Goal: Task Accomplishment & Management: Use online tool/utility

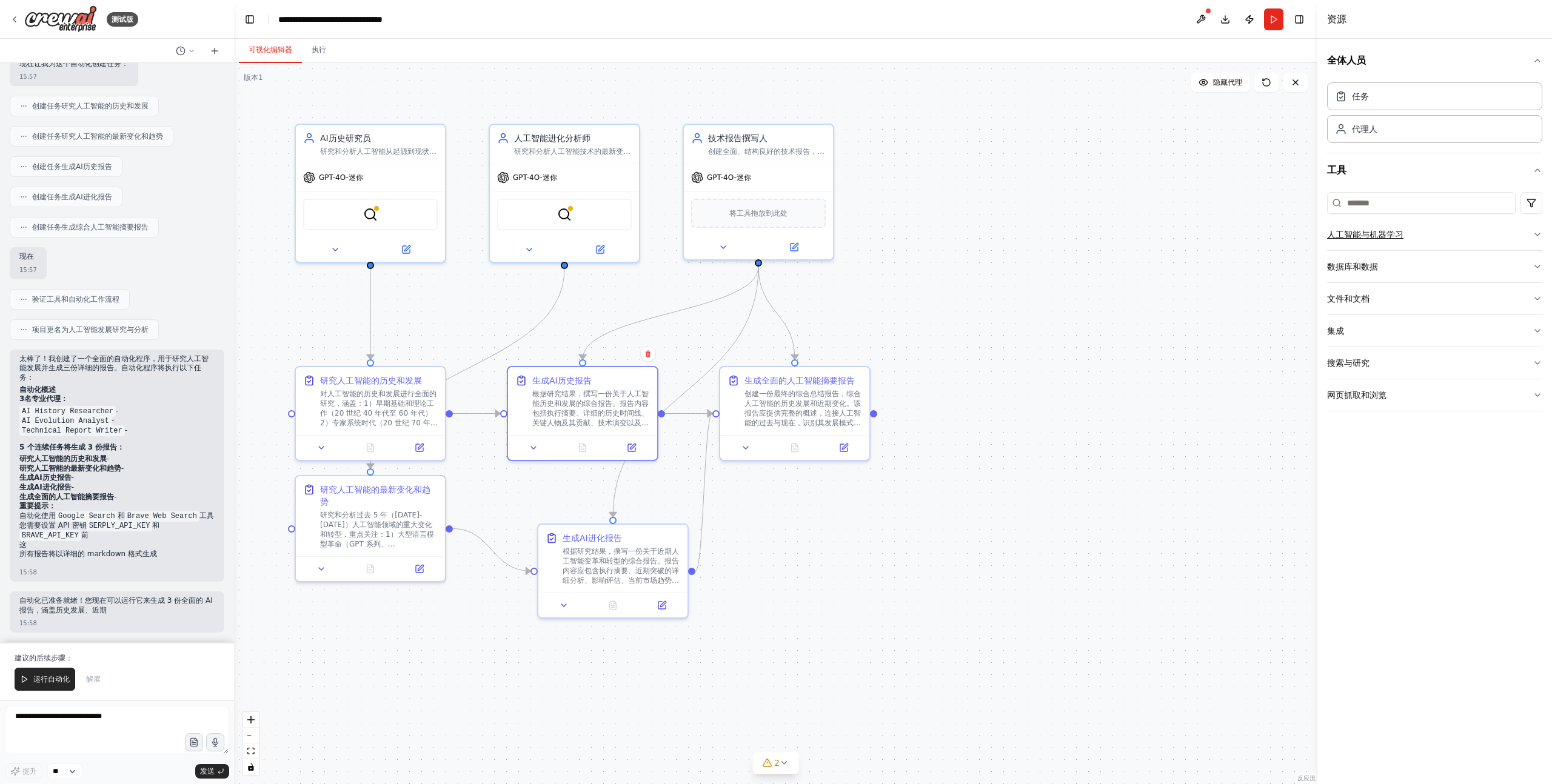
click at [1487, 227] on button "人工智能与机器学习" at bounding box center [1435, 234] width 215 height 31
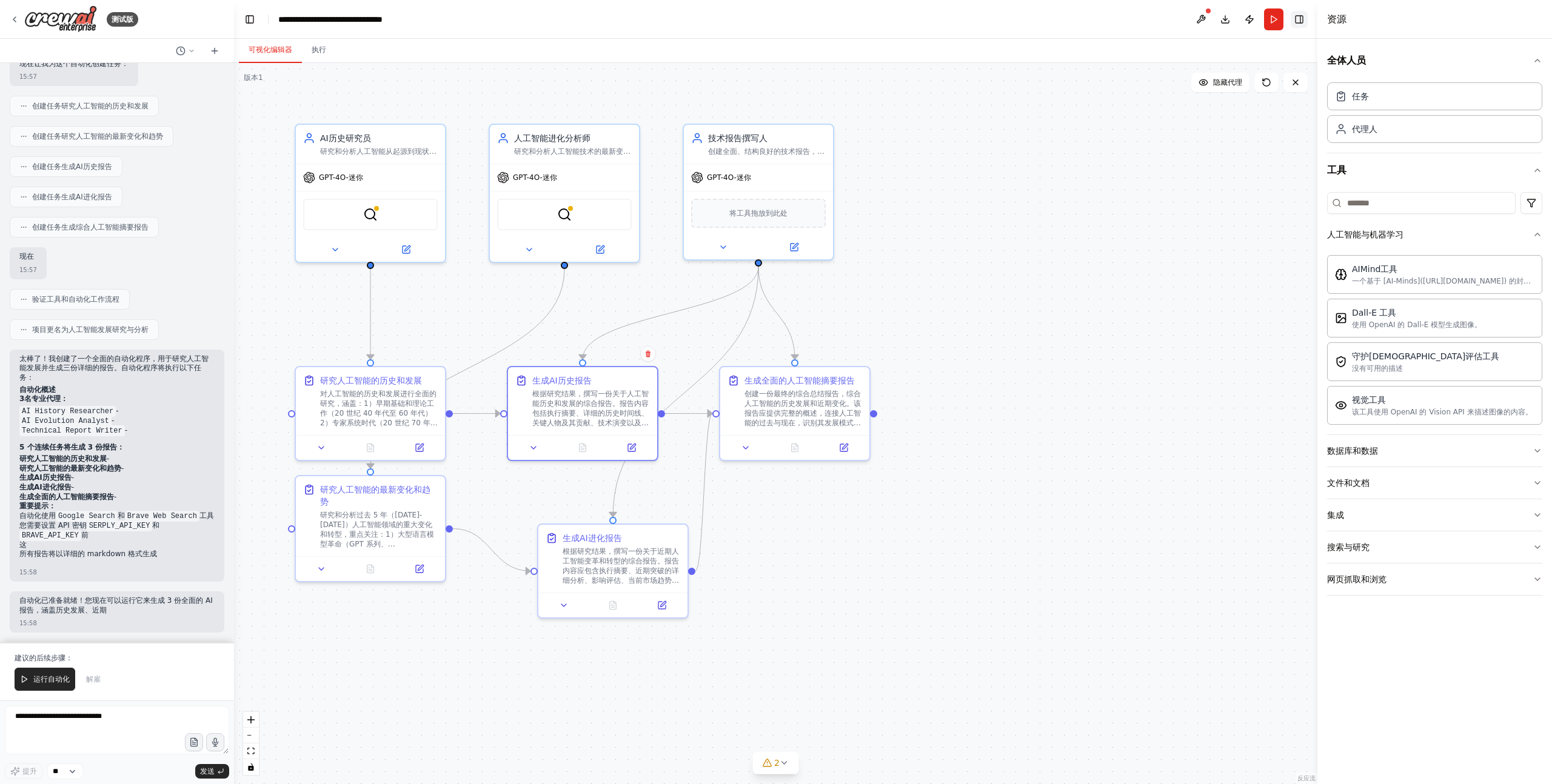
click at [1296, 20] on button "切换右侧边栏" at bounding box center [1300, 20] width 17 height 17
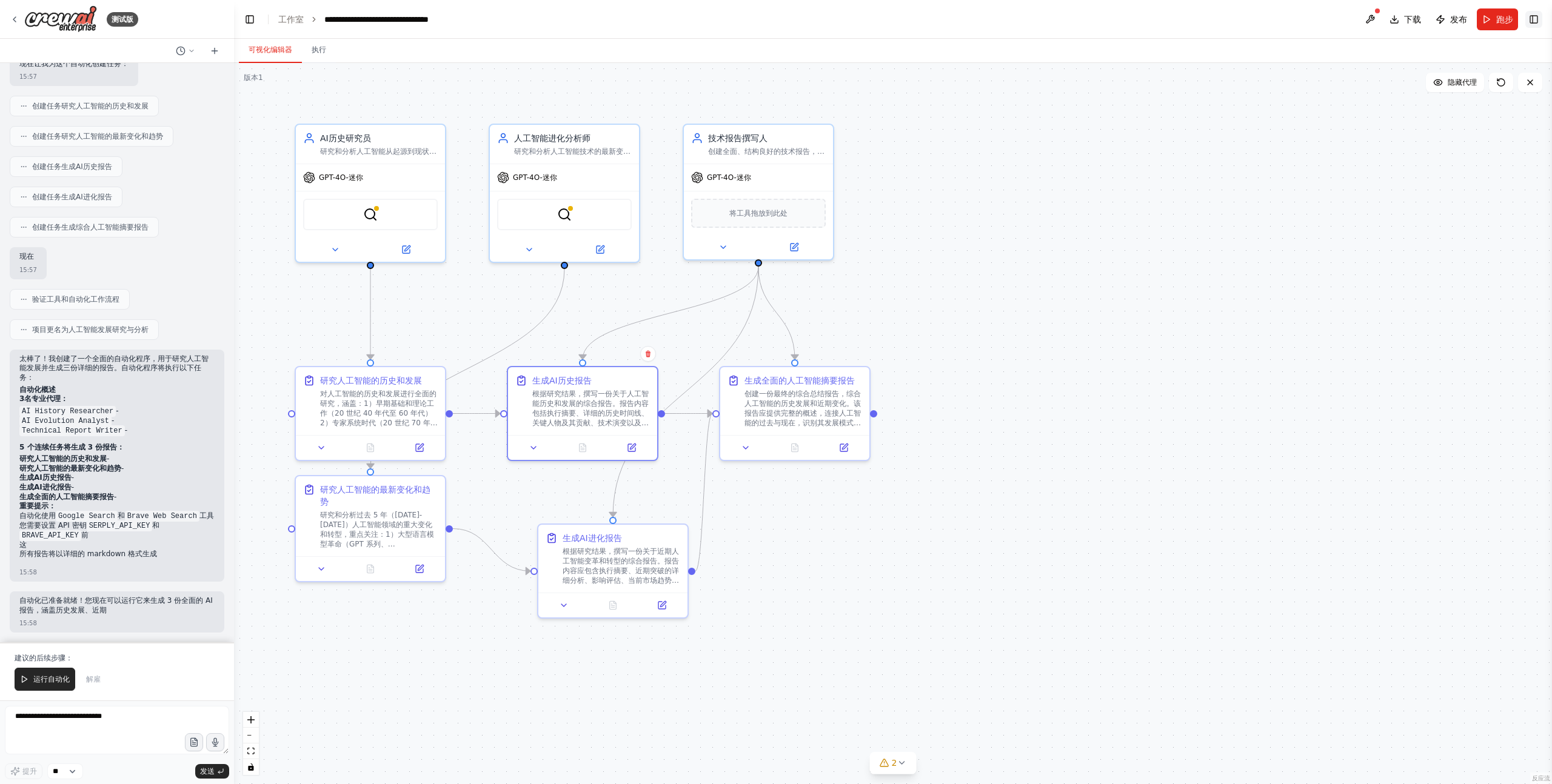
click at [1540, 22] on button "切换右侧边栏" at bounding box center [1534, 20] width 17 height 17
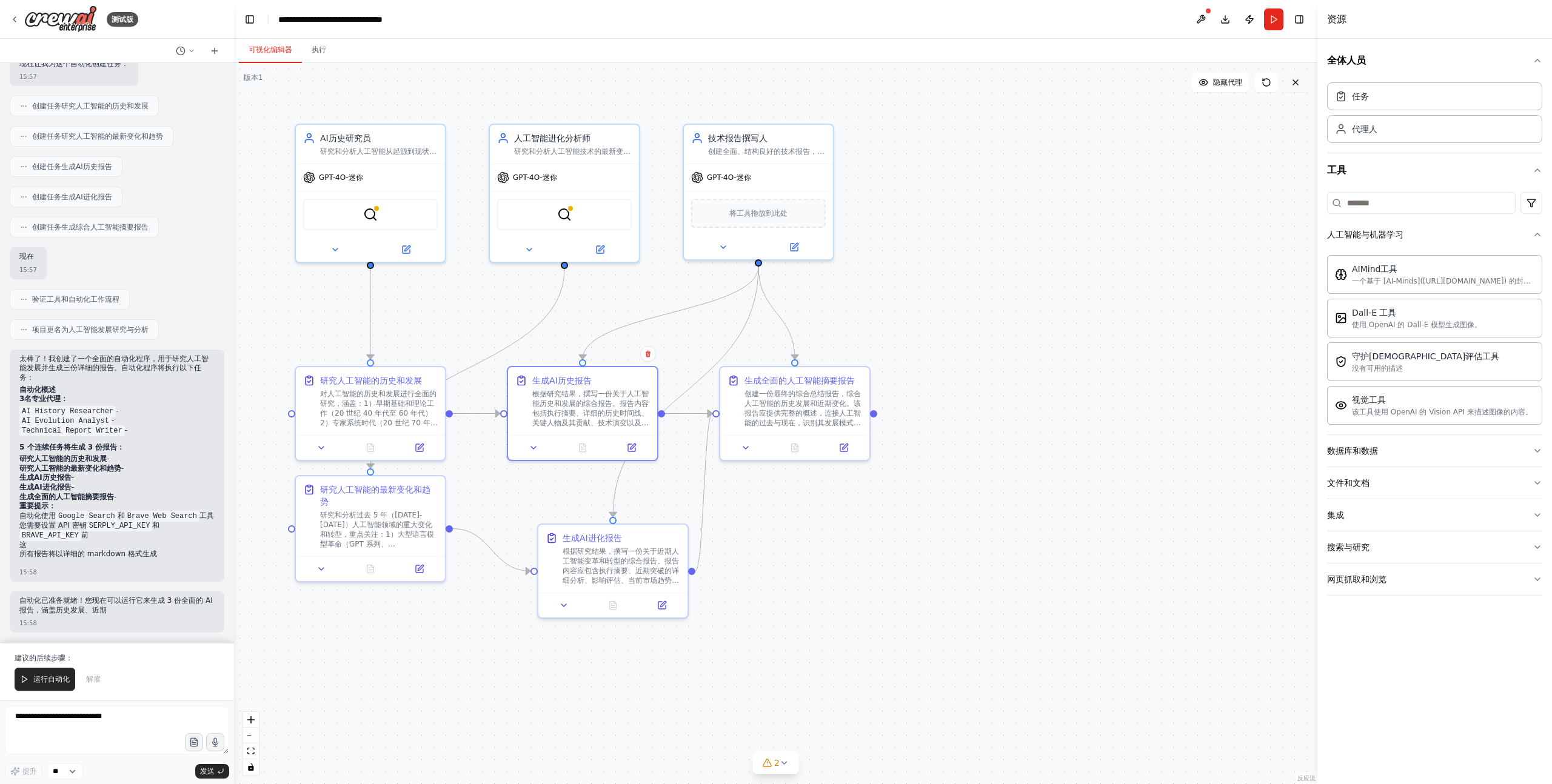
click at [1296, 81] on icon at bounding box center [1296, 82] width 10 height 10
click at [622, 132] on div "人工智能进化分析师" at bounding box center [573, 136] width 118 height 12
click at [850, 569] on div ".deletable-edge-delete-btn { width: 20px; height: 20px; border: 0px solid #ffff…" at bounding box center [776, 423] width 1084 height 721
click at [772, 763] on div "2" at bounding box center [771, 763] width 18 height 12
click at [755, 748] on font "工具 SerplyWebSearchTool 未配置。缺少环境变量：SERPLY_API_KEY" at bounding box center [782, 745] width 236 height 9
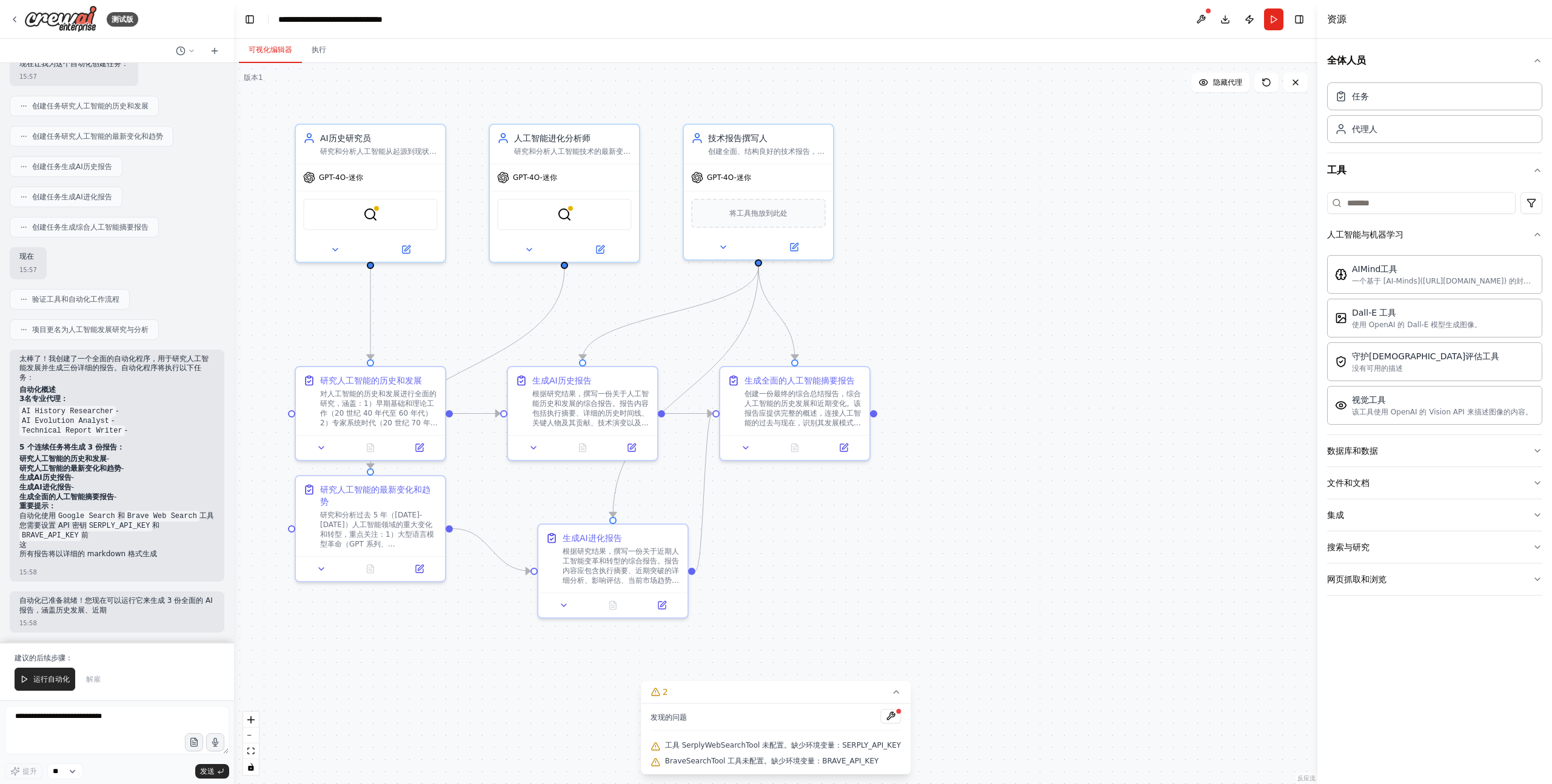
click at [963, 536] on div ".deletable-edge-delete-btn { width: 20px; height: 20px; border: 0px solid #ffff…" at bounding box center [776, 423] width 1084 height 721
click at [310, 48] on button "执行" at bounding box center [318, 50] width 34 height 25
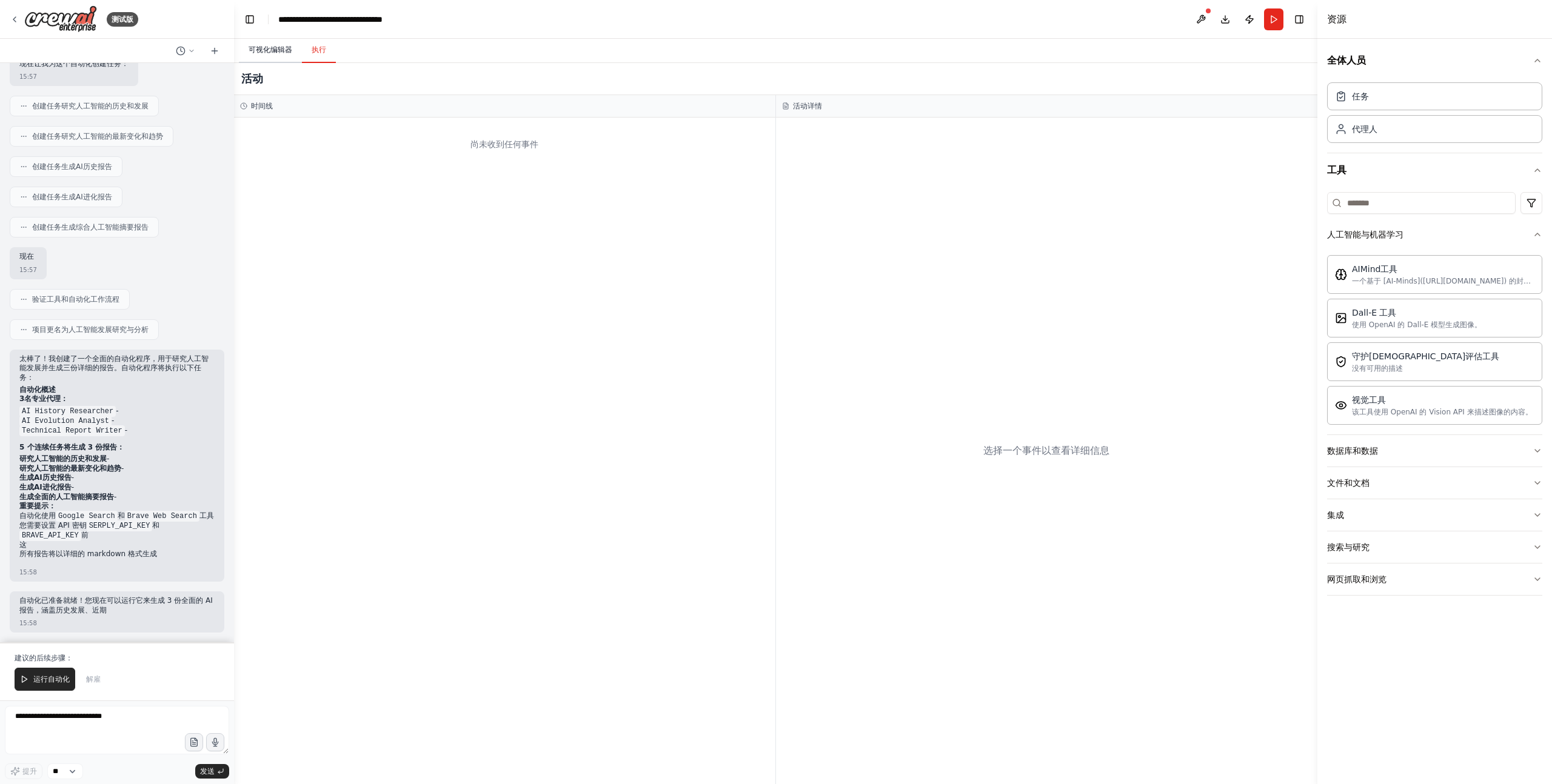
click at [288, 52] on font "可视化编辑器" at bounding box center [270, 50] width 44 height 9
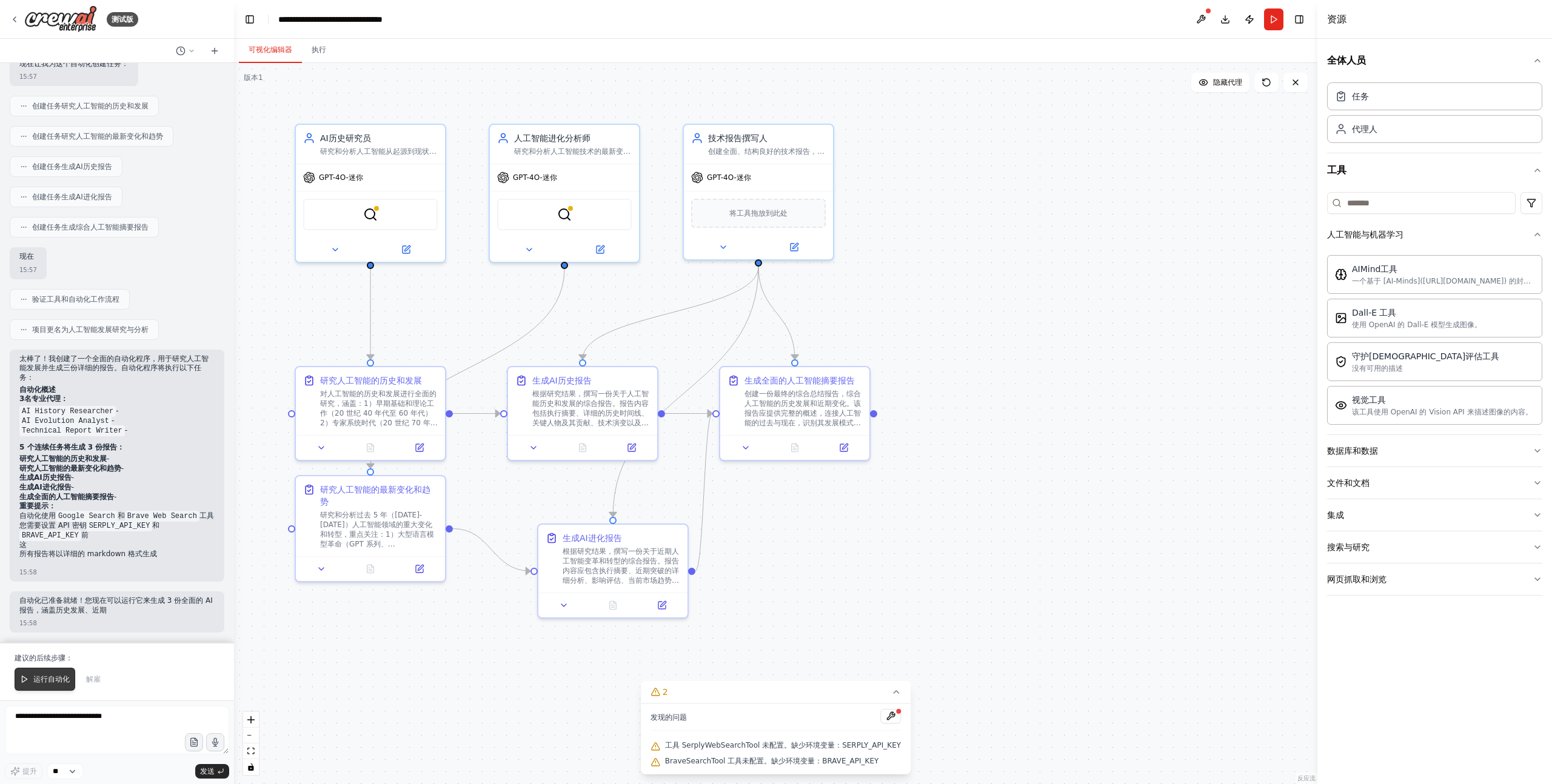
click at [60, 676] on font "运行自动化" at bounding box center [51, 679] width 36 height 9
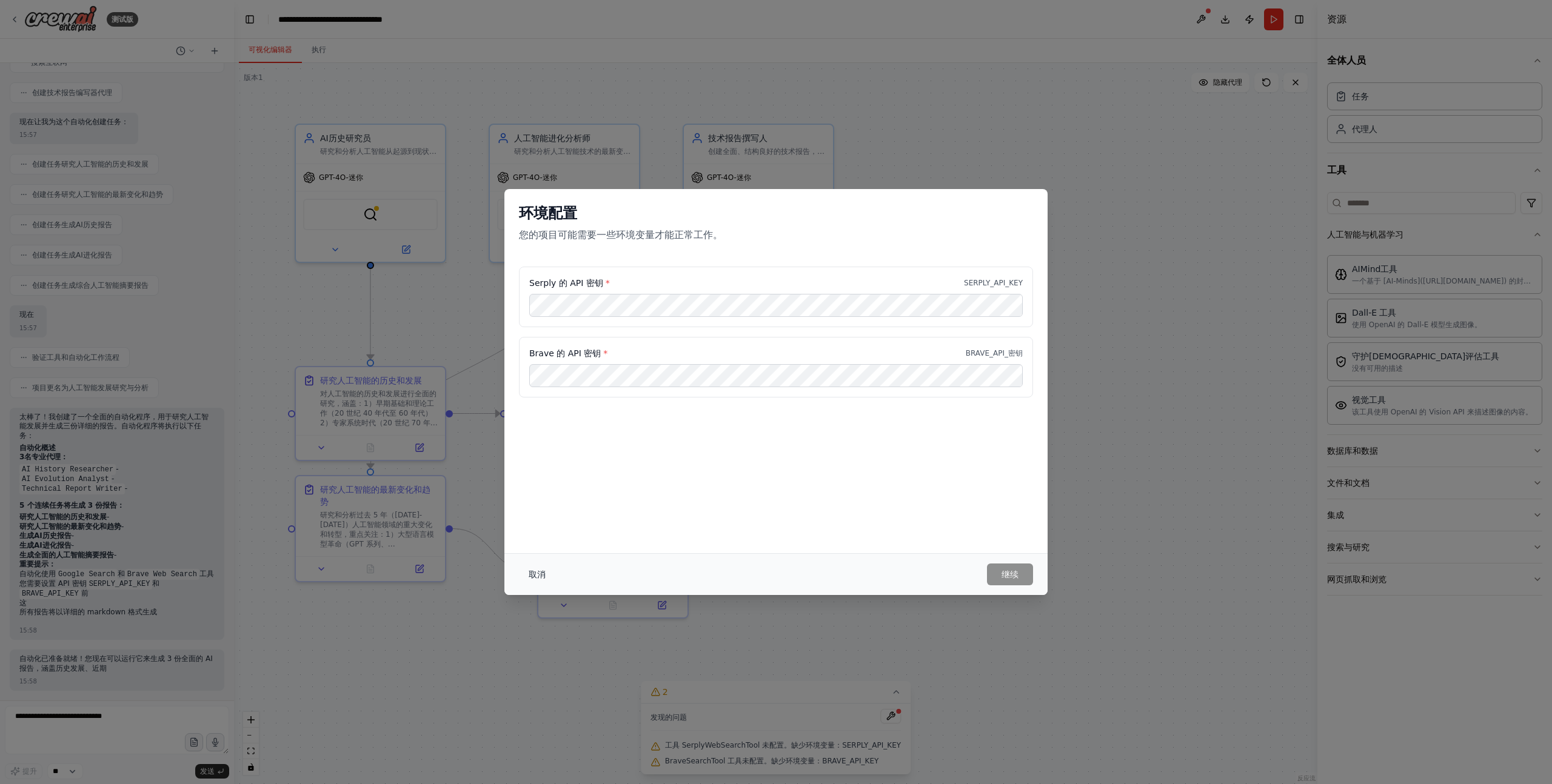
click at [542, 570] on font "取消" at bounding box center [537, 575] width 17 height 10
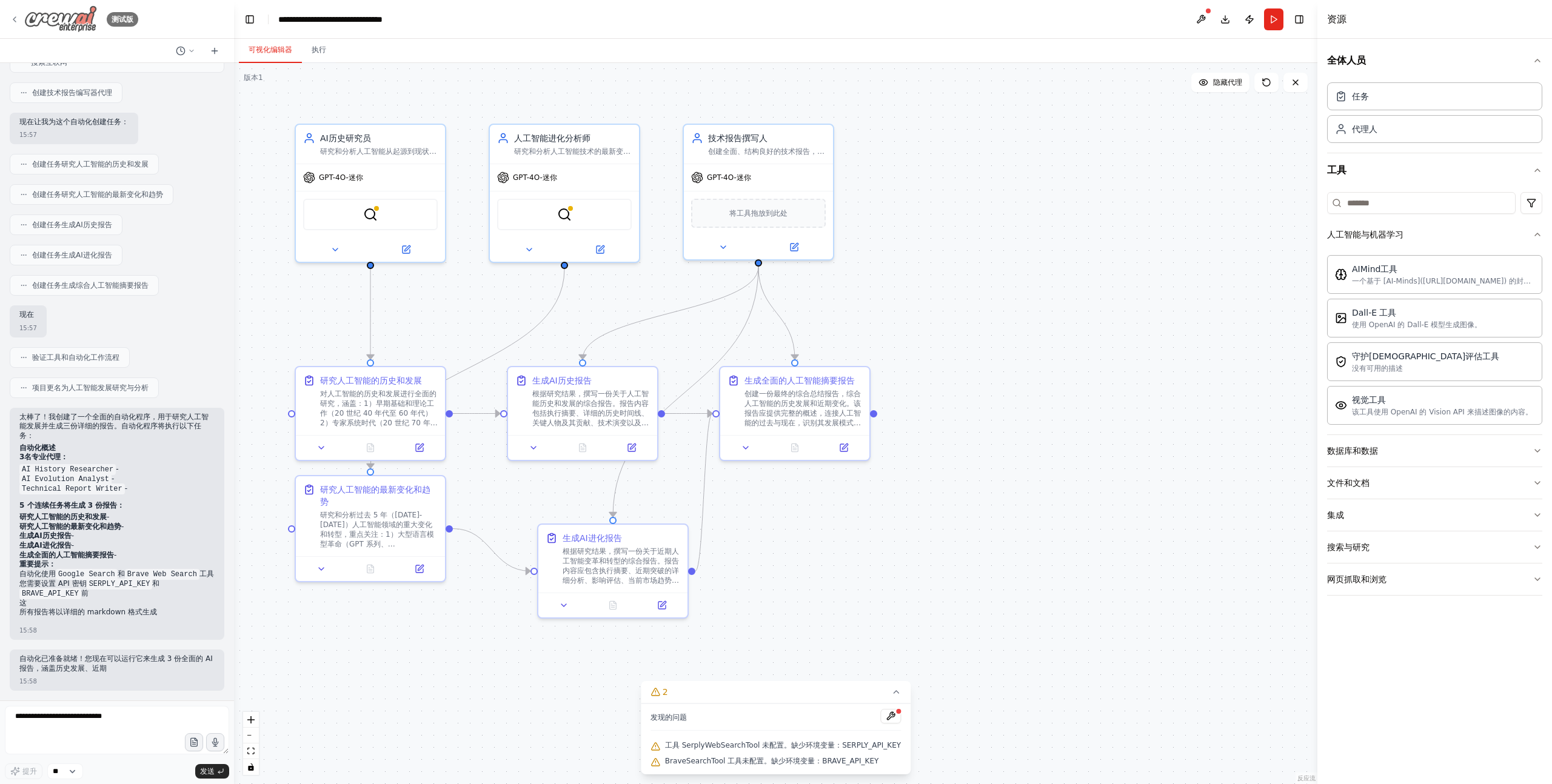
click at [22, 17] on div "测试版" at bounding box center [74, 19] width 129 height 27
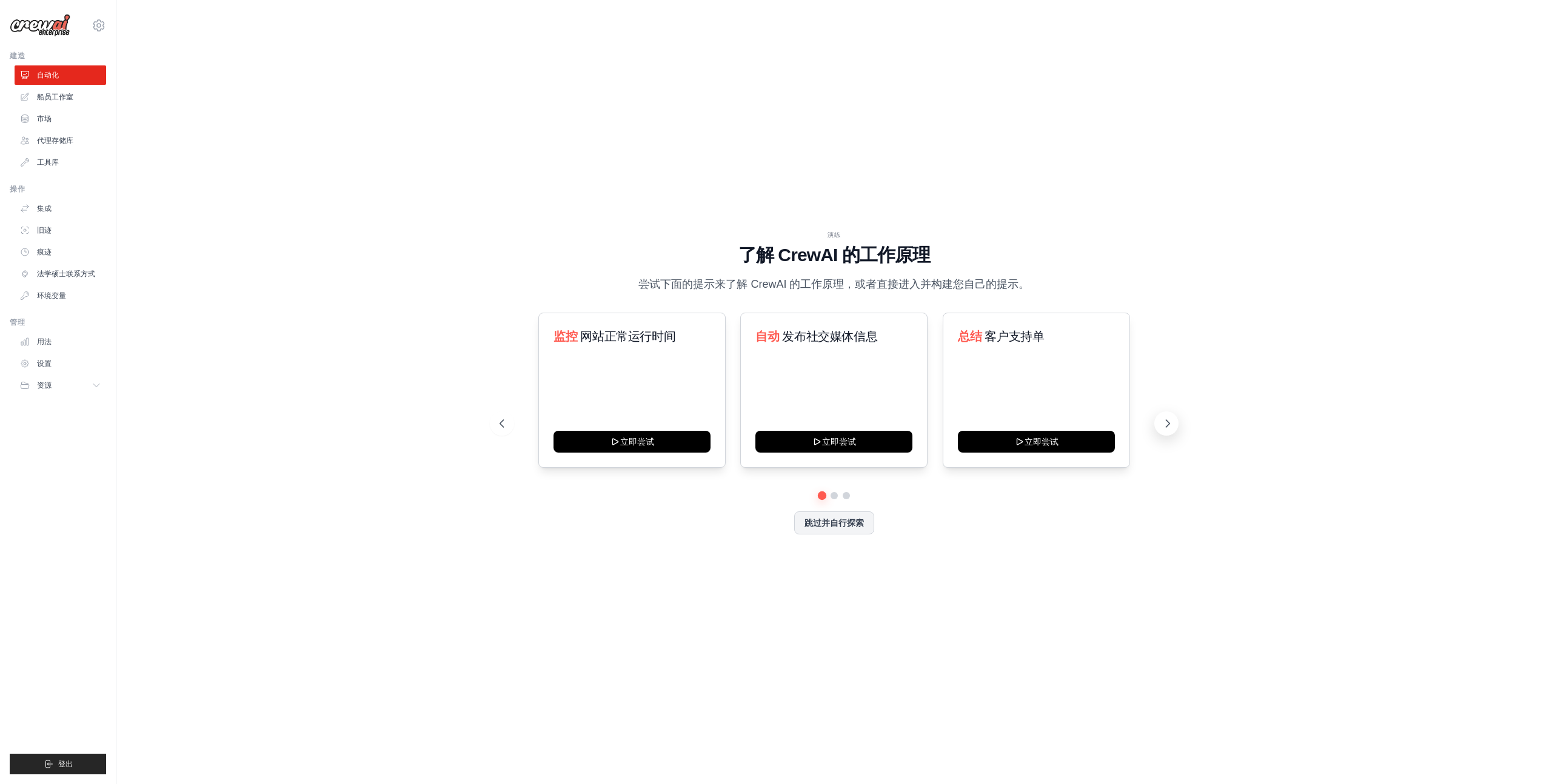
click at [1166, 425] on icon at bounding box center [1168, 424] width 12 height 12
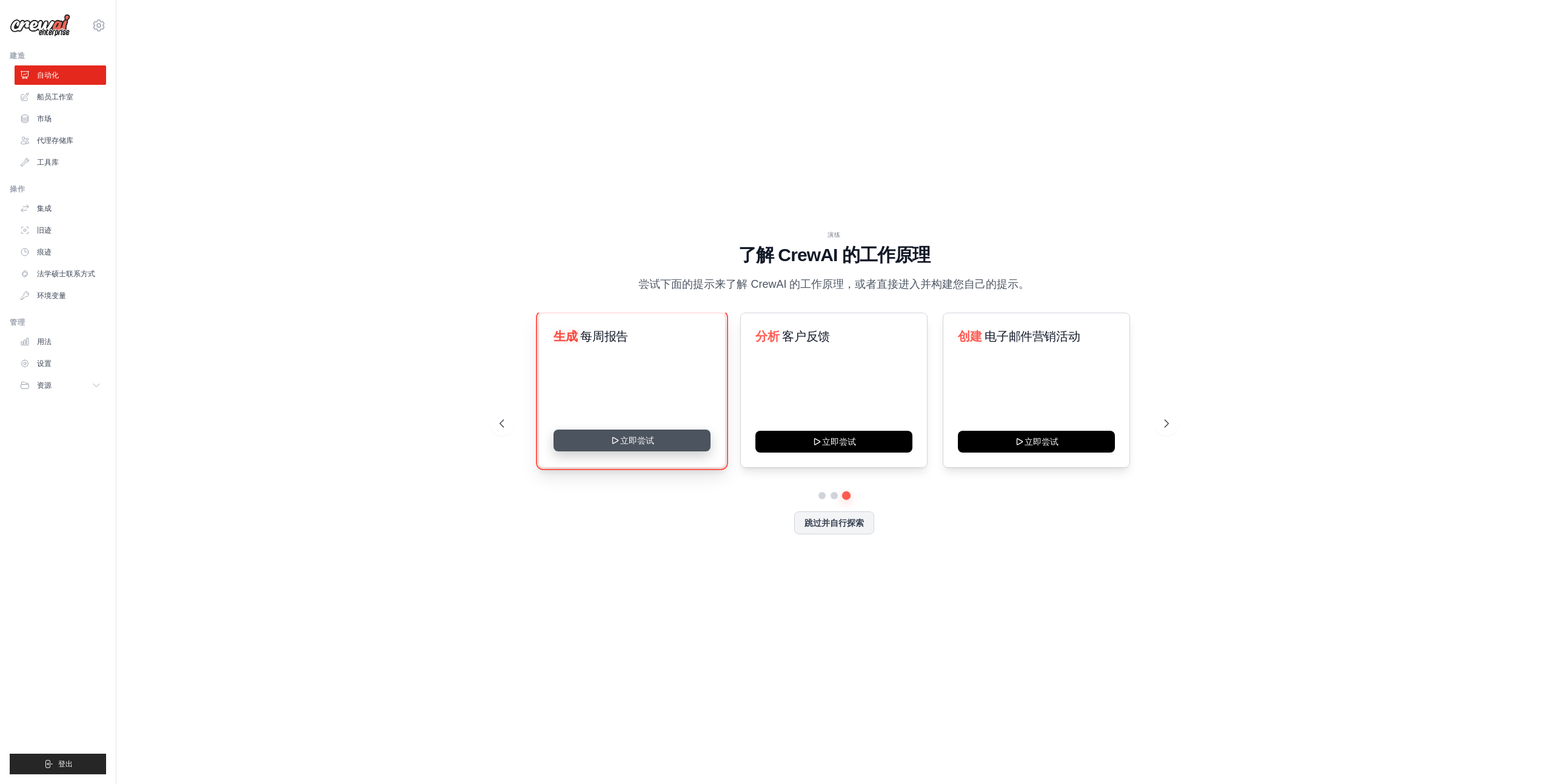
click at [654, 446] on button "立即尝试" at bounding box center [632, 440] width 157 height 22
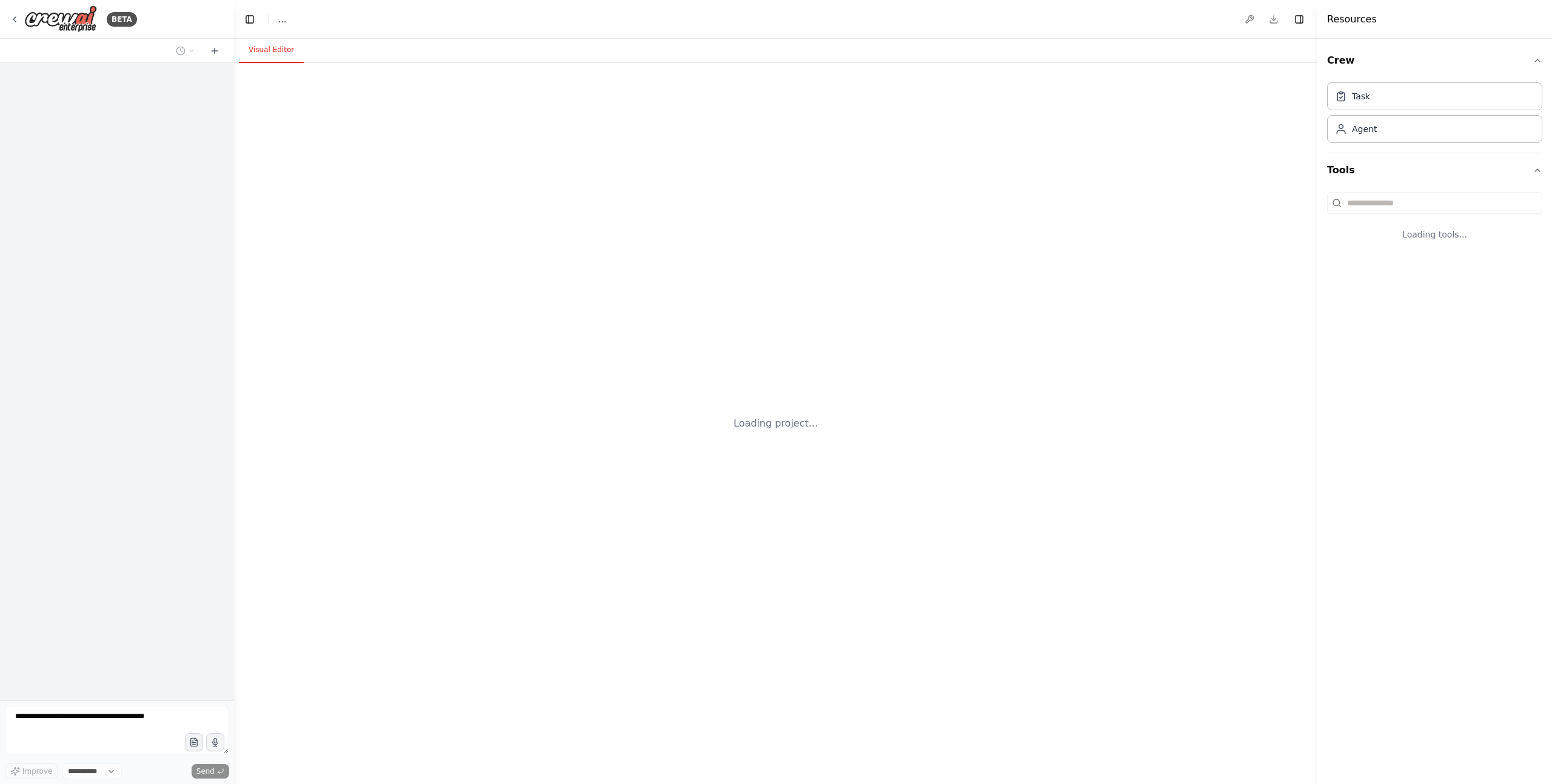
select select "****"
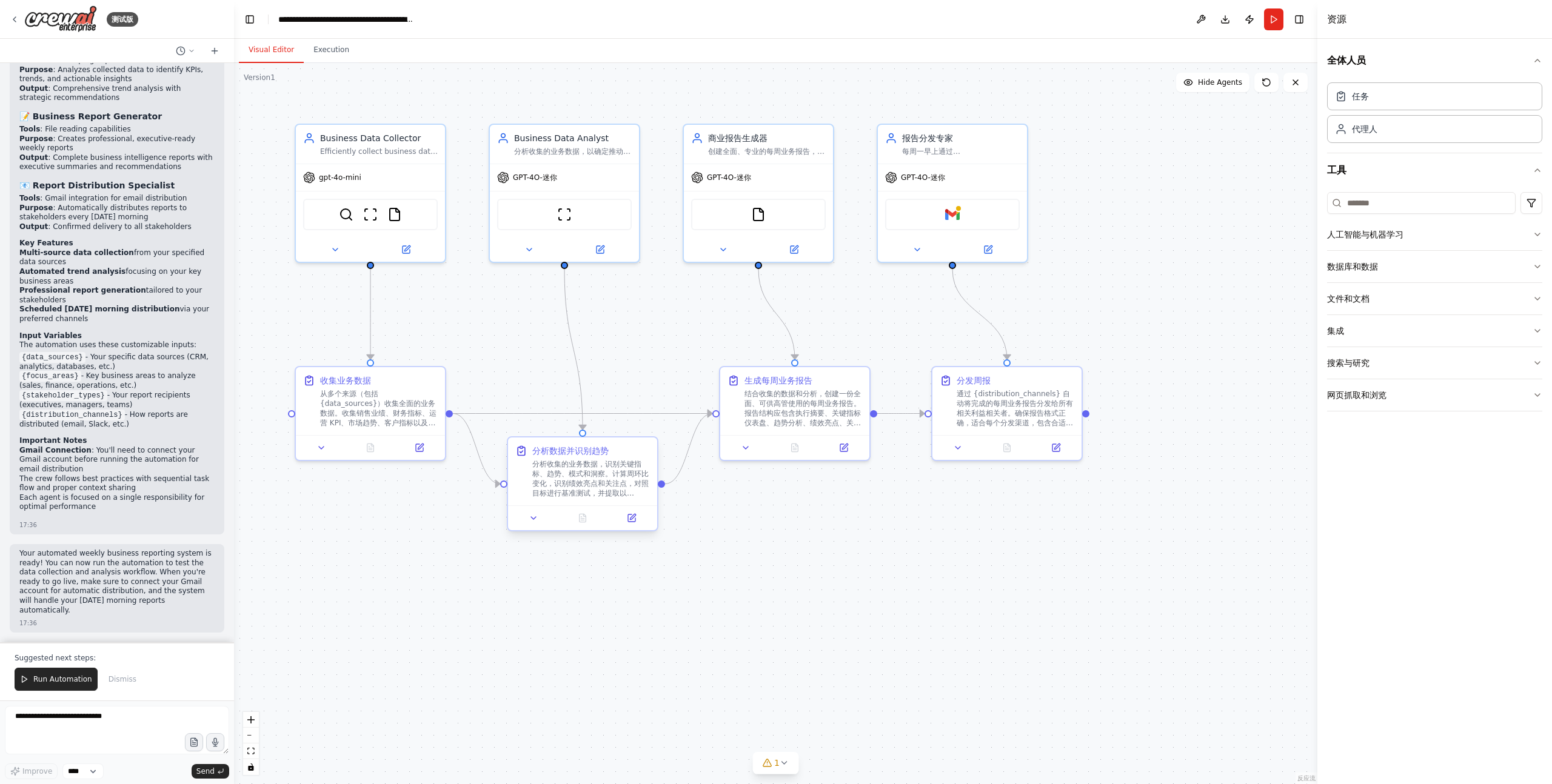
scroll to position [1218, 0]
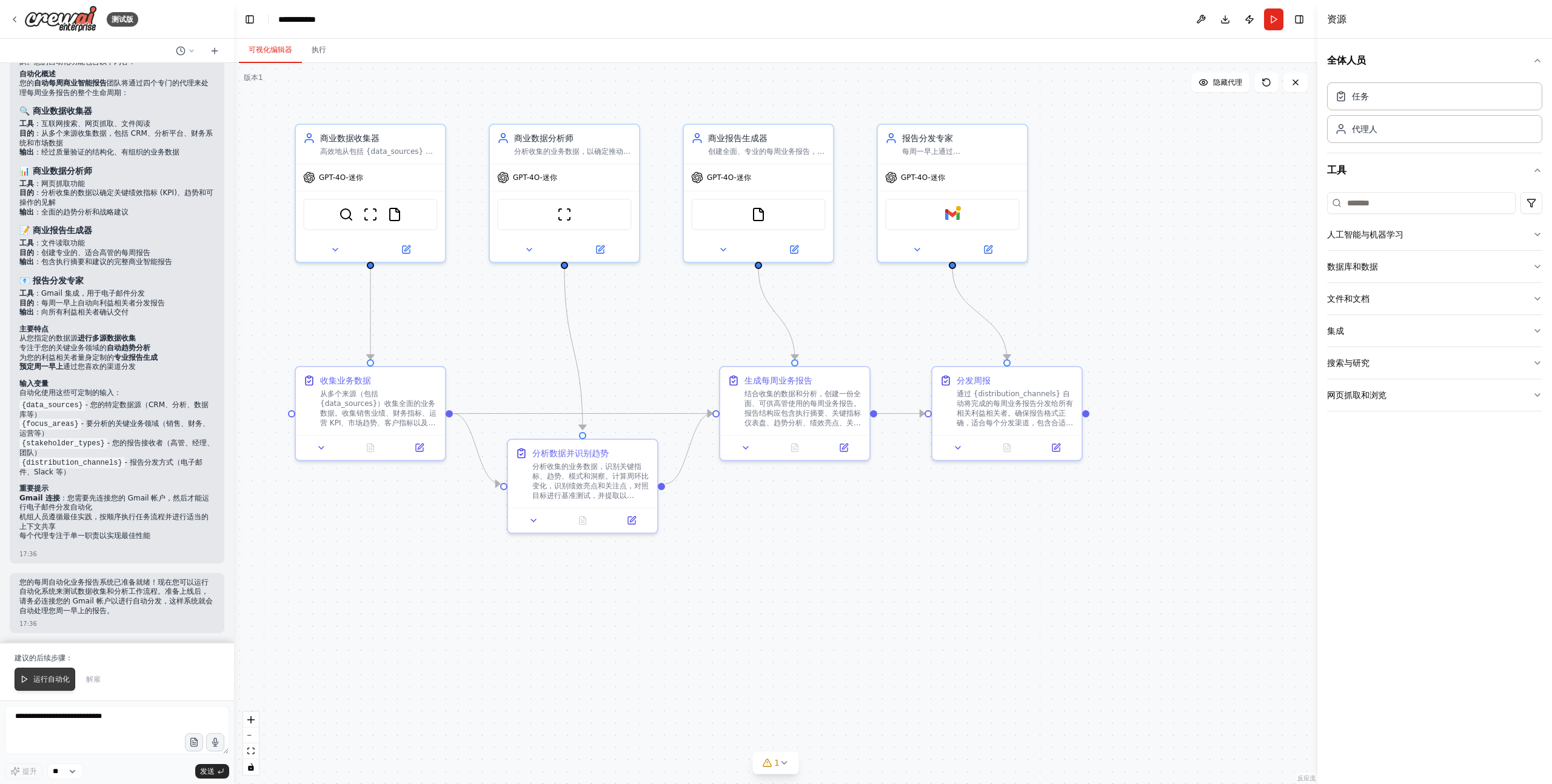
click at [46, 676] on font "运行自动化" at bounding box center [51, 679] width 36 height 9
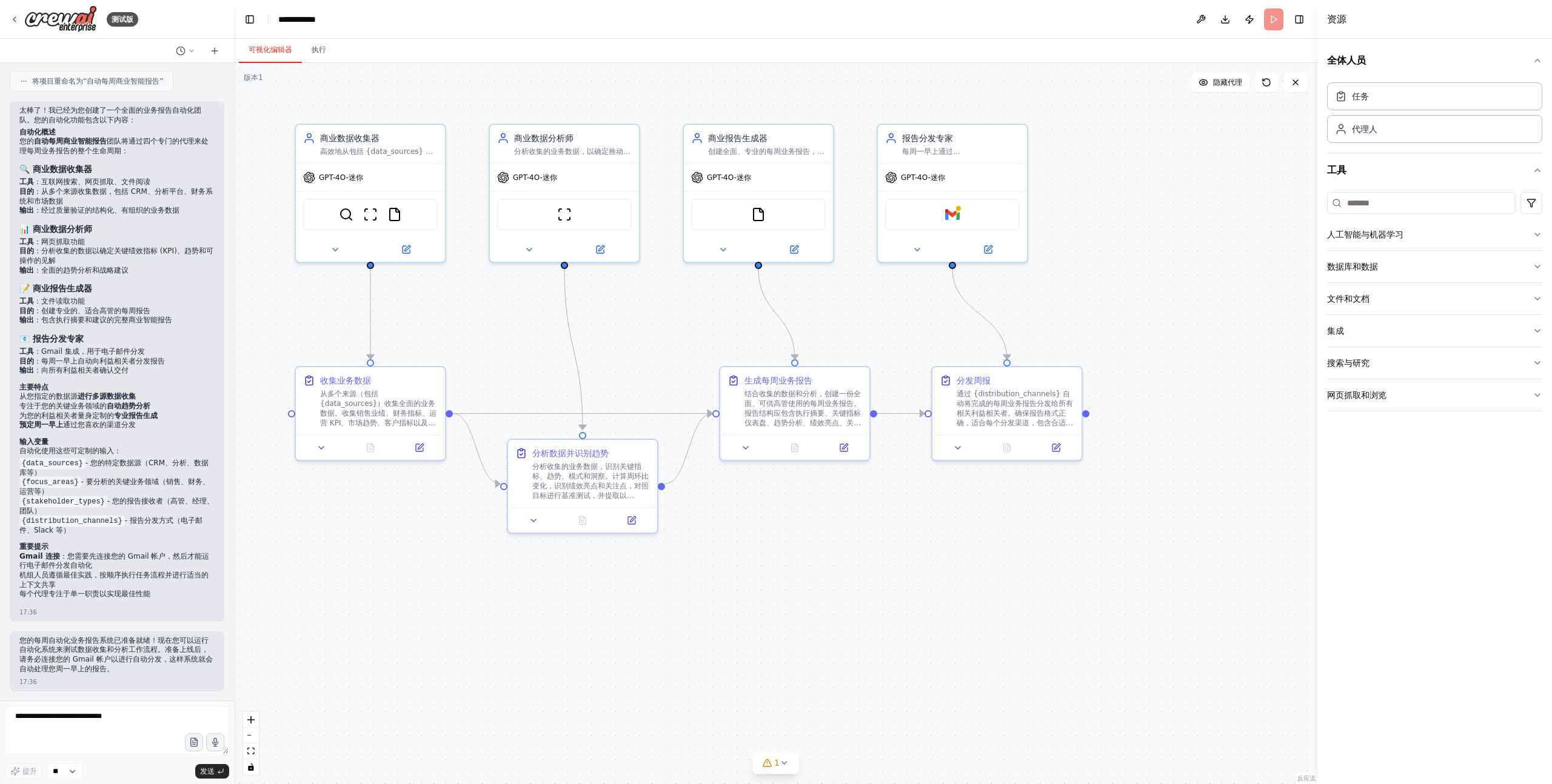
click at [49, 679] on div "17:36" at bounding box center [117, 682] width 195 height 9
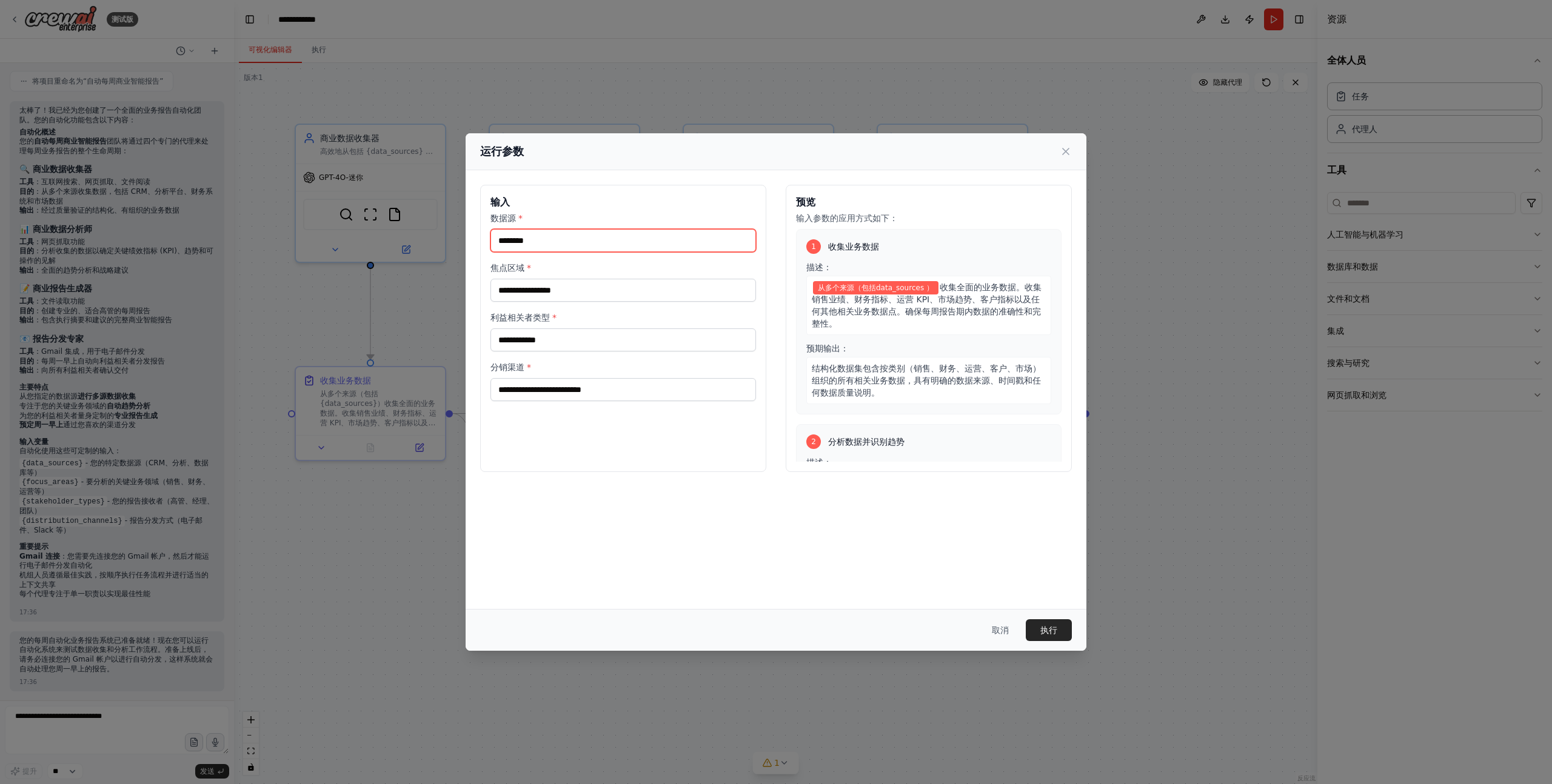
click at [611, 238] on input "数据源 *" at bounding box center [623, 240] width 265 height 23
type input "*"
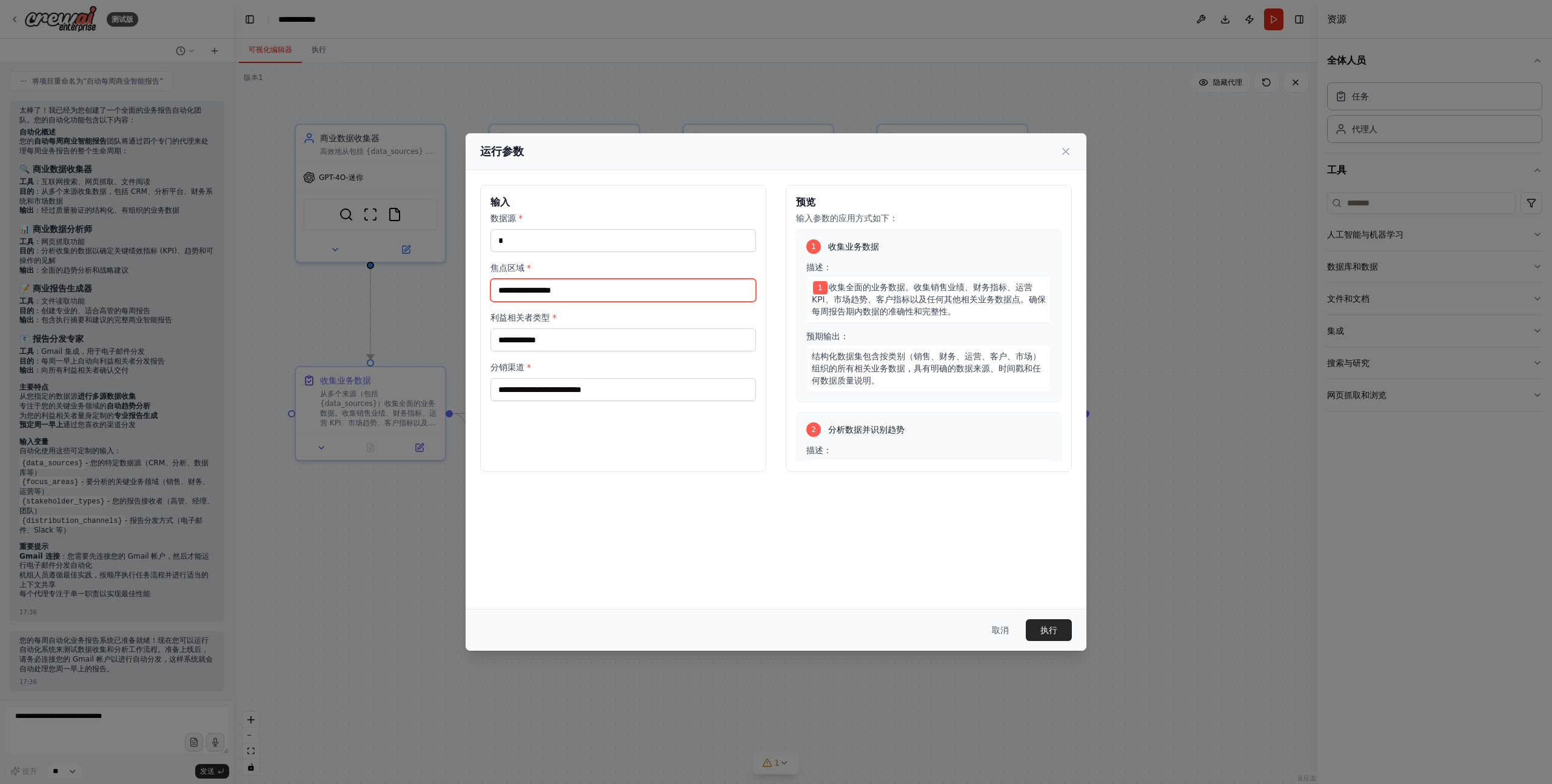
click at [565, 289] on input "焦点区域 *" at bounding box center [623, 290] width 265 height 23
type input "*"
click at [540, 334] on input "利益相关者类型 *" at bounding box center [623, 340] width 265 height 23
type input "*"
click at [526, 395] on input "分销渠道 *" at bounding box center [623, 390] width 265 height 23
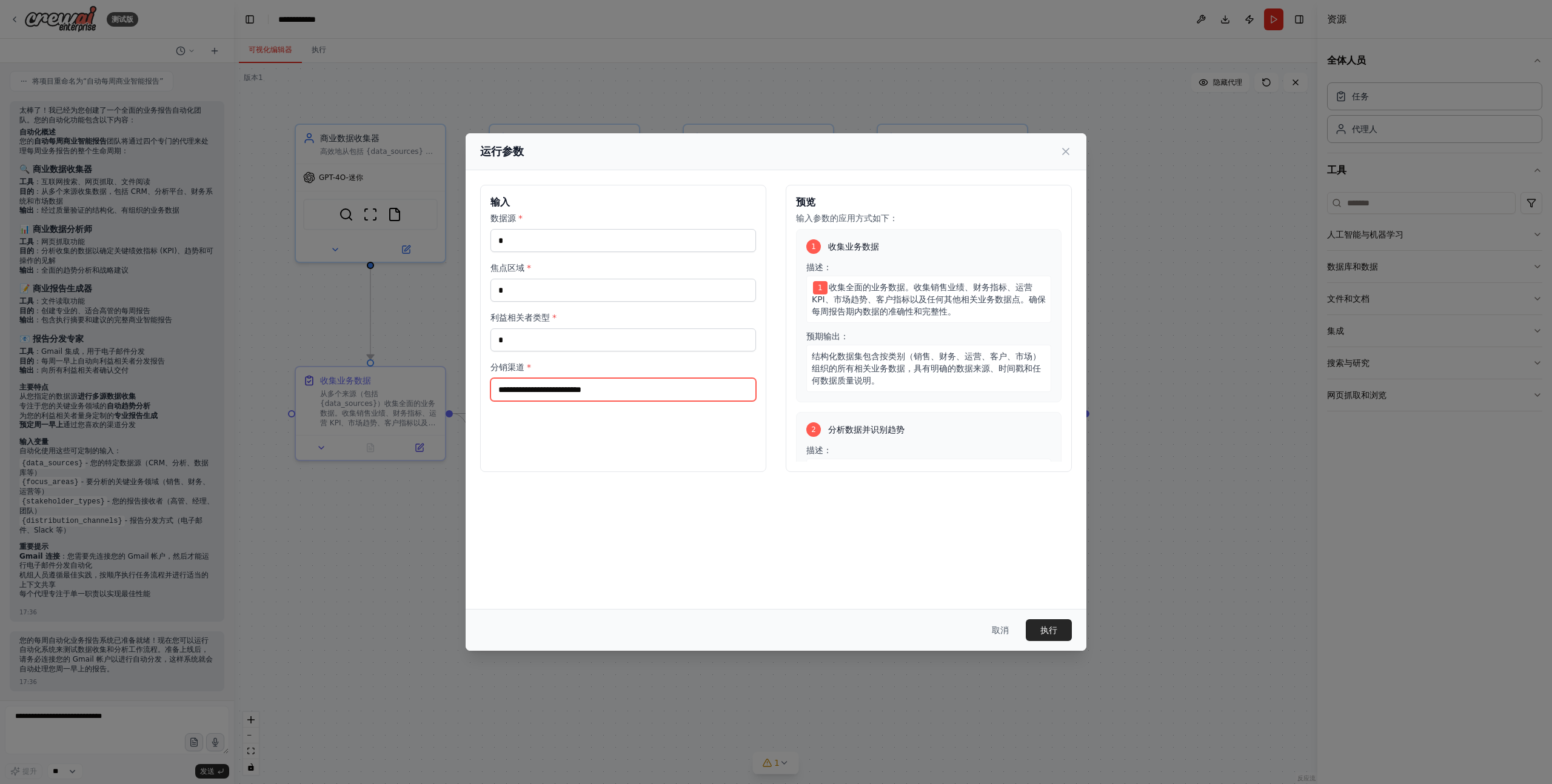
type input "*"
click at [1063, 634] on button "执行" at bounding box center [1048, 630] width 46 height 22
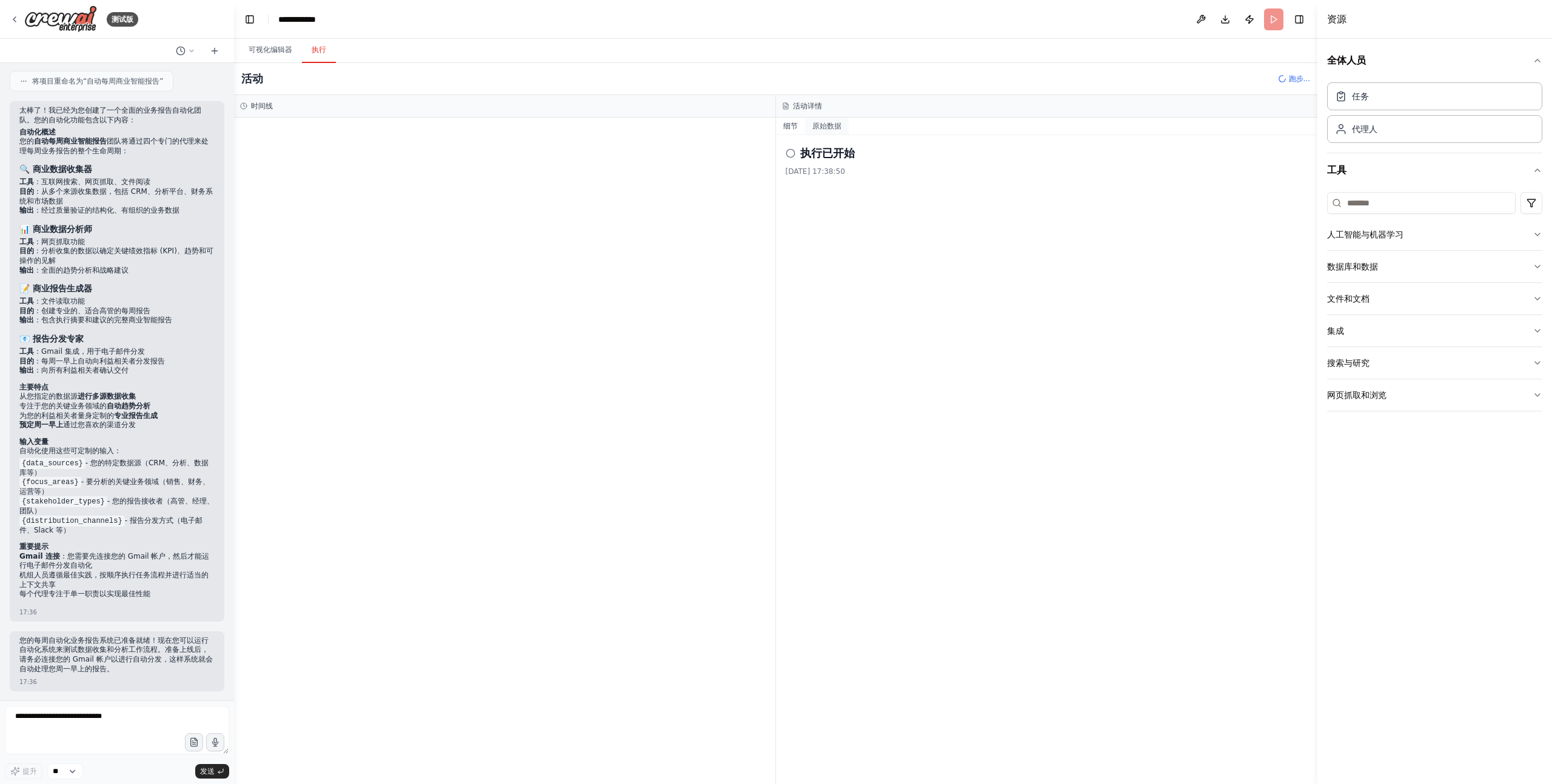
click at [824, 128] on font "原始数据" at bounding box center [827, 126] width 29 height 9
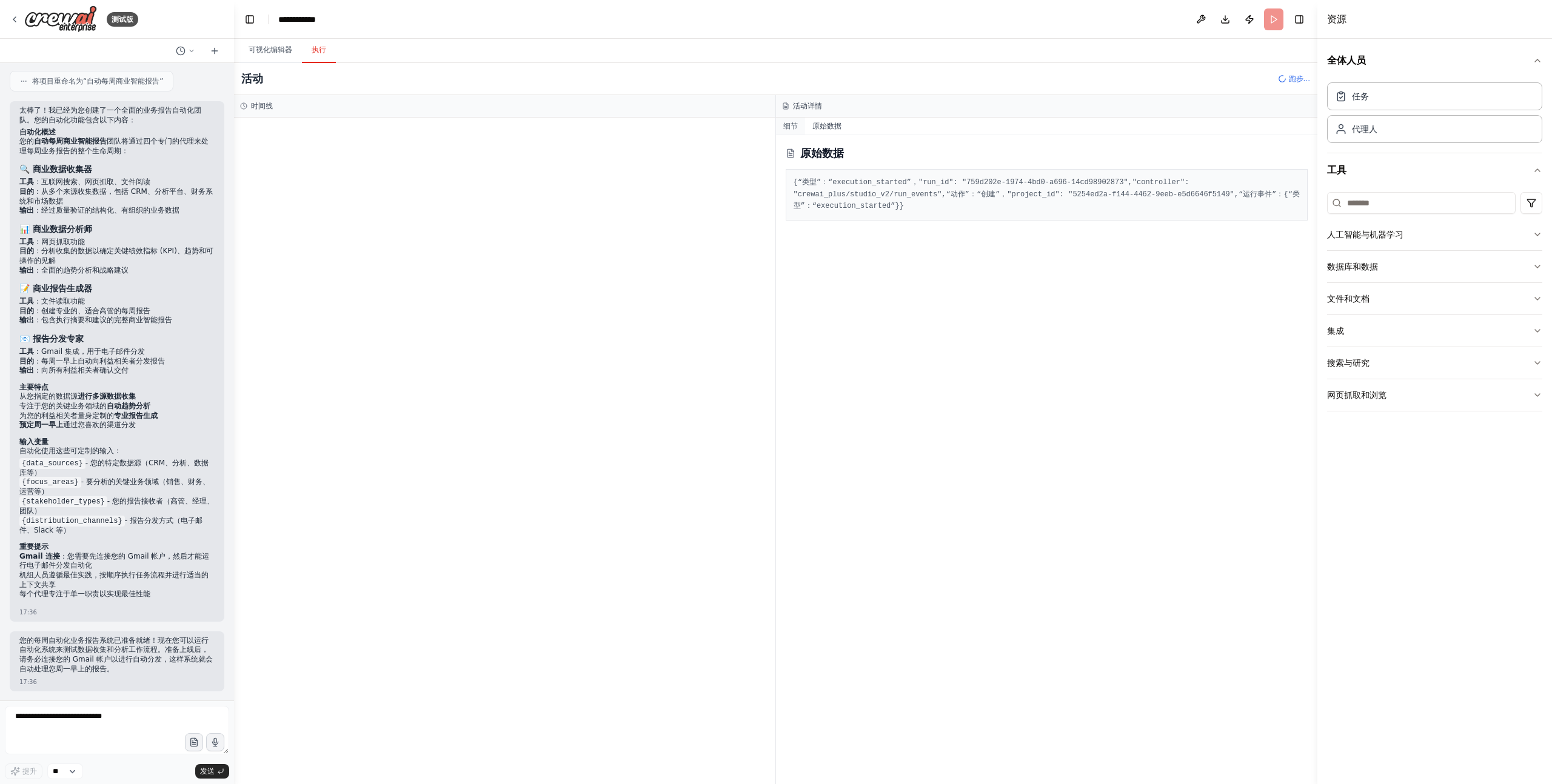
click at [792, 126] on font "细节" at bounding box center [790, 126] width 15 height 9
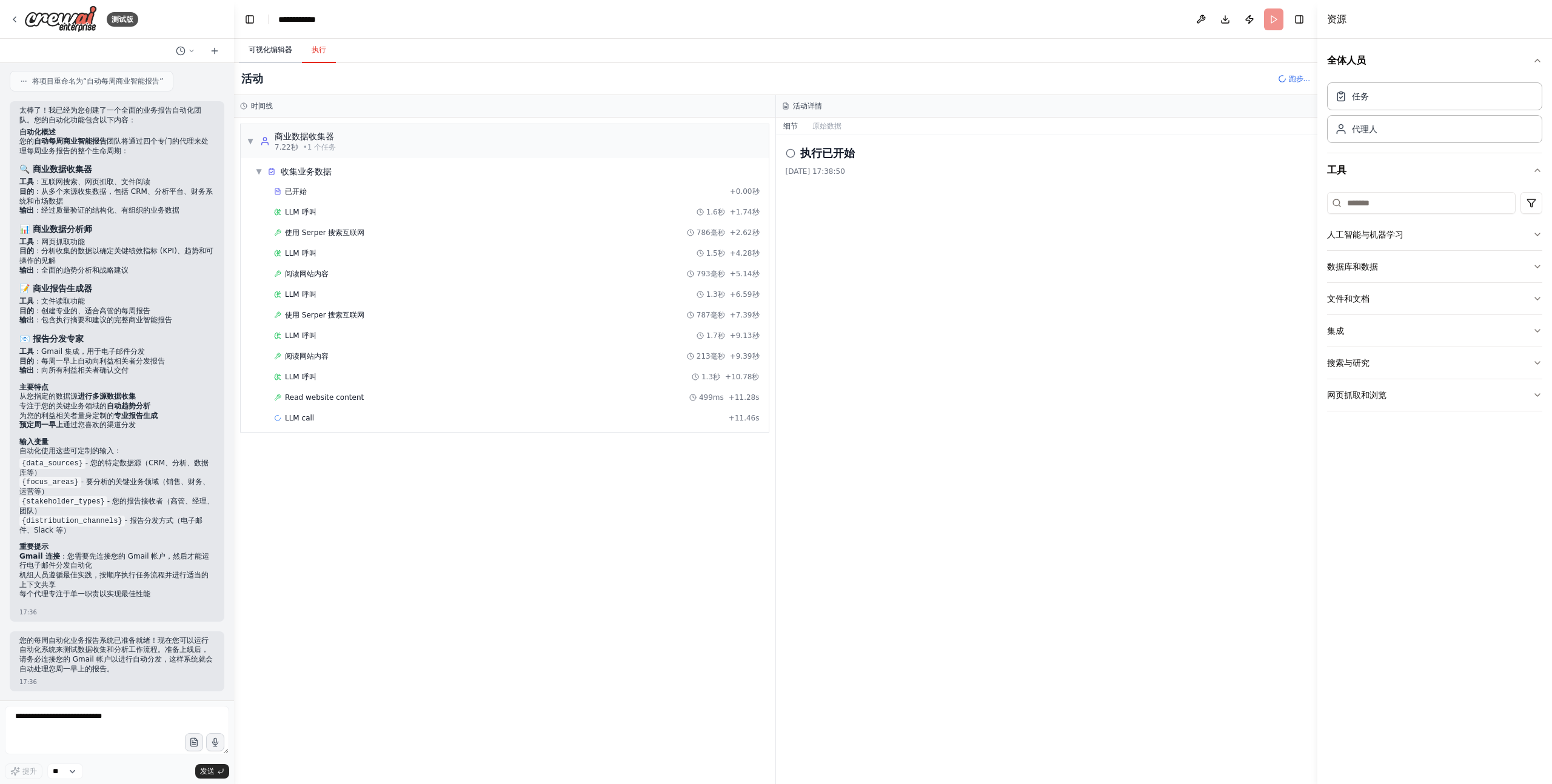
click at [276, 49] on font "可视化编辑器" at bounding box center [270, 50] width 44 height 9
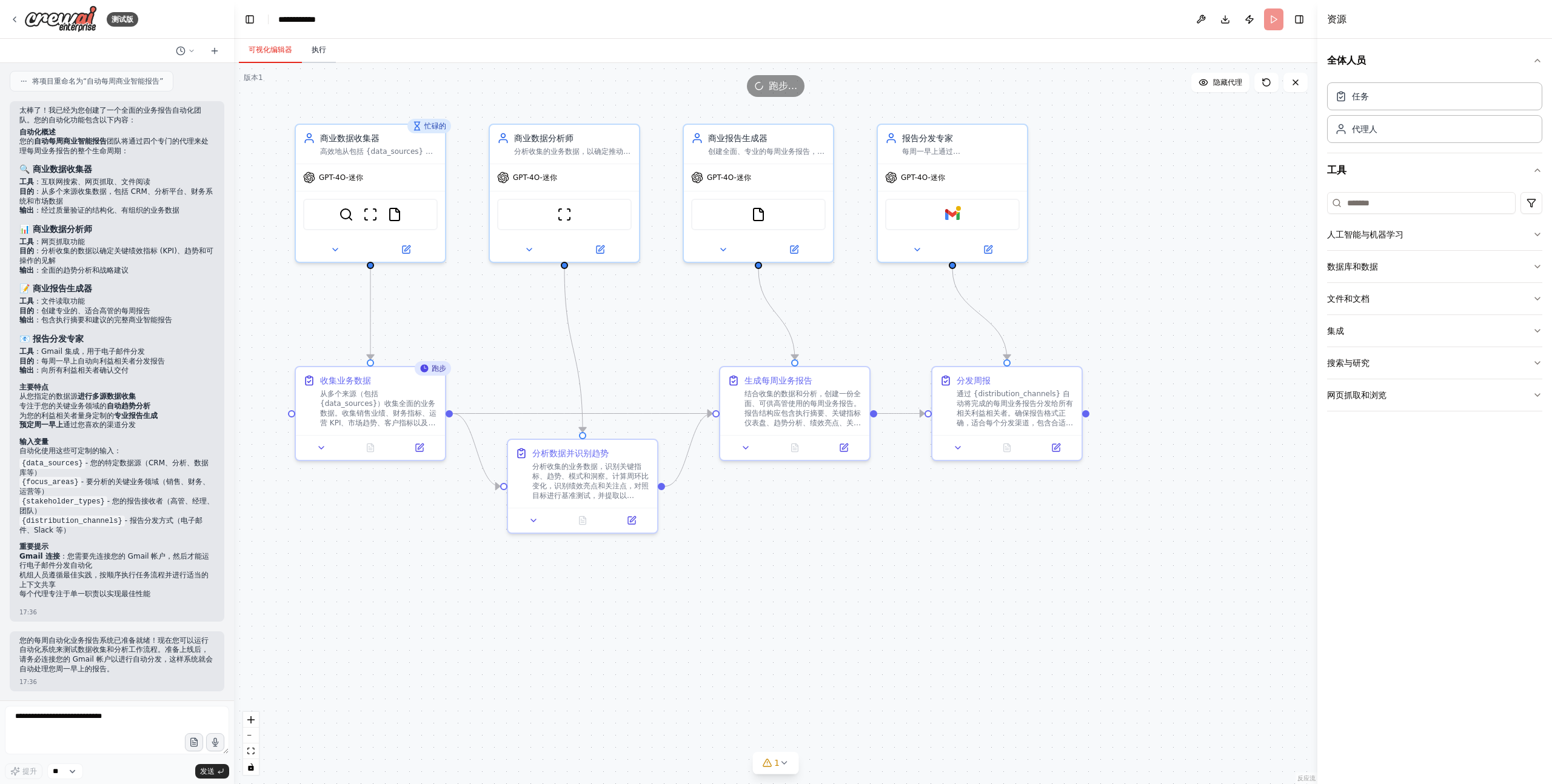
click at [315, 52] on font "执行" at bounding box center [319, 50] width 15 height 9
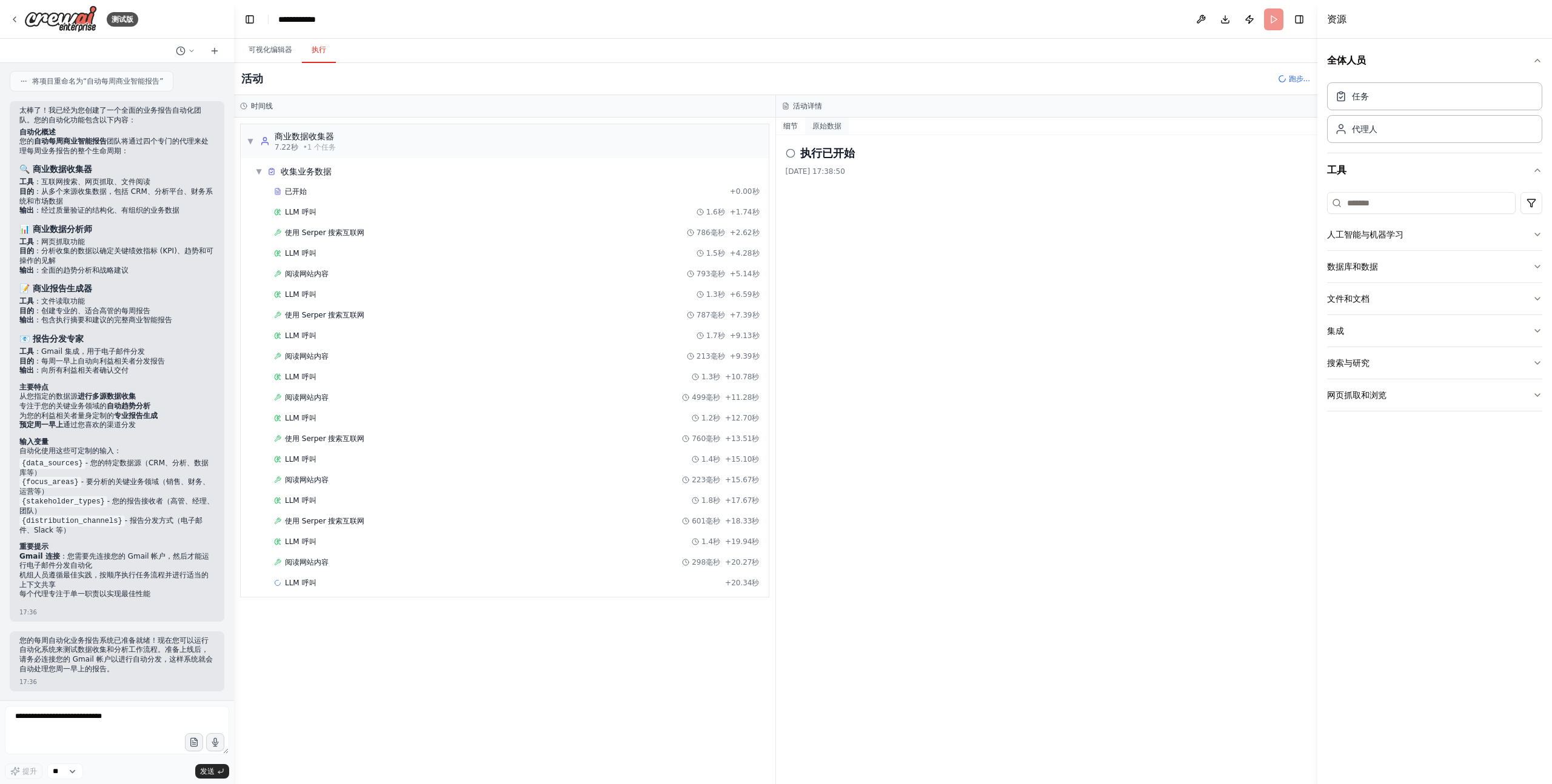
click at [828, 122] on font "原始数据" at bounding box center [827, 126] width 29 height 9
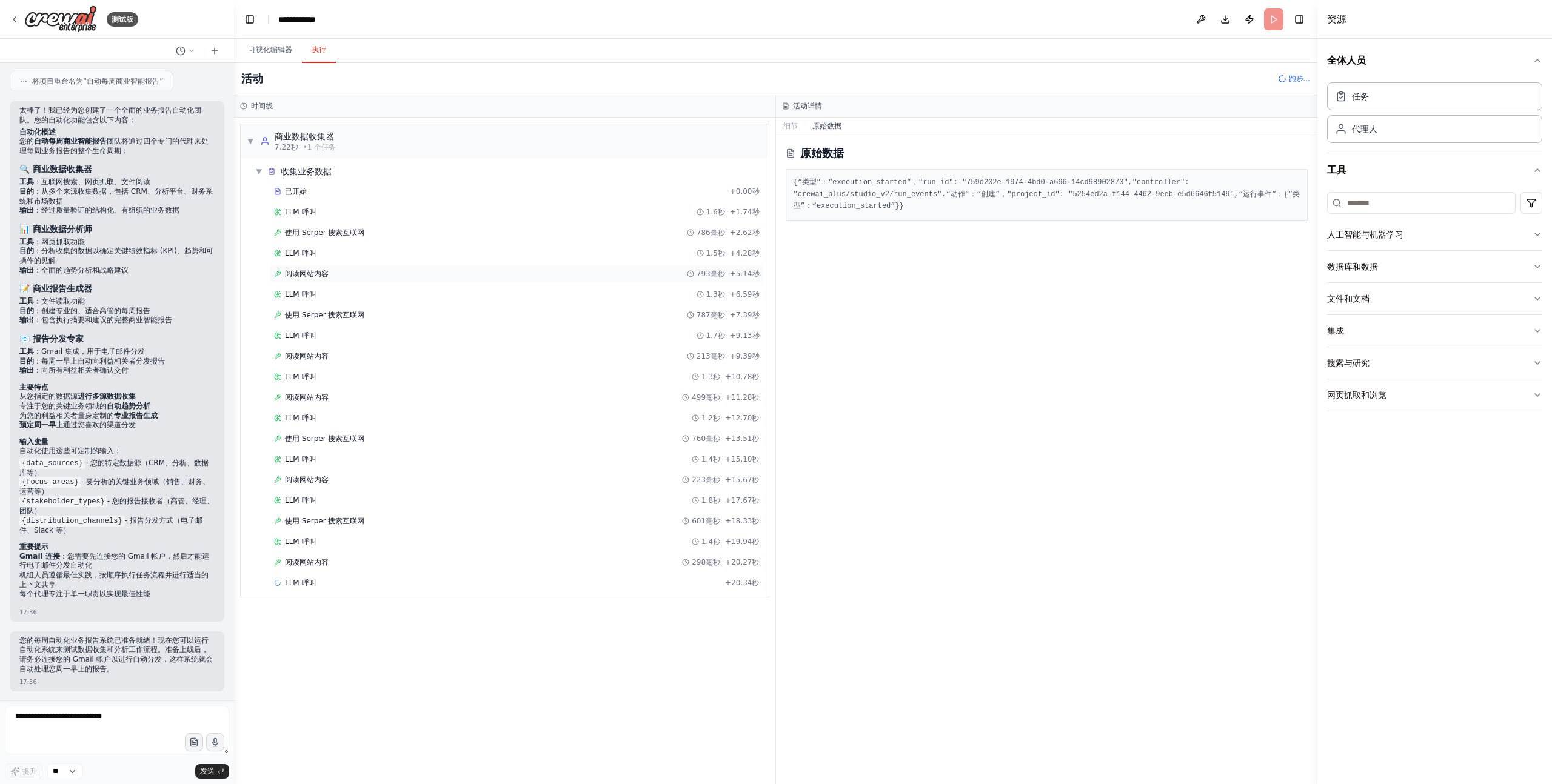
click at [598, 276] on div "阅读网站内容 793毫秒 + 5.14秒" at bounding box center [517, 274] width 486 height 10
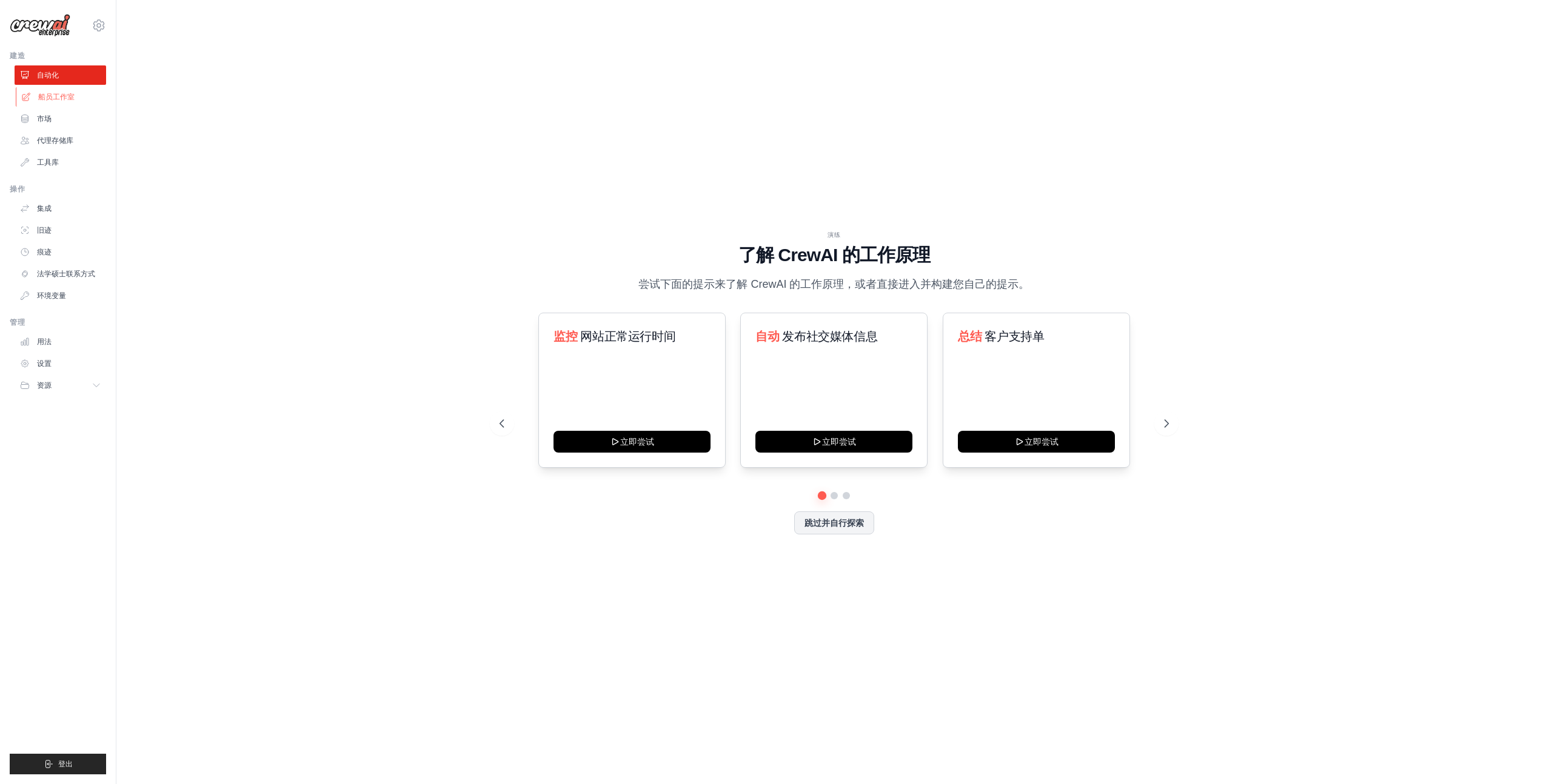
click at [68, 97] on font "船员工作室" at bounding box center [56, 97] width 36 height 9
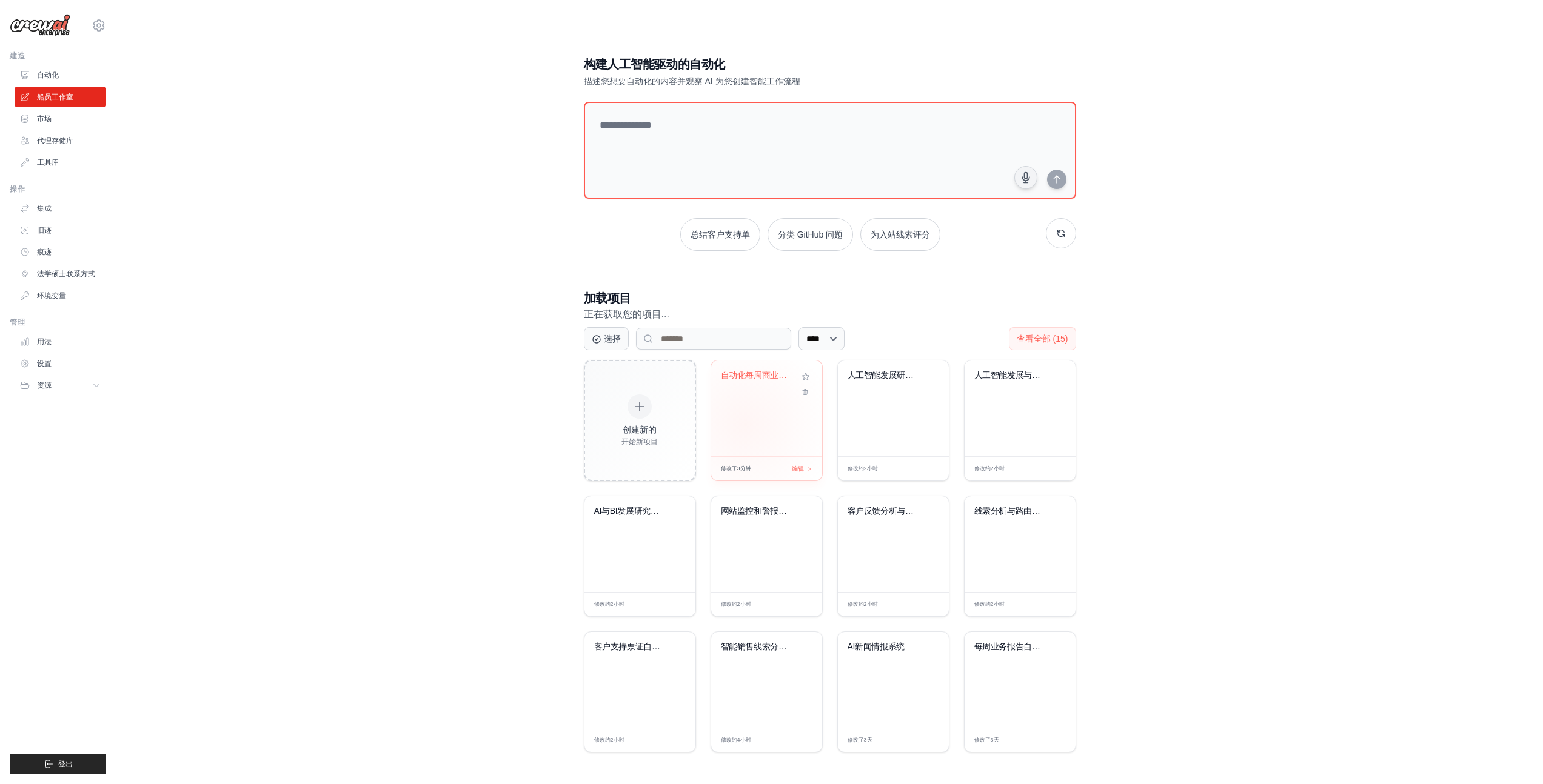
click at [745, 424] on div "自动化每周商业智能..." at bounding box center [767, 409] width 111 height 96
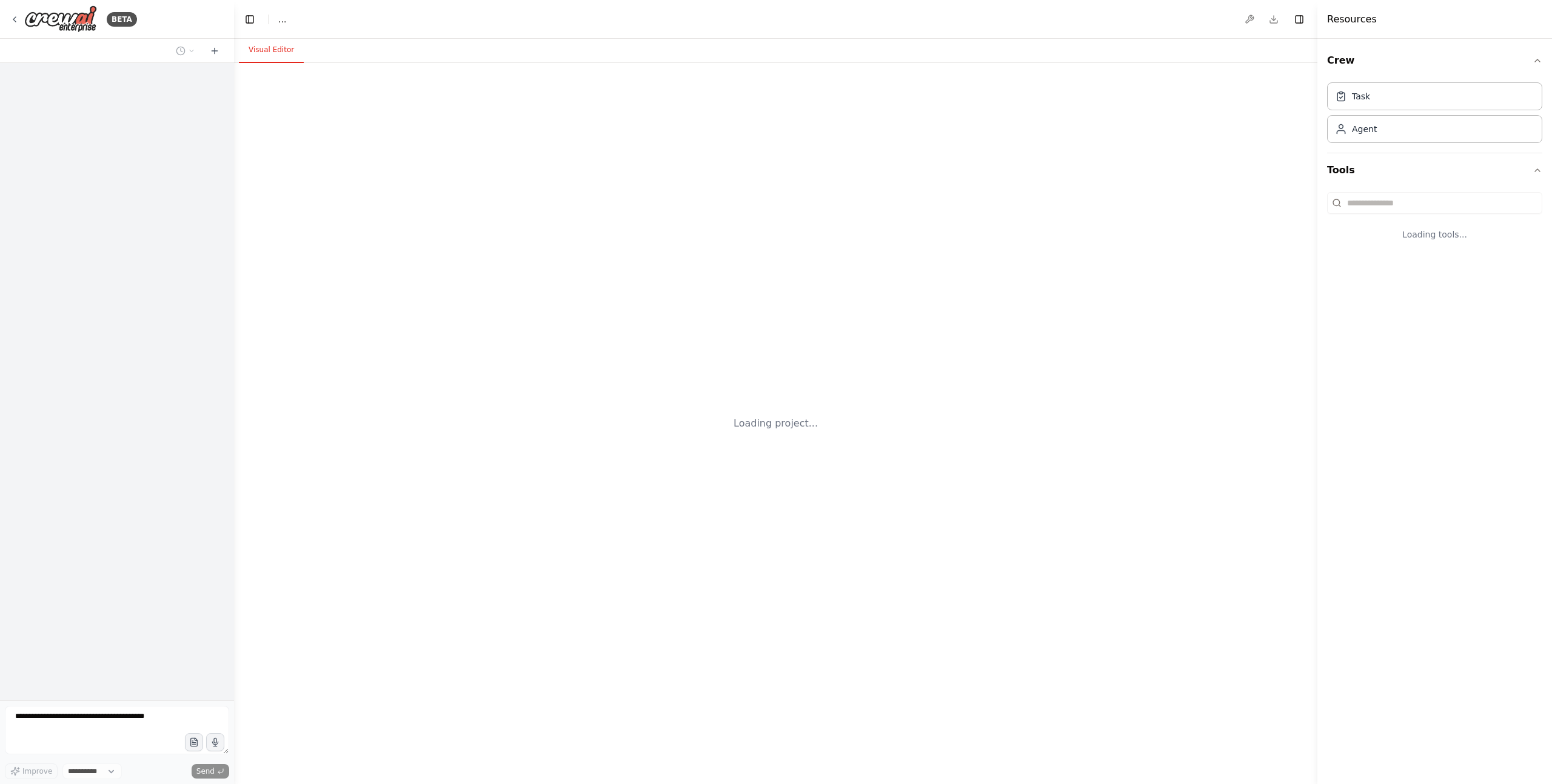
select select "****"
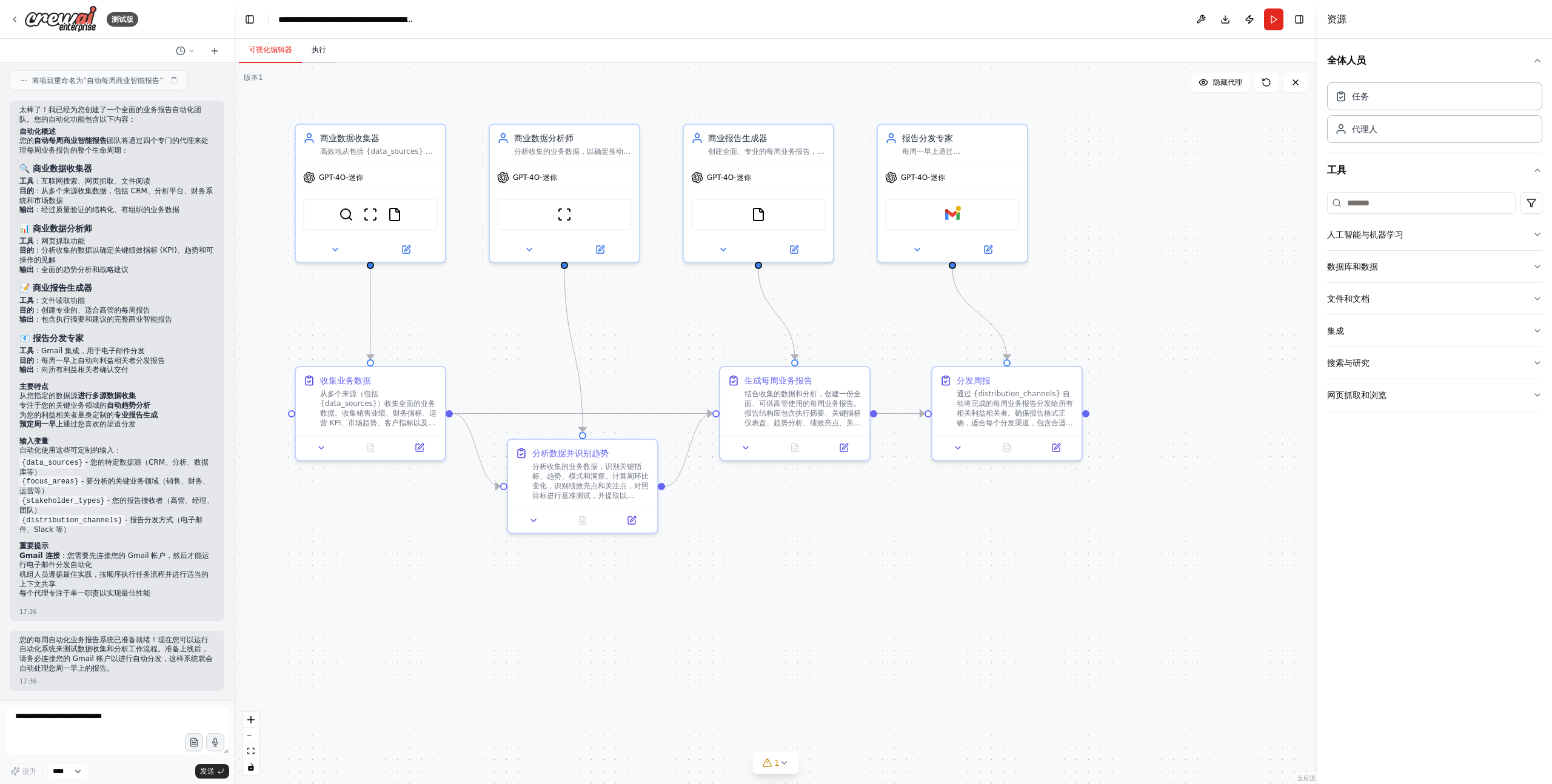
scroll to position [1160, 0]
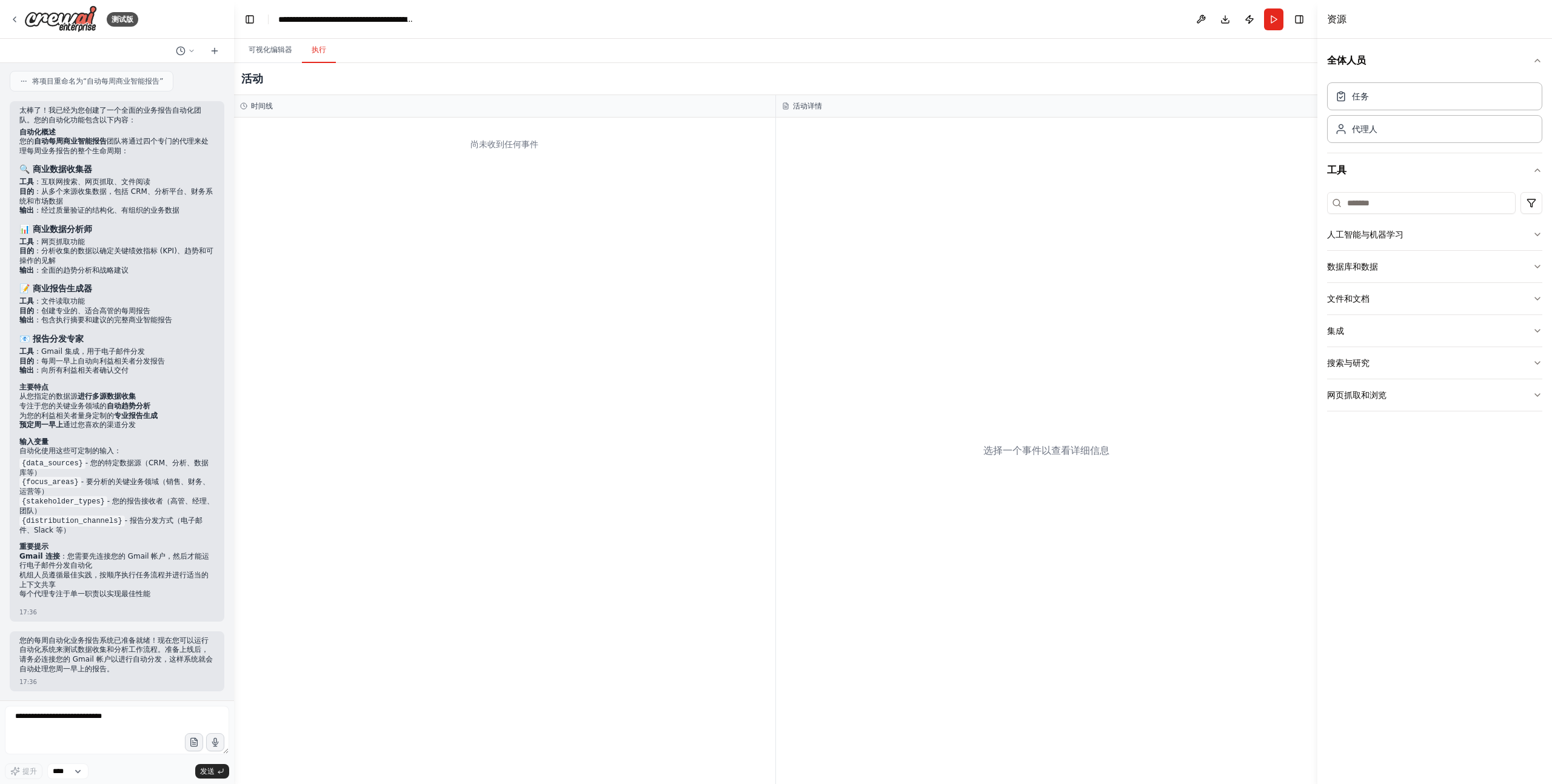
click at [320, 57] on button "执行" at bounding box center [318, 50] width 34 height 25
click at [1272, 18] on button "Run" at bounding box center [1274, 19] width 20 height 22
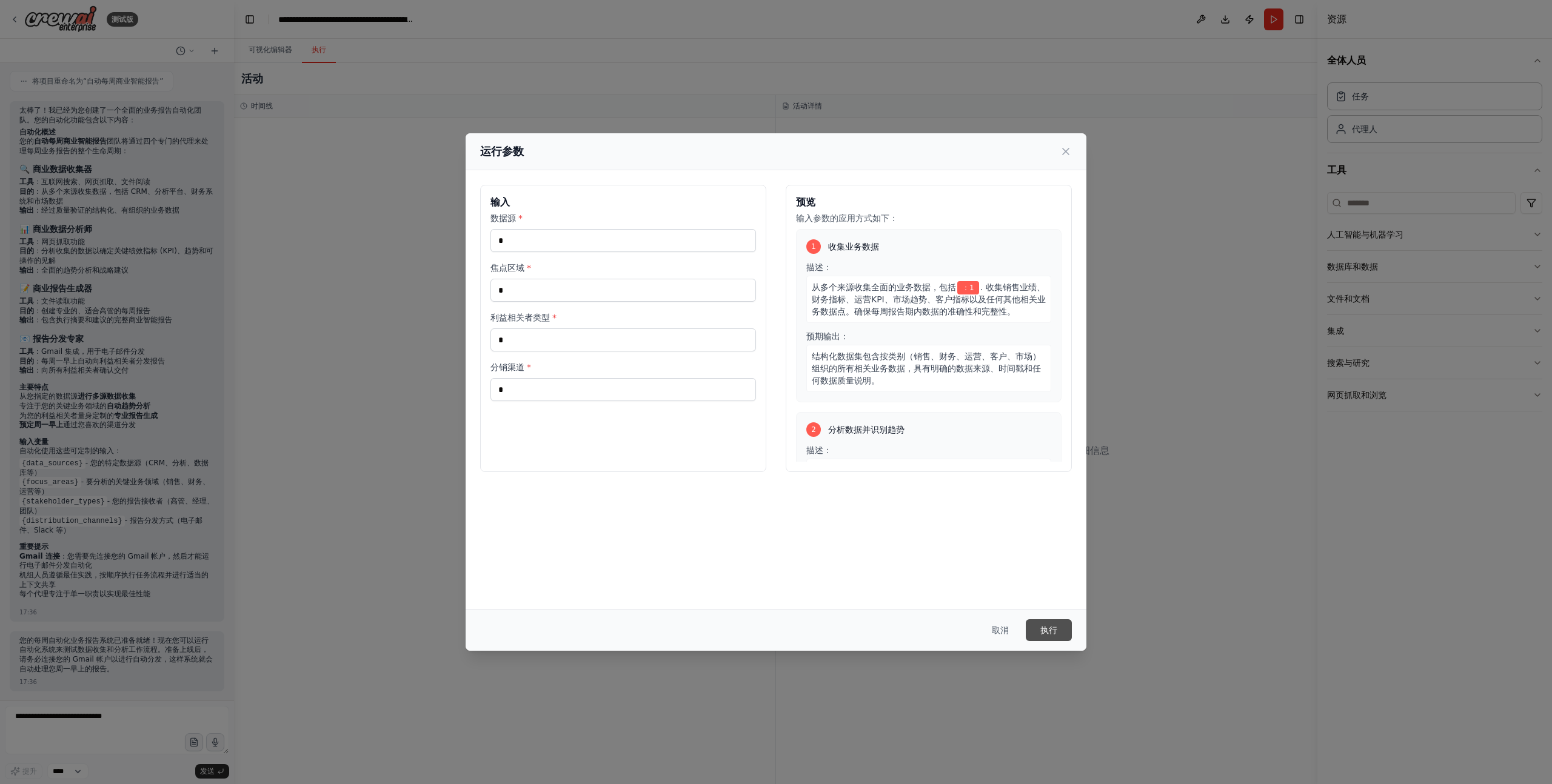
click at [1044, 625] on font "执行" at bounding box center [1049, 630] width 17 height 10
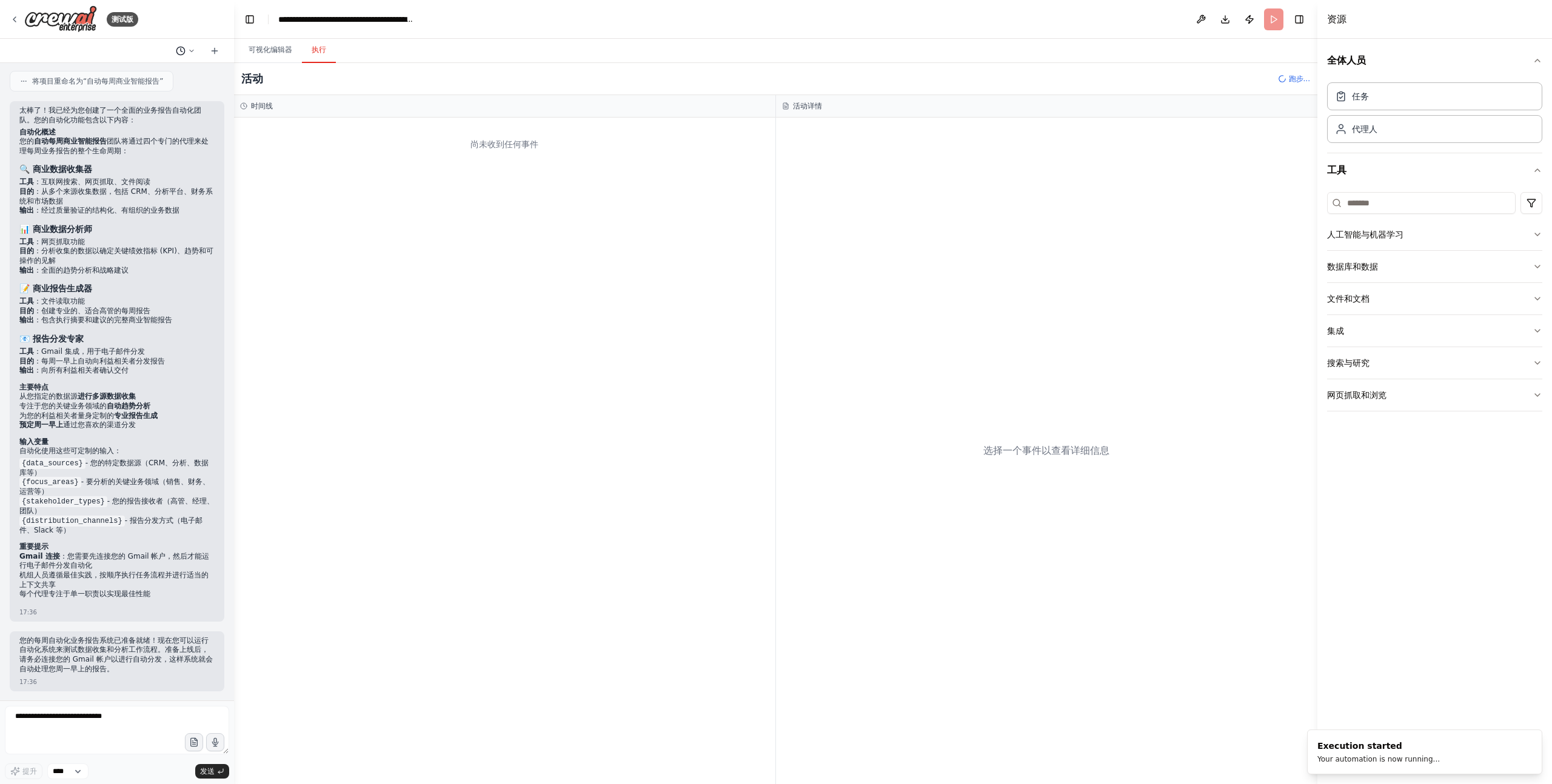
click at [192, 50] on icon at bounding box center [191, 51] width 7 height 7
click at [494, 76] on div "活动 跑步..." at bounding box center [776, 79] width 1084 height 32
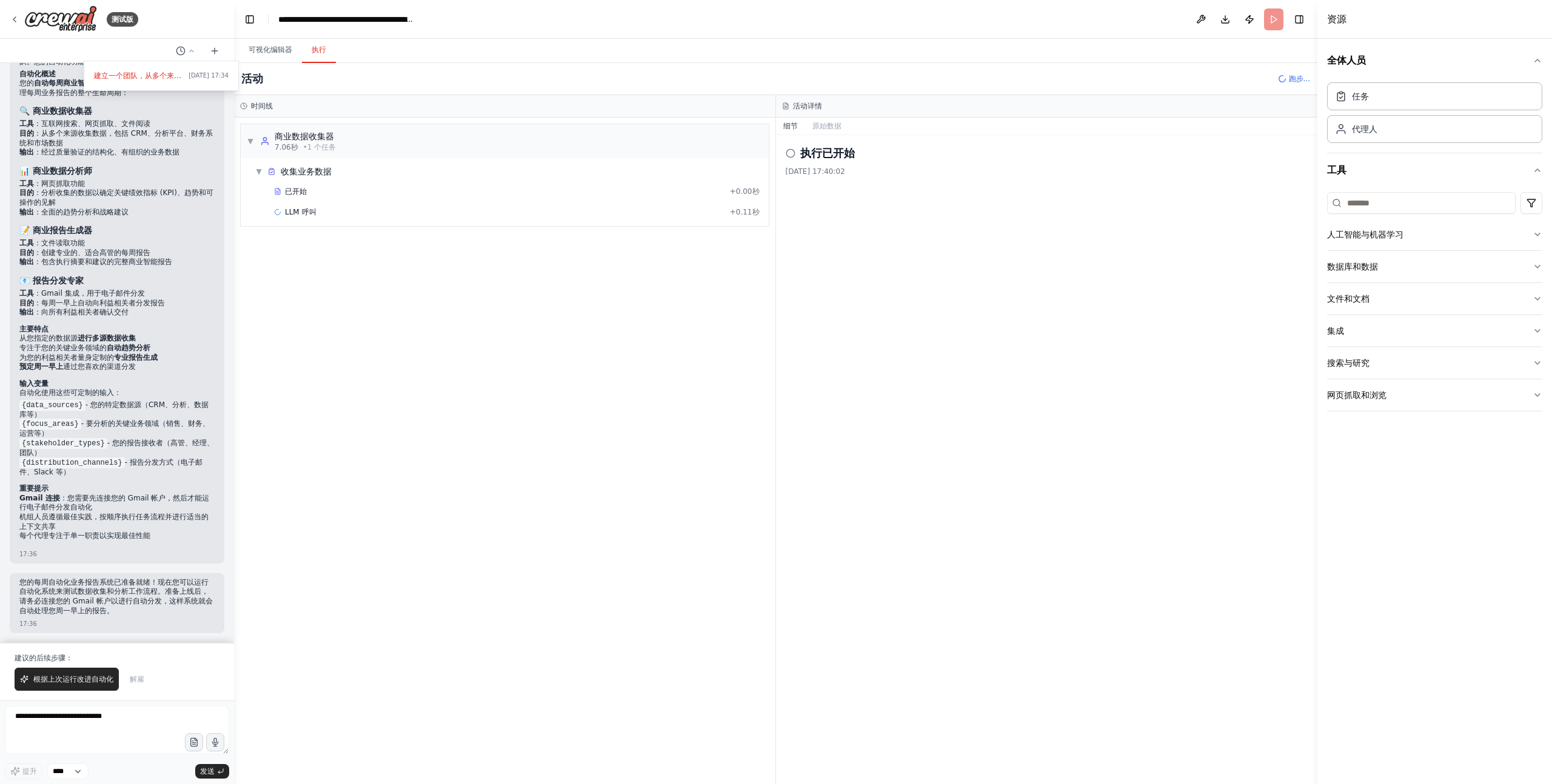
click at [88, 684] on div at bounding box center [117, 392] width 234 height 784
click at [89, 681] on font "根据上次运行改进自动化" at bounding box center [73, 679] width 80 height 9
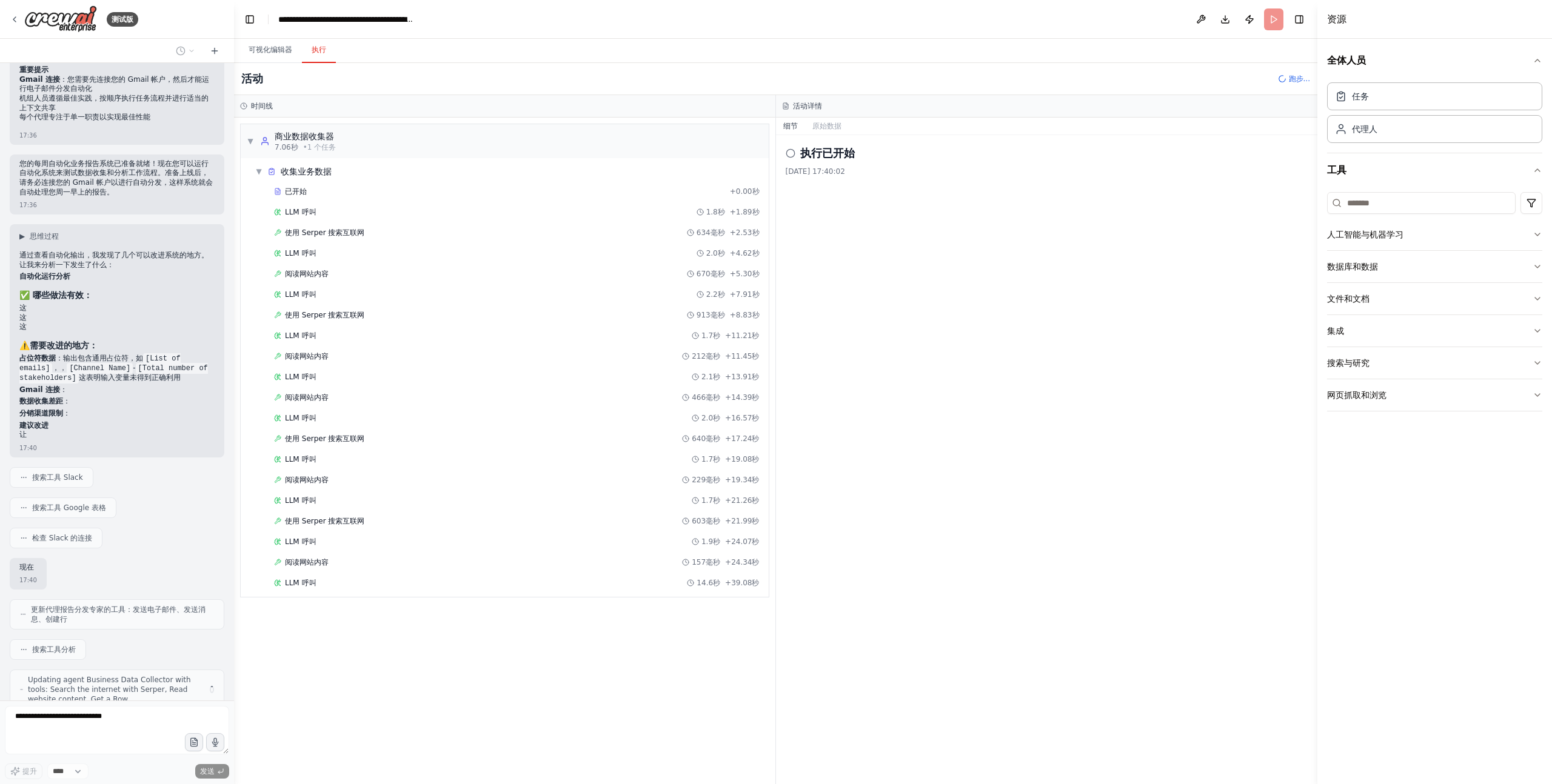
scroll to position [0, 0]
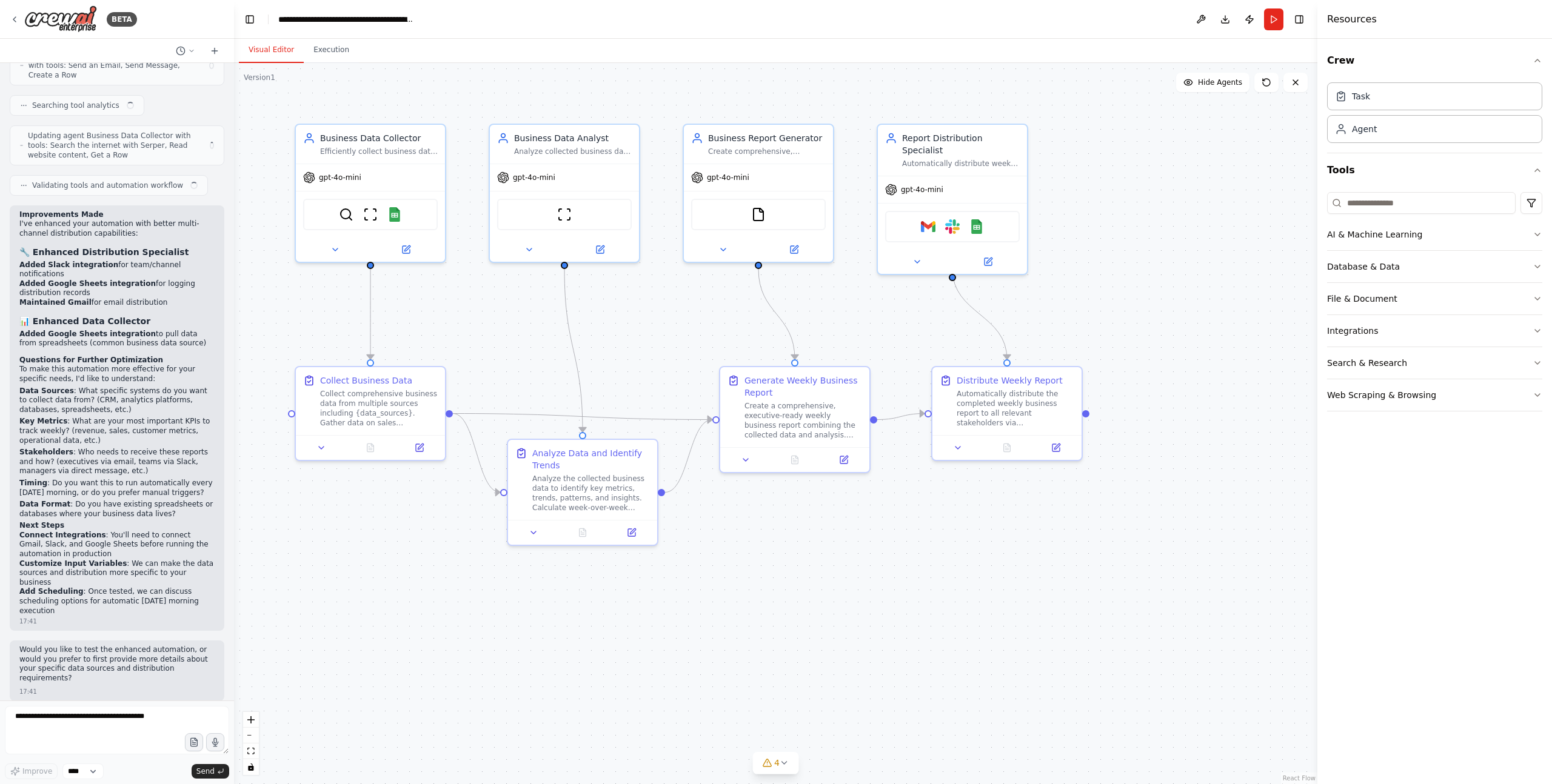
click at [650, 55] on div "Visual Editor Execution" at bounding box center [776, 50] width 1084 height 24
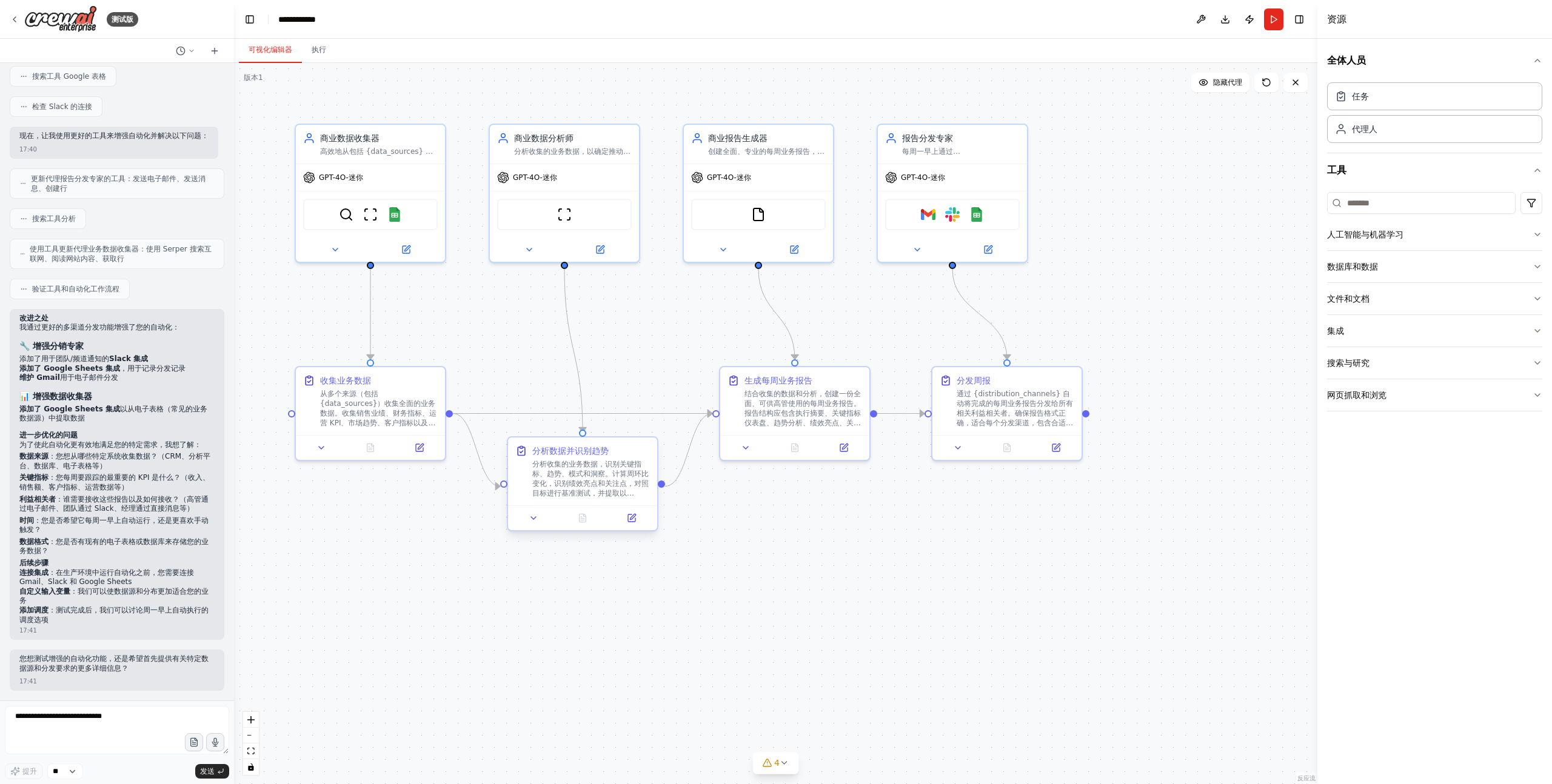
click at [586, 482] on font "分析收集的业务数据，识别关键指标、趋势、模式和洞察。计算周环比变化，识别绩效亮点和关注点，对照目标进行基准测试，并提取以{focus_areas}为重点的可行…" at bounding box center [590, 488] width 116 height 57
click at [603, 476] on font "分析收集的业务数据，识别关键指标、趋势、模式和洞察。计算周环比变化，识别绩效亮点和关注点，对照目标进行基准测试，并提取以{focus_areas}为重点的可行…" at bounding box center [590, 488] width 116 height 57
click at [536, 521] on icon at bounding box center [534, 518] width 10 height 10
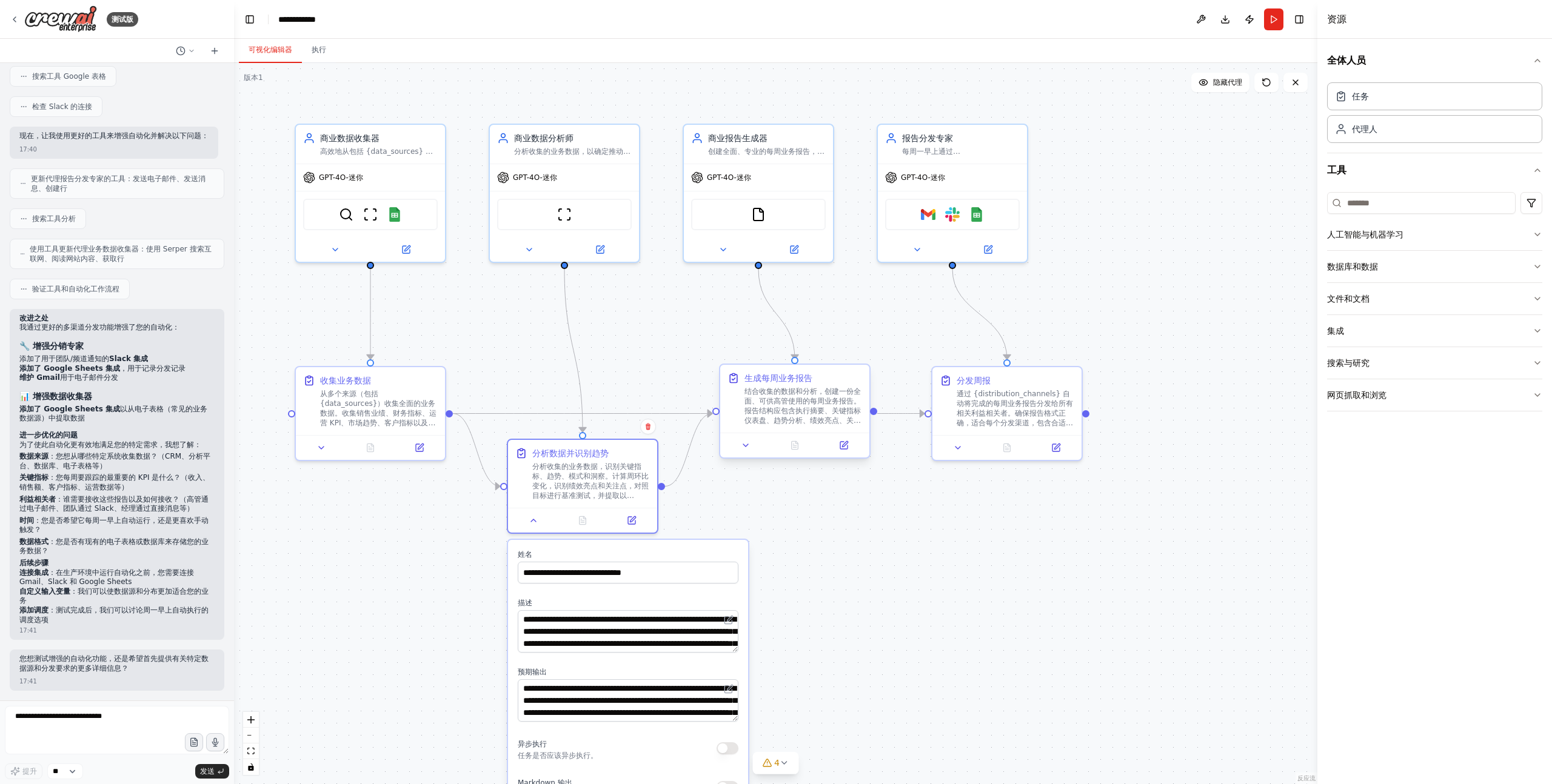
click at [800, 390] on font "结合收集的数据和分析，创建一份全面、可供高管使用的每周业务报告。报告结构应包含执行摘要、关键指标仪表盘、趋势分析、绩效亮点、关注领域、市场洞察和可操作建议。报…" at bounding box center [802, 430] width 116 height 86
click at [994, 399] on font "通过 {distribution_channels} 自动将完成的每周业务报告分发给所有相关利益相关者。确保报告格式正确，适合每个分发渠道，包含合适的主题和上…" at bounding box center [1015, 420] width 116 height 66
click at [750, 145] on font "创建全面、专业的每周业务报告，以清晰且易于执行的格式为{stakeholder_types}提供数据洞察、关键指标、趋势和可操作的建议" at bounding box center [766, 163] width 116 height 38
click at [799, 398] on font "结合收集的数据和分析，创建一份全面、可供高管使用的每周业务报告。报告结构应包含执行摘要、关键指标仪表盘、趋势分析、绩效亮点、关注领域、市场洞察和可操作建议。报…" at bounding box center [802, 430] width 116 height 86
click at [776, 395] on font "结合收集的数据和分析，创建一份全面、可供高管使用的每周业务报告。报告结构应包含执行摘要、关键指标仪表盘、趋势分析、绩效亮点、关注领域、市场洞察和可操作建议。报…" at bounding box center [802, 430] width 116 height 86
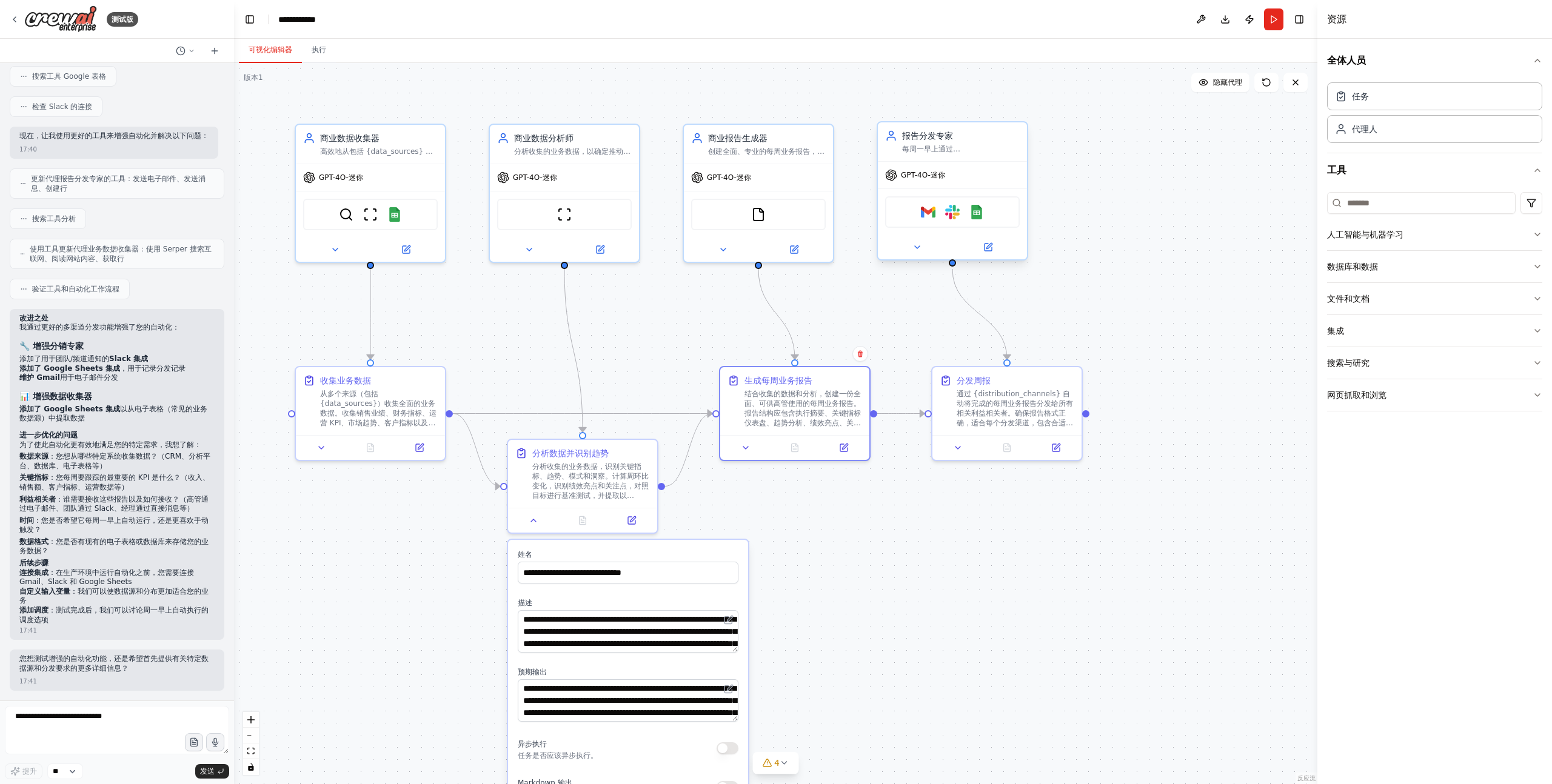
click at [979, 156] on div "报告分发专家 每周一早上通过 {distribution_channels} 自动向利益相关者分发每周业务报告，确保格式正确并及时交付" at bounding box center [952, 142] width 149 height 39
click at [1057, 403] on font "通过 {distribution_channels} 自动将完成的每周业务报告分发给所有相关利益相关者。确保报告格式正确，适合每个分发渠道，包含合适的主题和上…" at bounding box center [1015, 420] width 116 height 66
click at [767, 151] on font "创建全面、专业的每周业务报告，以清晰且易于执行的格式为{stakeholder_types}提供数据洞察、关键指标、趋势和可操作的建议" at bounding box center [766, 163] width 116 height 38
click at [589, 142] on div "商业数据分析师 分析收集的业务数据，以确定推动{focus_areas}等领域业务绩效的关键指标、趋势、模式和见解" at bounding box center [573, 142] width 118 height 24
click at [797, 96] on div ".deletable-edge-delete-btn { width: 20px; height: 20px; border: 0px solid #ffff…" at bounding box center [776, 423] width 1084 height 721
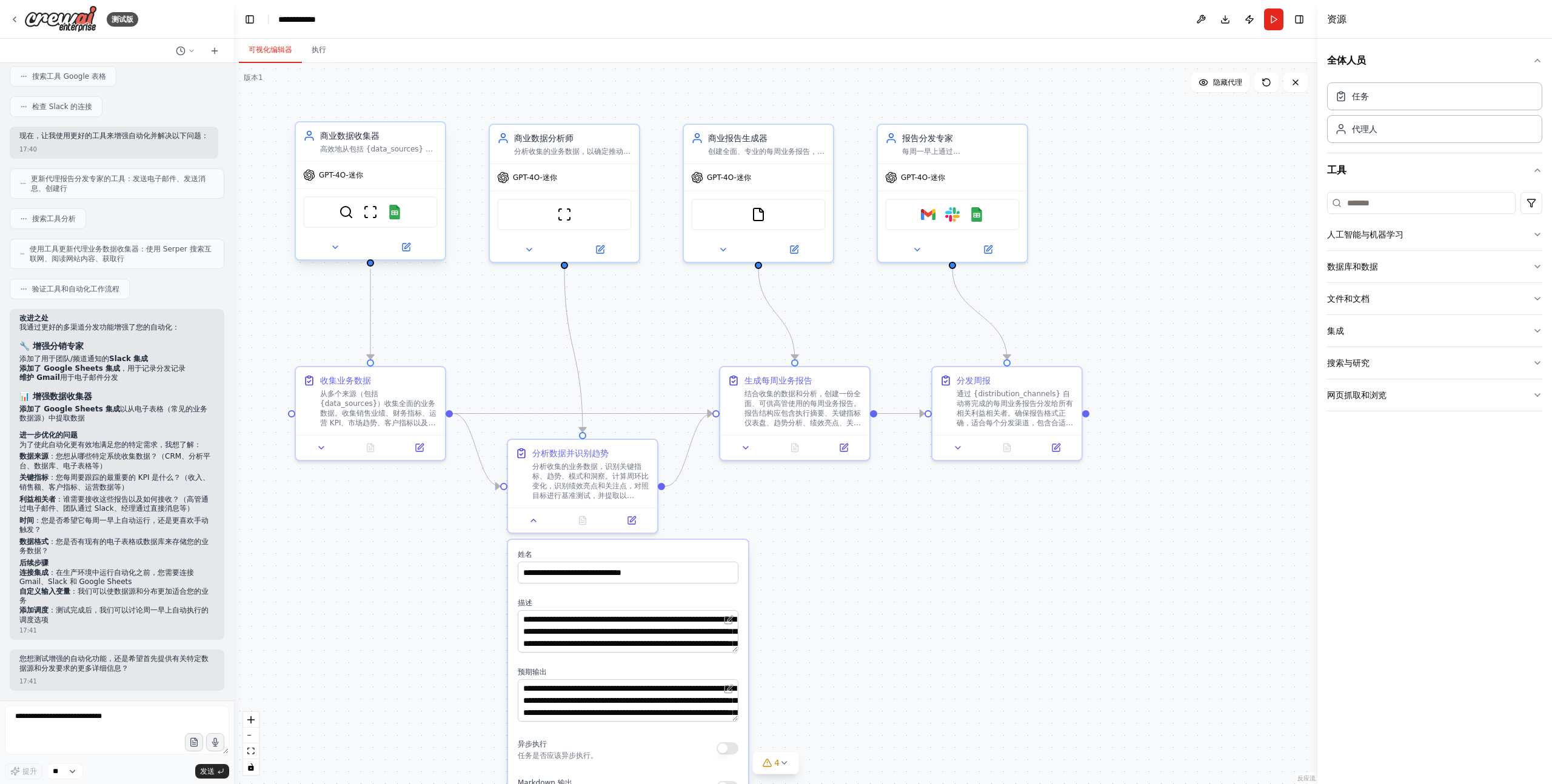
click at [368, 139] on font "商业数据收集器" at bounding box center [350, 136] width 60 height 10
click at [576, 151] on font "分析收集的业务数据，以确定推动{focus_areas}等领域业务绩效的关键指标、趋势、模式和见解" at bounding box center [572, 158] width 116 height 28
click at [759, 148] on font "创建全面、专业的每周业务报告，以清晰且易于执行的格式为{stakeholder_types}提供数据洞察、关键指标、趋势和可操作的建议" at bounding box center [766, 163] width 116 height 38
click at [975, 143] on div "报告分发专家 每周一早上通过 {distribution_channels} 自动向利益相关者分发每周业务报告，确保格式正确并及时交付" at bounding box center [960, 142] width 118 height 24
click at [392, 138] on div "商业数据收集器" at bounding box center [379, 136] width 118 height 12
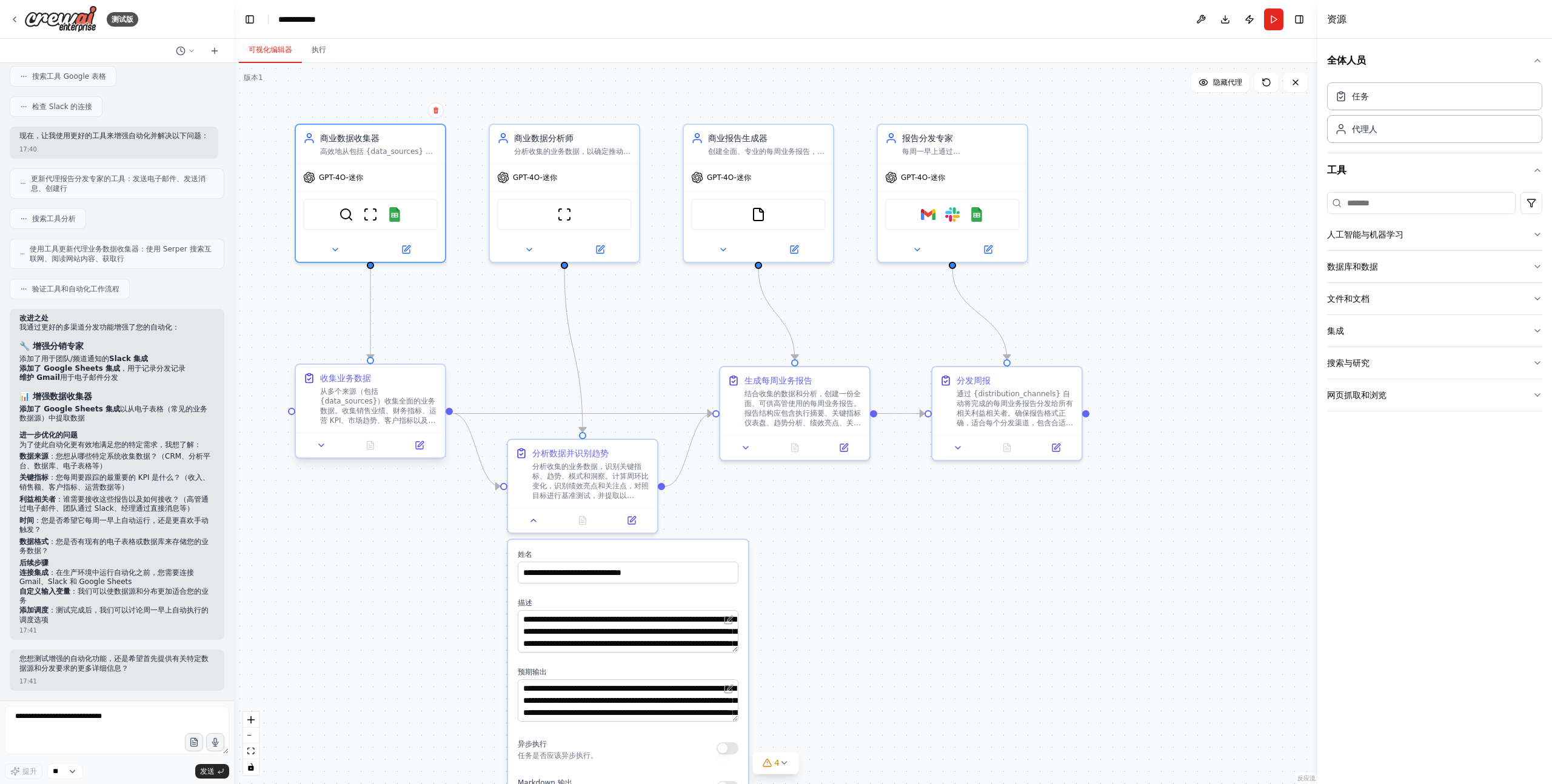
click at [363, 402] on font "从多个来源（包括 {data_sources}）收集全面的业务数据。收集销售业绩、财务指标、运营 KPI、市场趋势、客户指标以及任何其他相关业务数据点。确保每…" at bounding box center [378, 415] width 116 height 57
click at [779, 418] on font "结合收集的数据和分析，创建一份全面、可供高管使用的每周业务报告。报告结构应包含执行摘要、关键指标仪表盘、趋势分析、绩效亮点、关注领域、市场洞察和可操作建议。报…" at bounding box center [802, 430] width 116 height 86
click at [252, 120] on div ".deletable-edge-delete-btn { width: 20px; height: 20px; border: 0px solid #ffff…" at bounding box center [776, 423] width 1084 height 721
click at [345, 151] on font "高效地从包括 {data_sources} 在内的多个来源收集业务数据，确保数据的准确性和完整性，从而实现全面的业务报告" at bounding box center [378, 163] width 116 height 38
click at [569, 135] on font "商业数据分析师" at bounding box center [544, 136] width 60 height 10
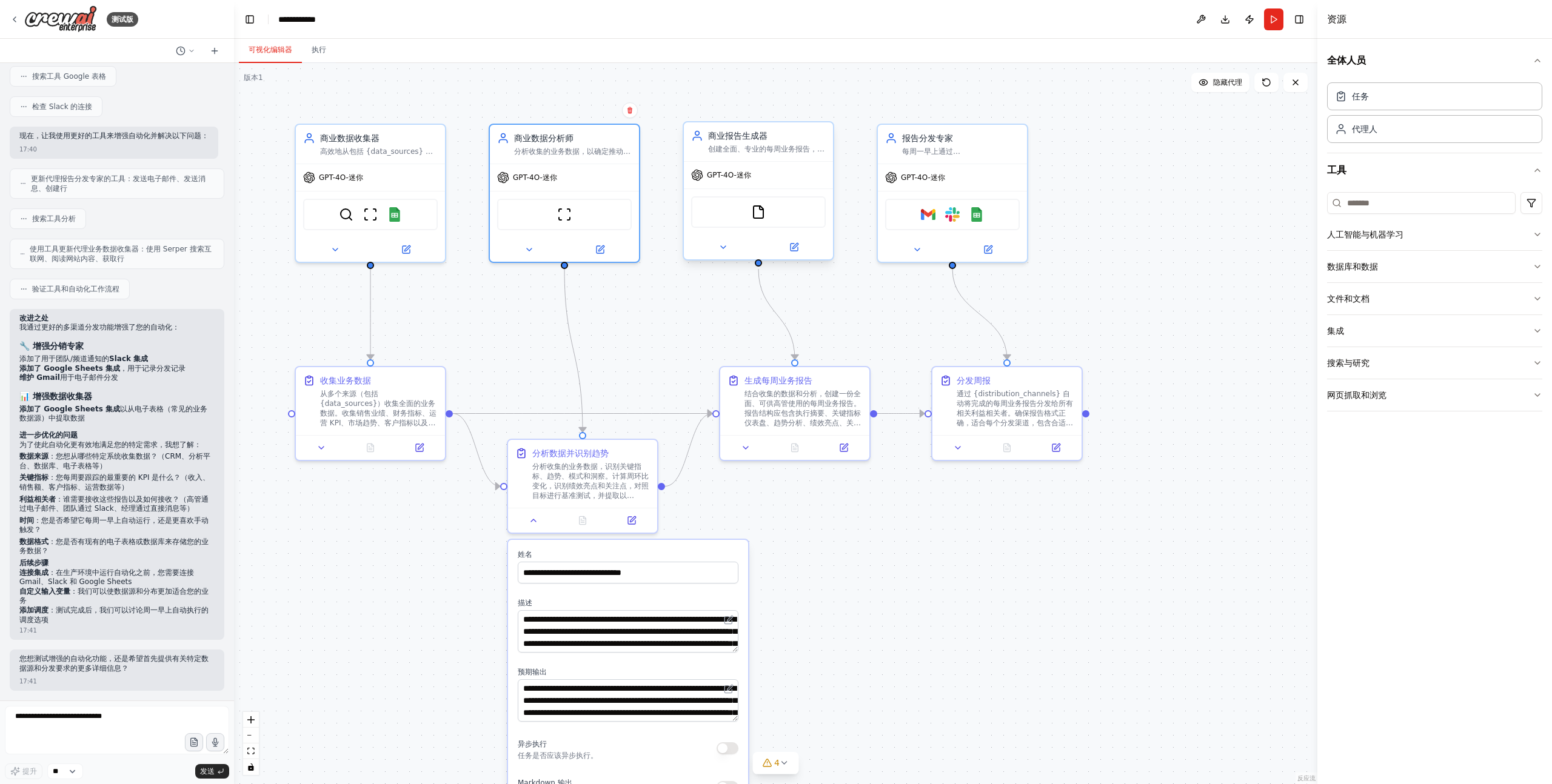
click at [771, 152] on font "创建全面、专业的每周业务报告，以清晰且易于执行的格式为{stakeholder_types}提供数据洞察、关键指标、趋势和可操作的建议" at bounding box center [766, 163] width 116 height 38
click at [960, 146] on div "每周一早上通过 {distribution_channels} 自动向利益相关者分发每周业务报告，确保格式正确并及时交付" at bounding box center [960, 149] width 118 height 10
click at [398, 162] on div "GPT-4O-迷你" at bounding box center [371, 175] width 149 height 26
click at [573, 153] on font "分析收集的业务数据，以确定推动{focus_areas}等领域业务绩效的关键指标、趋势、模式和见解" at bounding box center [572, 158] width 116 height 28
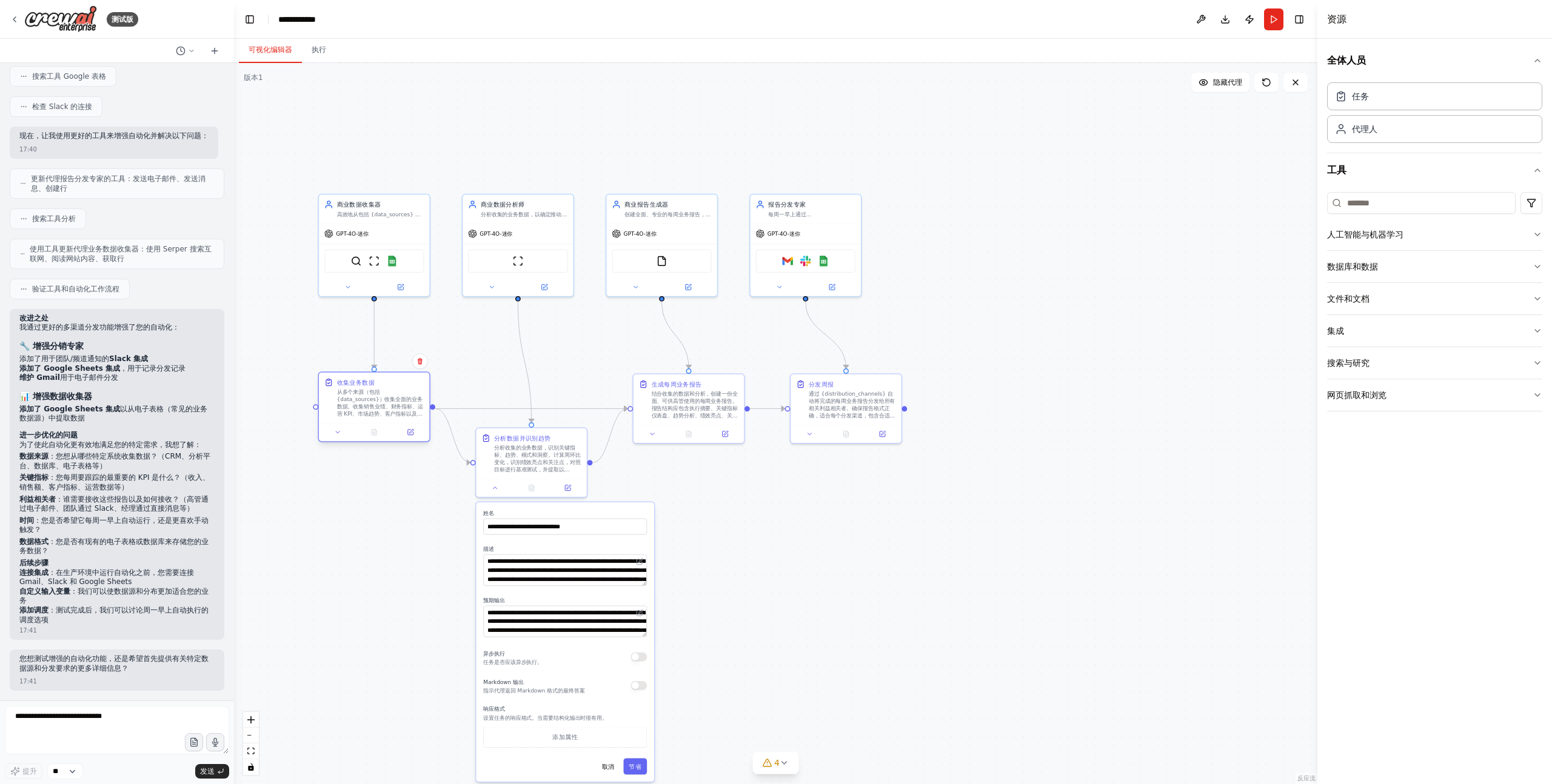
click at [398, 394] on div "从多个来源（包括 {data_sources}）收集全面的业务数据。收集销售业绩、财务指标、运营 KPI、市场趋势、客户指标以及任何其他相关业务数据点。确保每…" at bounding box center [381, 402] width 87 height 28
click at [348, 126] on div ".deletable-edge-delete-btn { width: 20px; height: 20px; border: 0px solid #ffff…" at bounding box center [776, 423] width 1084 height 721
click at [545, 446] on font "分析收集的业务数据，识别关键指标、趋势、模式和洞察。计算周环比变化，识别绩效亮点和关注点，对照目标进行基准测试，并提取以{focus_areas}为重点的可行…" at bounding box center [537, 464] width 86 height 42
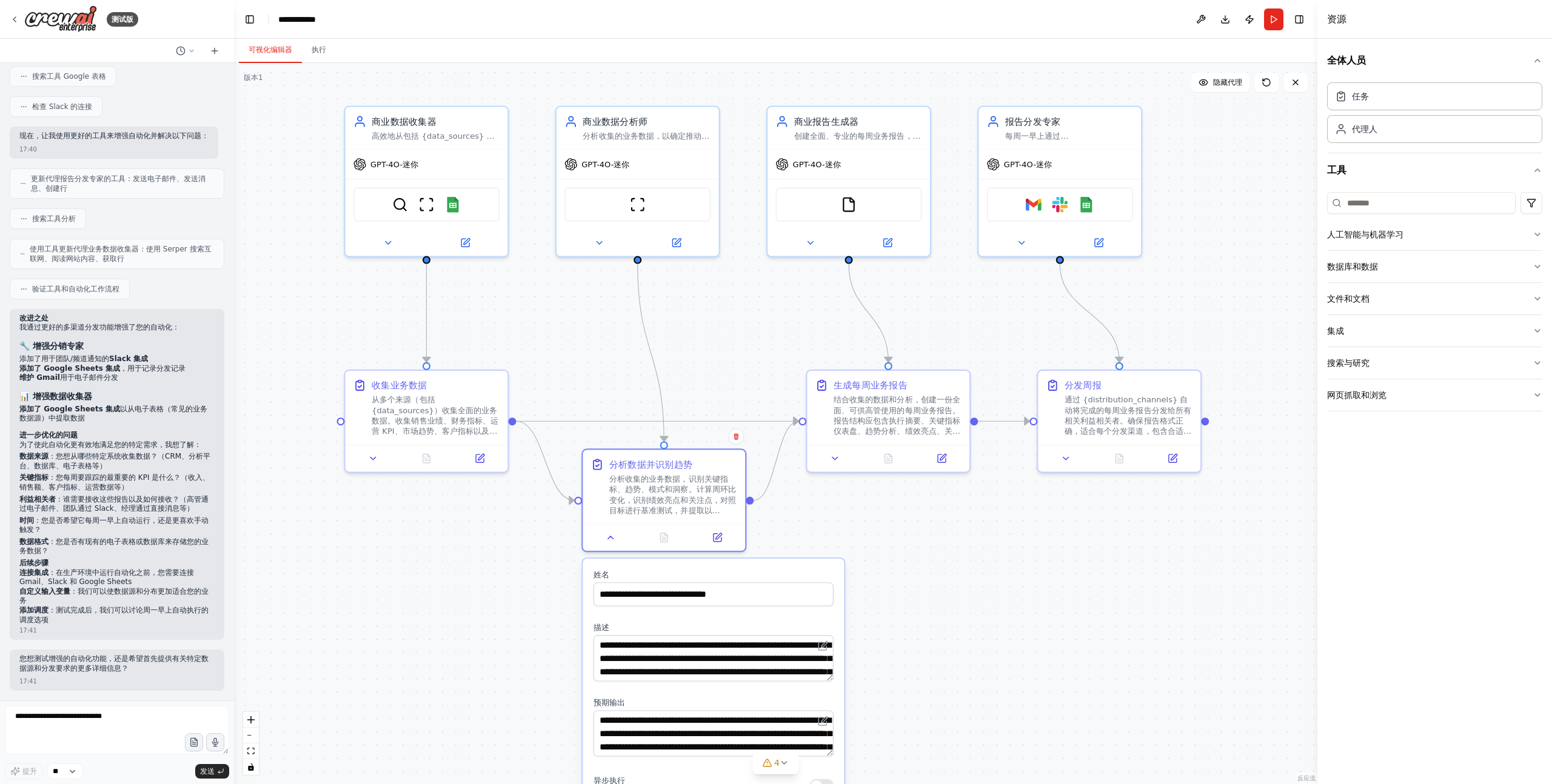
drag, startPoint x: 673, startPoint y: 521, endPoint x: 892, endPoint y: 526, distance: 219.1
click at [893, 526] on div ".deletable-edge-delete-btn { width: 20px; height: 20px; border: 0px solid #ffff…" at bounding box center [776, 423] width 1084 height 721
click at [658, 154] on div "GPT-4O-迷你" at bounding box center [637, 161] width 163 height 29
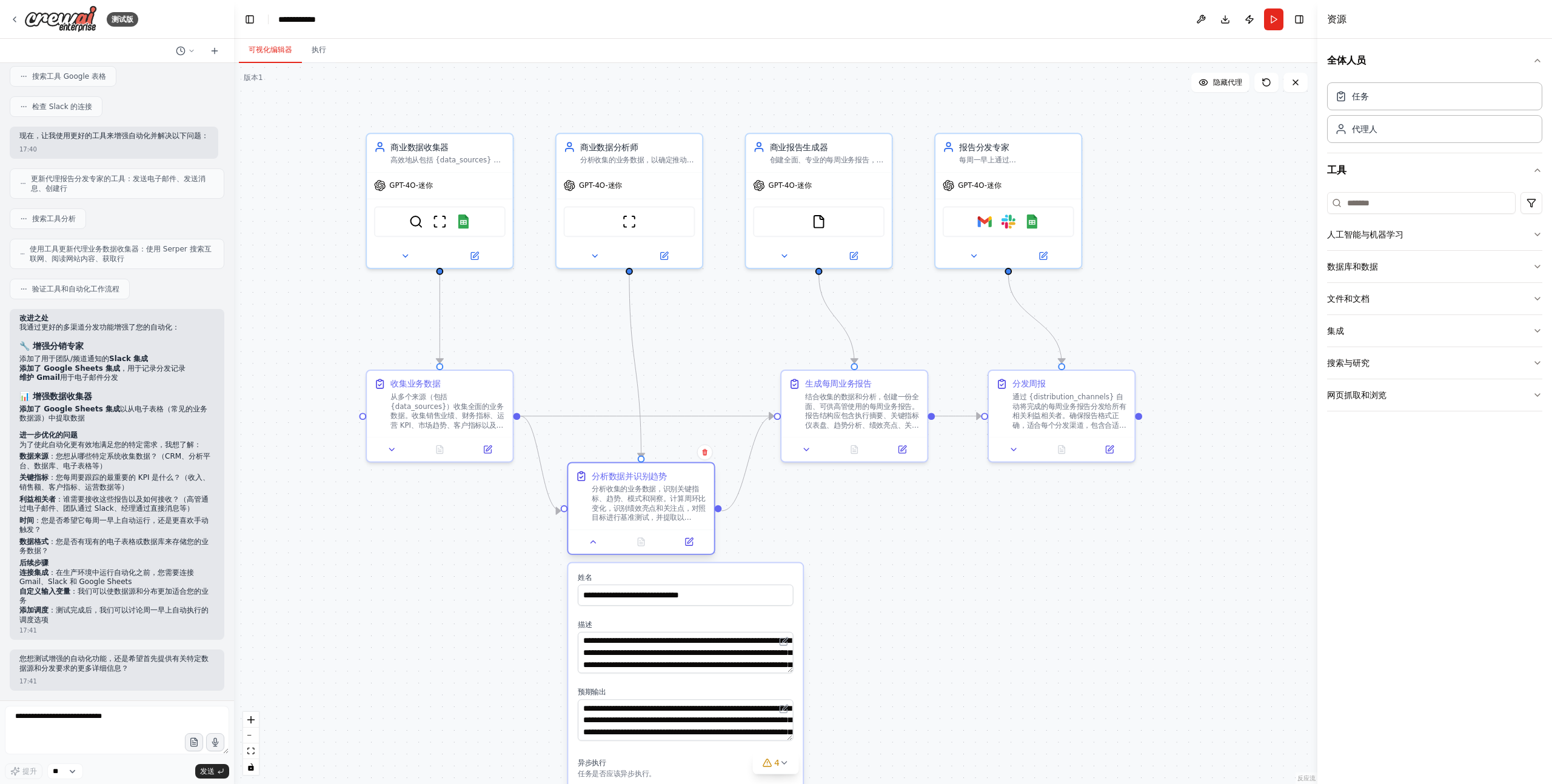
drag, startPoint x: 640, startPoint y: 455, endPoint x: 633, endPoint y: 474, distance: 20.2
click at [633, 474] on font "分析数据并识别趋势" at bounding box center [629, 476] width 74 height 10
click at [775, 578] on label "姓名" at bounding box center [686, 578] width 216 height 10
click at [484, 257] on button at bounding box center [474, 254] width 66 height 14
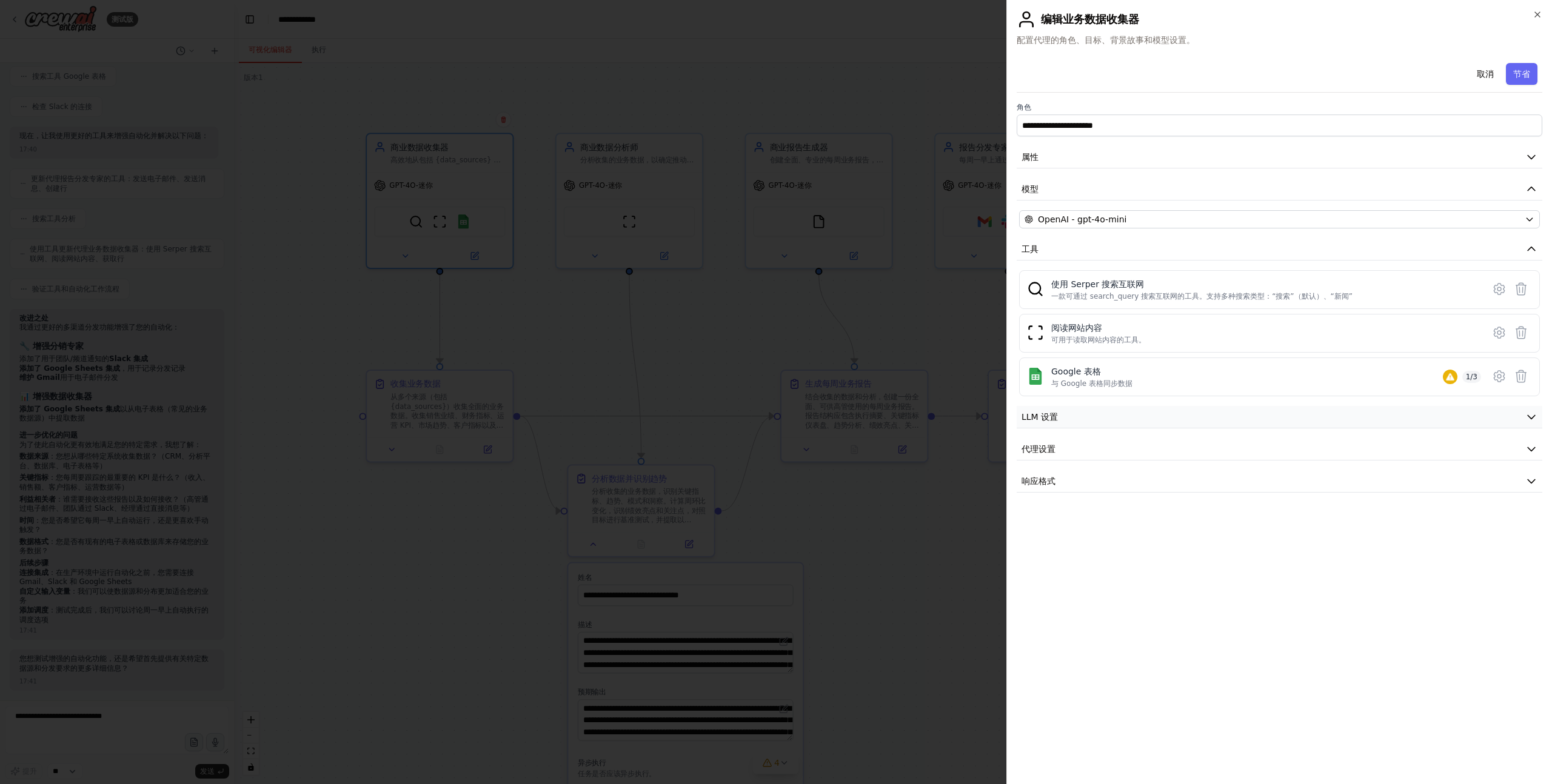
click at [1080, 424] on button "LLM 设置" at bounding box center [1280, 417] width 526 height 22
click at [1082, 546] on div "**********" at bounding box center [1280, 319] width 526 height 521
click at [1082, 542] on button "代理设置" at bounding box center [1280, 536] width 526 height 22
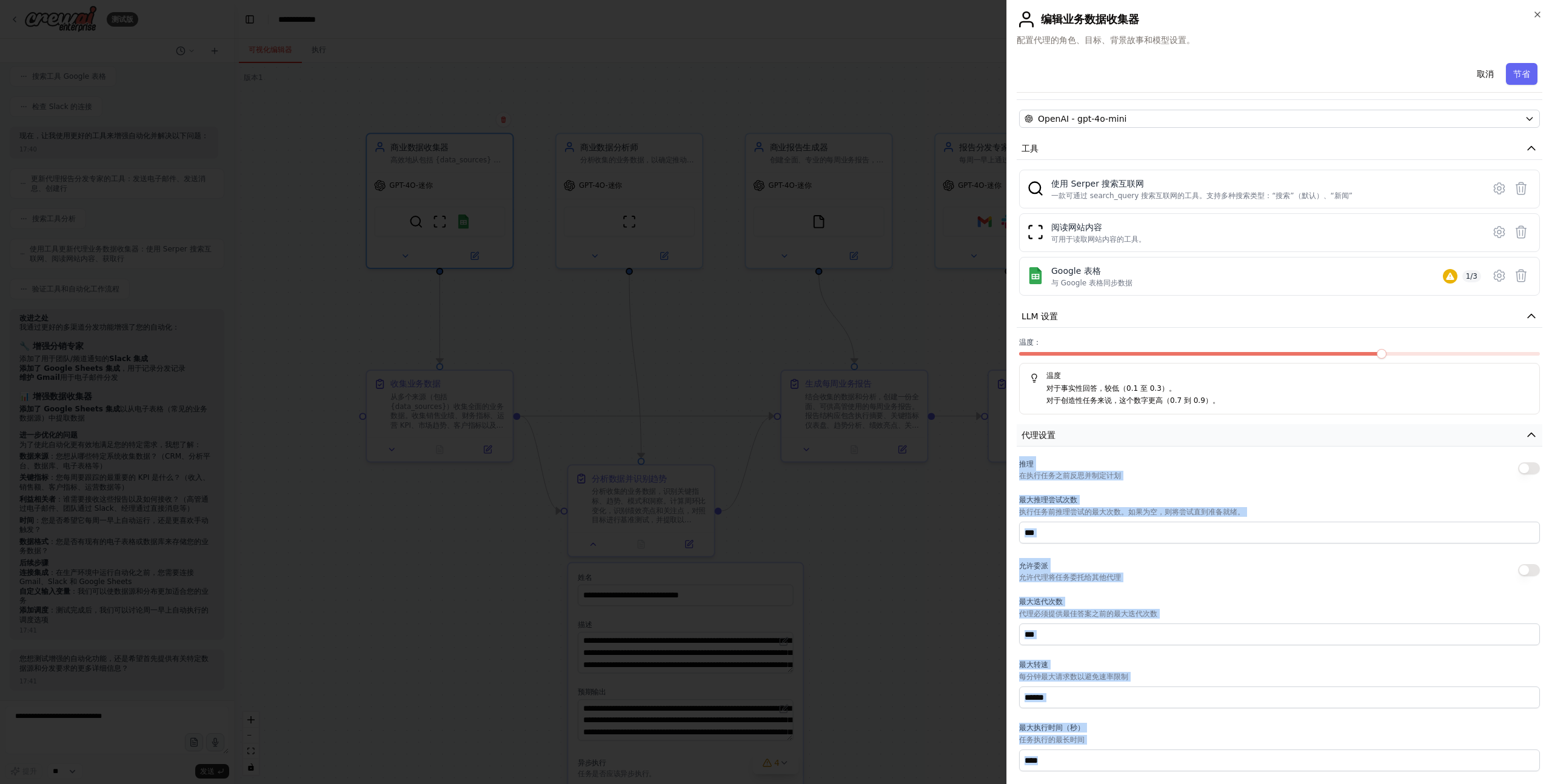
scroll to position [140, 0]
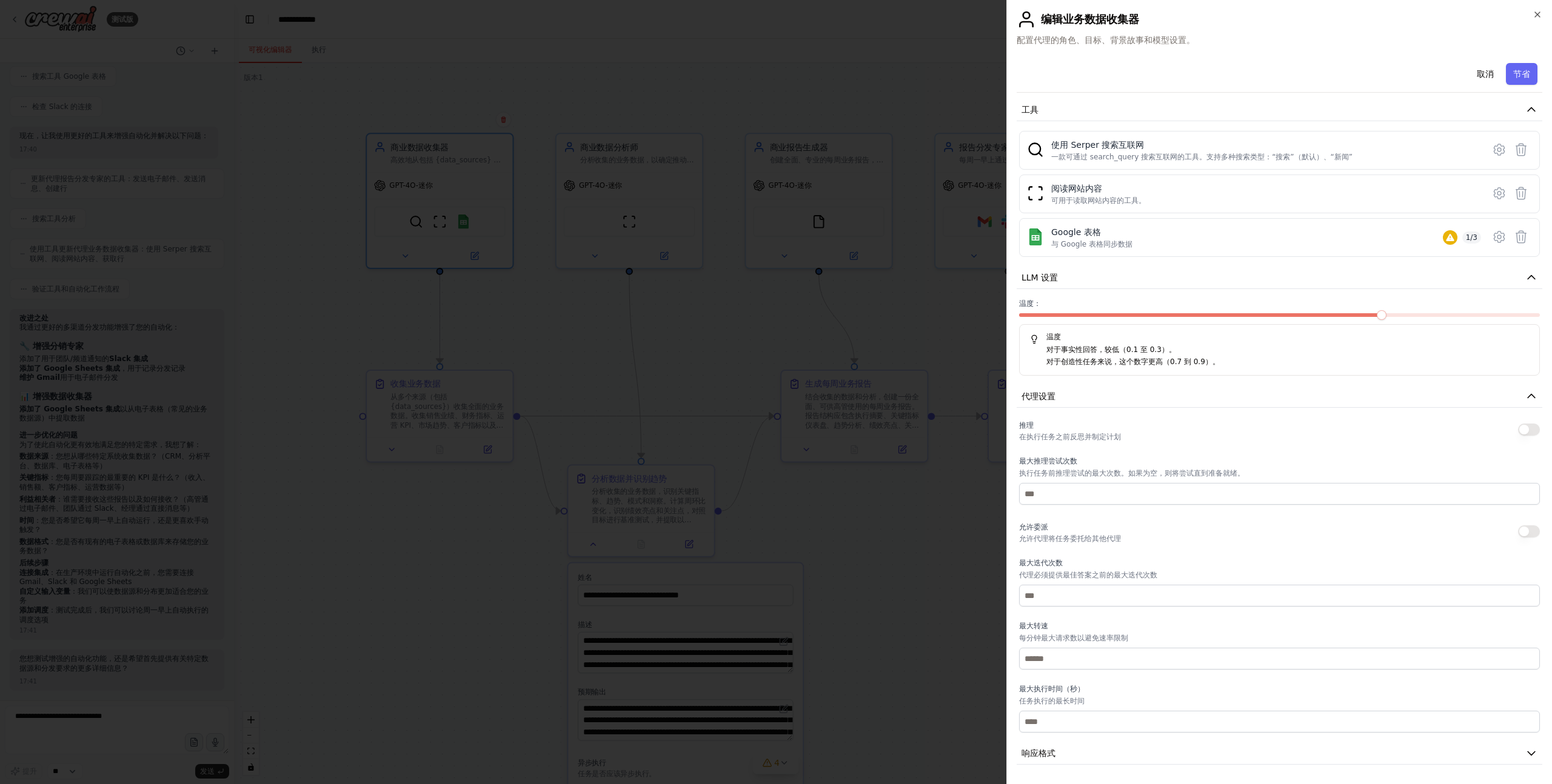
click at [1043, 421] on div "推理 在执行任务之前反思并制定计划" at bounding box center [1069, 430] width 102 height 24
click at [1043, 396] on font "代理设置" at bounding box center [1038, 396] width 34 height 10
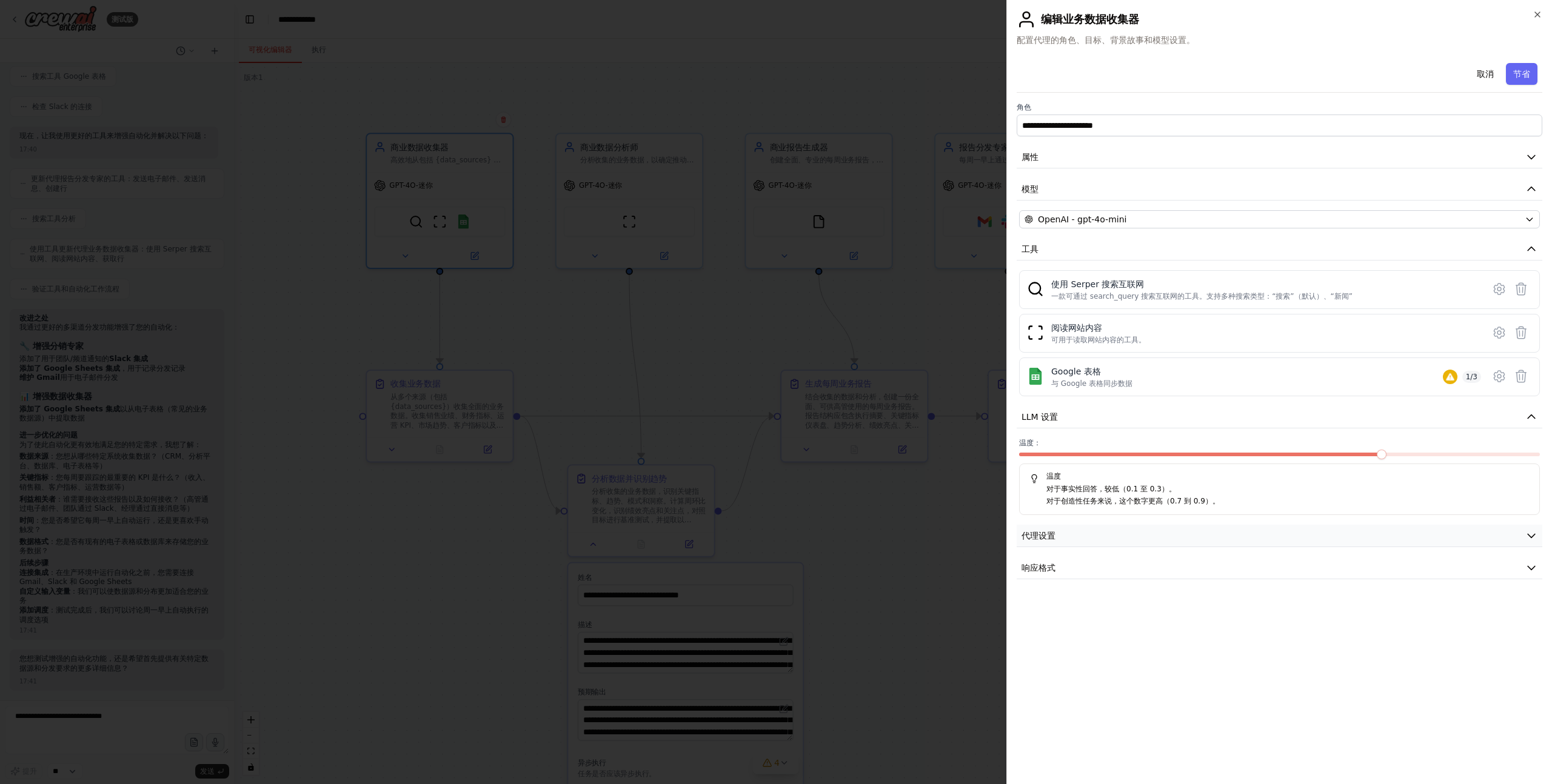
scroll to position [0, 0]
click at [1085, 575] on button "响应格式" at bounding box center [1280, 568] width 526 height 22
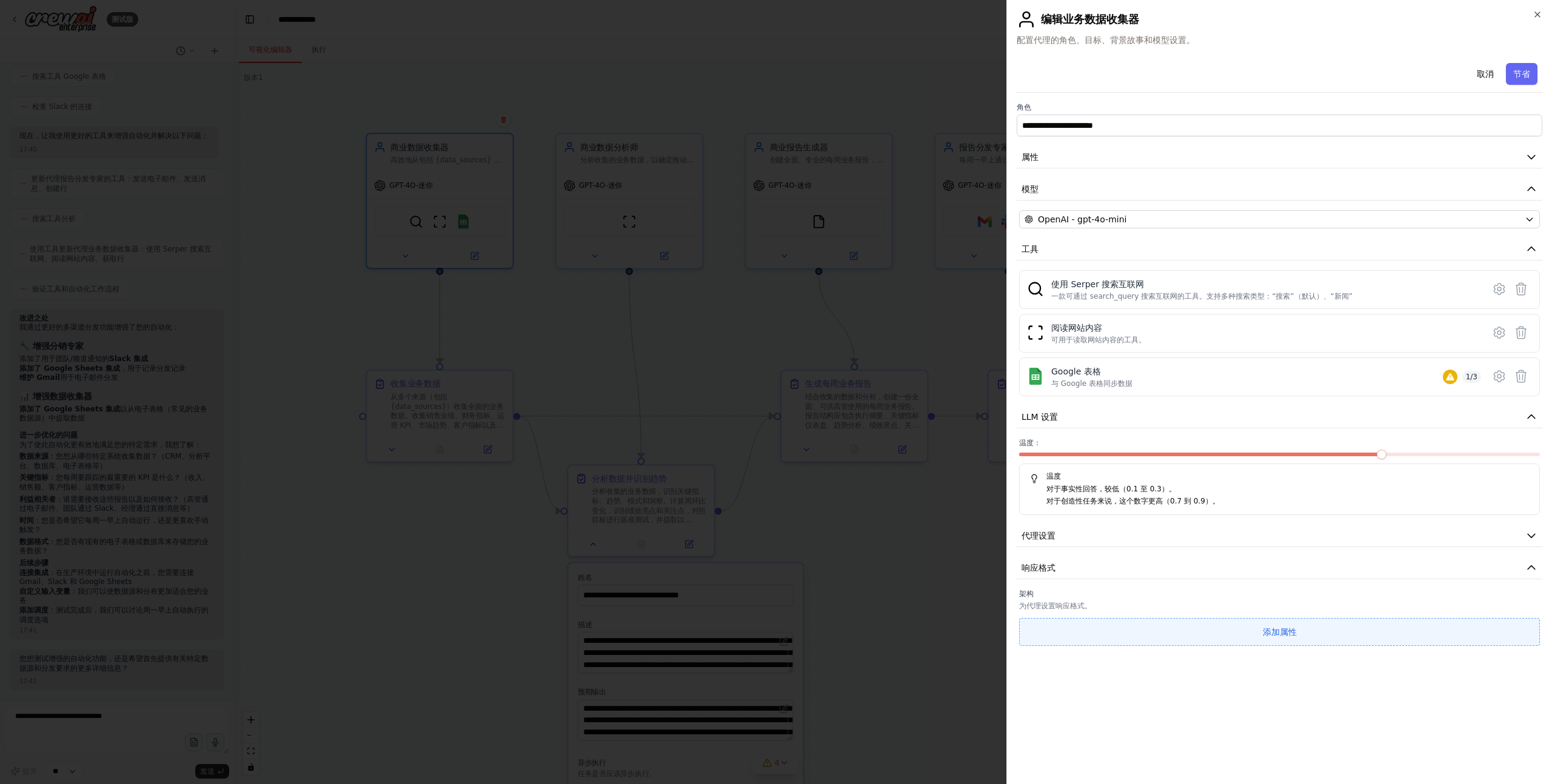
click at [1206, 629] on button "添加属性" at bounding box center [1279, 632] width 521 height 28
click at [854, 413] on div at bounding box center [776, 392] width 1552 height 784
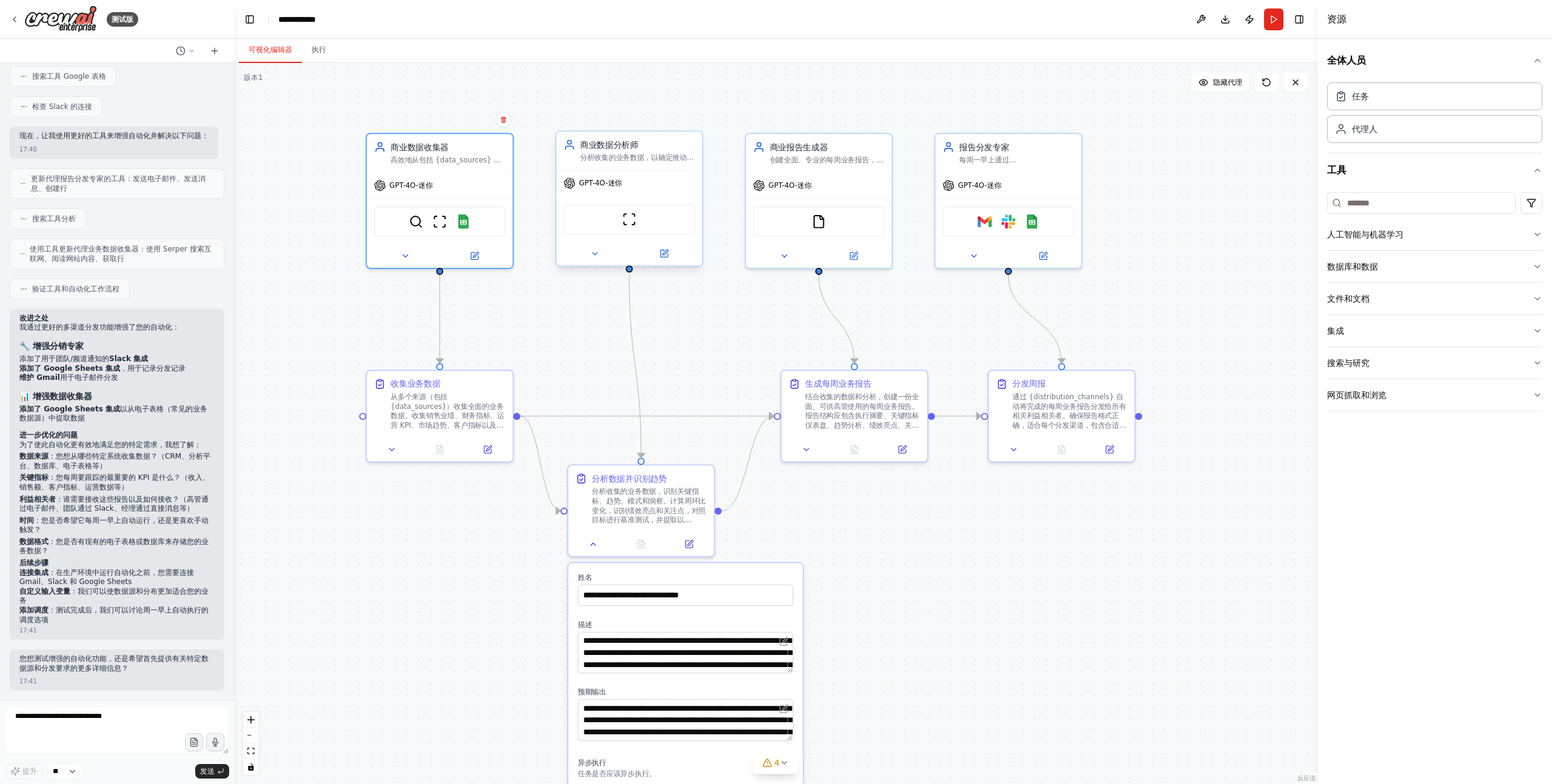
click at [618, 154] on font "分析收集的业务数据，以确定推动{focus_areas}等领域业务绩效的关键指标、趋势、模式和见解" at bounding box center [637, 167] width 114 height 27
click at [835, 409] on font "结合收集的数据和分析，创建一份全面、可供高管使用的每周业务报告。报告结构应包含执行摘要、关键指标仪表盘、趋势分析、绩效亮点、关注领域、市场洞察和可操作建议。报…" at bounding box center [862, 432] width 114 height 84
click at [634, 513] on font "分析收集的业务数据，识别关键指标、趋势、模式和洞察。计算周环比变化，识别绩效亮点和关注点，对照目标进行基准测试，并提取以{focus_areas}为重点的可行…" at bounding box center [648, 513] width 114 height 56
drag, startPoint x: 456, startPoint y: 418, endPoint x: 609, endPoint y: 335, distance: 174.1
click at [609, 335] on font "从多个来源（包括 {data_sources}）收集全面的业务数据。收集销售业绩、财务指标、运营 KPI、市场趋势、客户指标以及任何其他相关业务数据点。确保每…" at bounding box center [601, 335] width 114 height 56
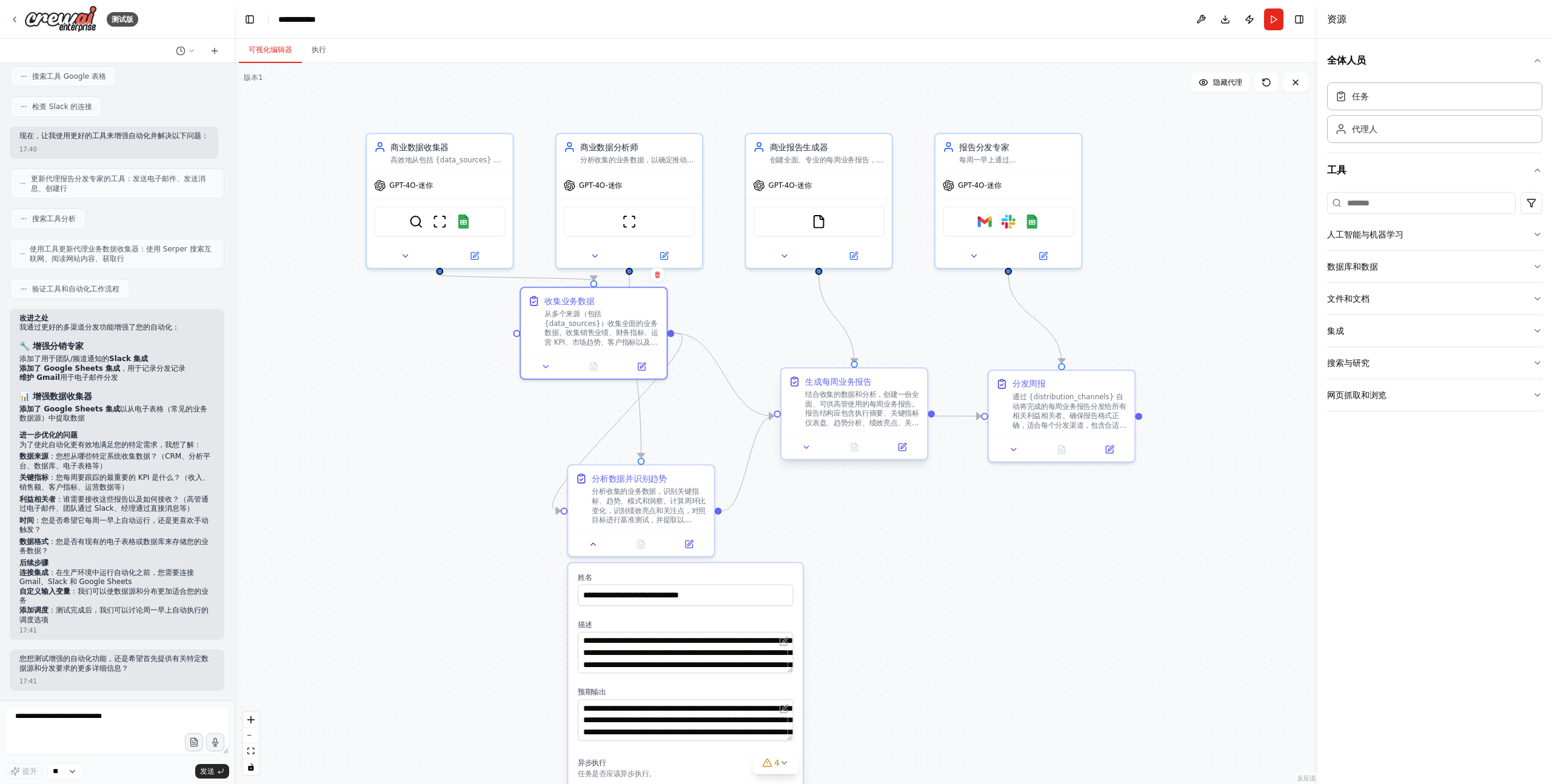
click at [864, 403] on font "结合收集的数据和分析，创建一份全面、可供高管使用的每周业务报告。报告结构应包含执行摘要、关键指标仪表盘、趋势分析、绩效亮点、关注领域、市场洞察和可操作建议。报…" at bounding box center [862, 432] width 114 height 84
drag, startPoint x: 649, startPoint y: 355, endPoint x: 447, endPoint y: 451, distance: 223.7
click at [447, 451] on div at bounding box center [392, 458] width 145 height 24
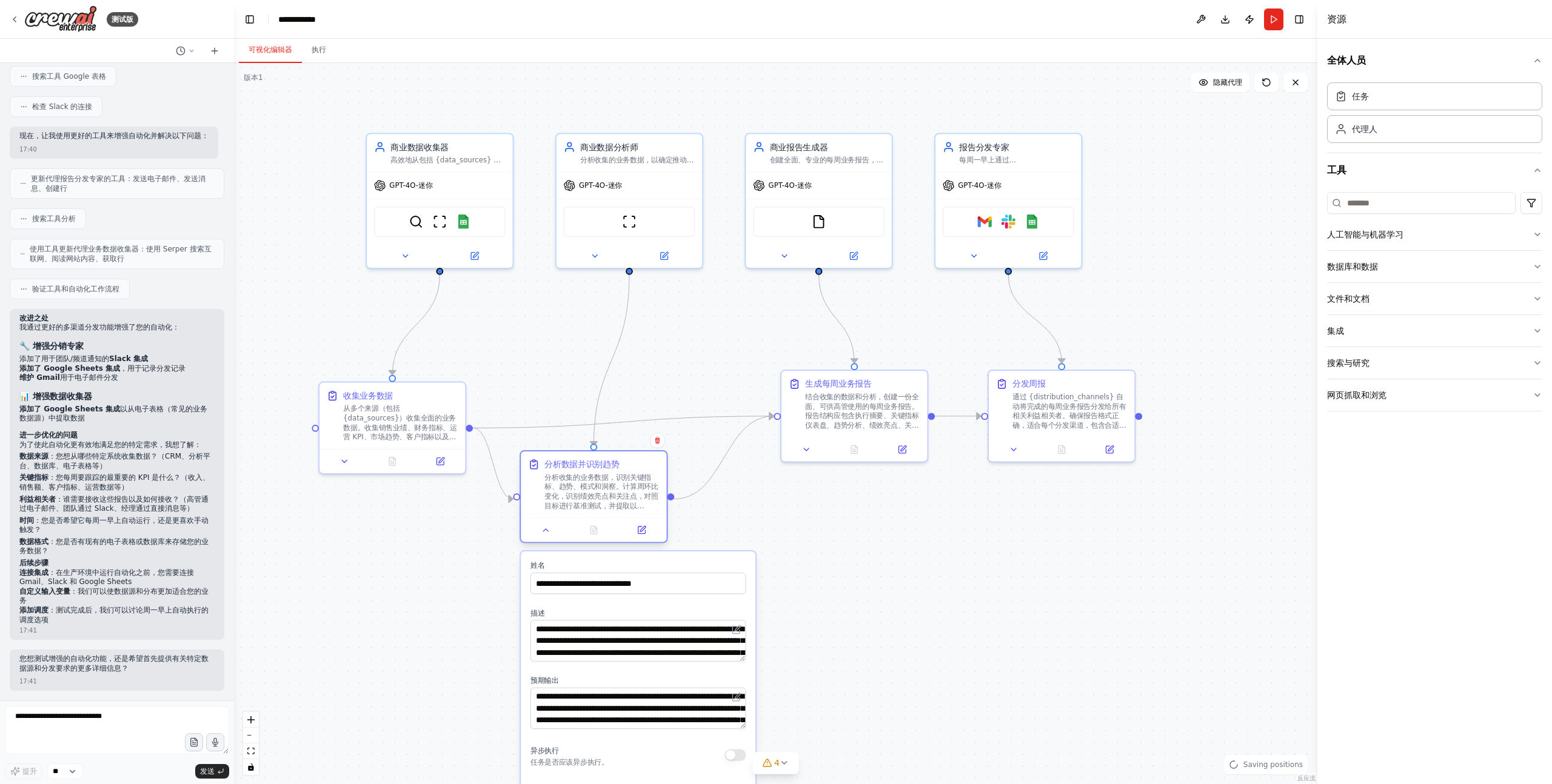
drag, startPoint x: 657, startPoint y: 487, endPoint x: 611, endPoint y: 479, distance: 46.7
click at [611, 479] on font "分析收集的业务数据，识别关键指标、趋势、模式和洞察。计算周环比变化，识别绩效亮点和关注点，对照目标进行基准测试，并提取以{focus_areas}为重点的可行…" at bounding box center [601, 501] width 114 height 56
click at [416, 439] on font "从多个来源（包括 {data_sources}）收集全面的业务数据。收集销售业绩、财务指标、运营 KPI、市场趋势、客户指标以及任何其他相关业务数据点。确保每…" at bounding box center [400, 430] width 114 height 56
drag, startPoint x: 416, startPoint y: 415, endPoint x: 412, endPoint y: 374, distance: 41.2
click at [412, 374] on div "从多个来源（包括 {data_sources}）收集全面的业务数据。收集销售业绩、财务指标、运营 KPI、市场趋势、客户指标以及任何其他相关业务数据点。确保每…" at bounding box center [400, 385] width 115 height 38
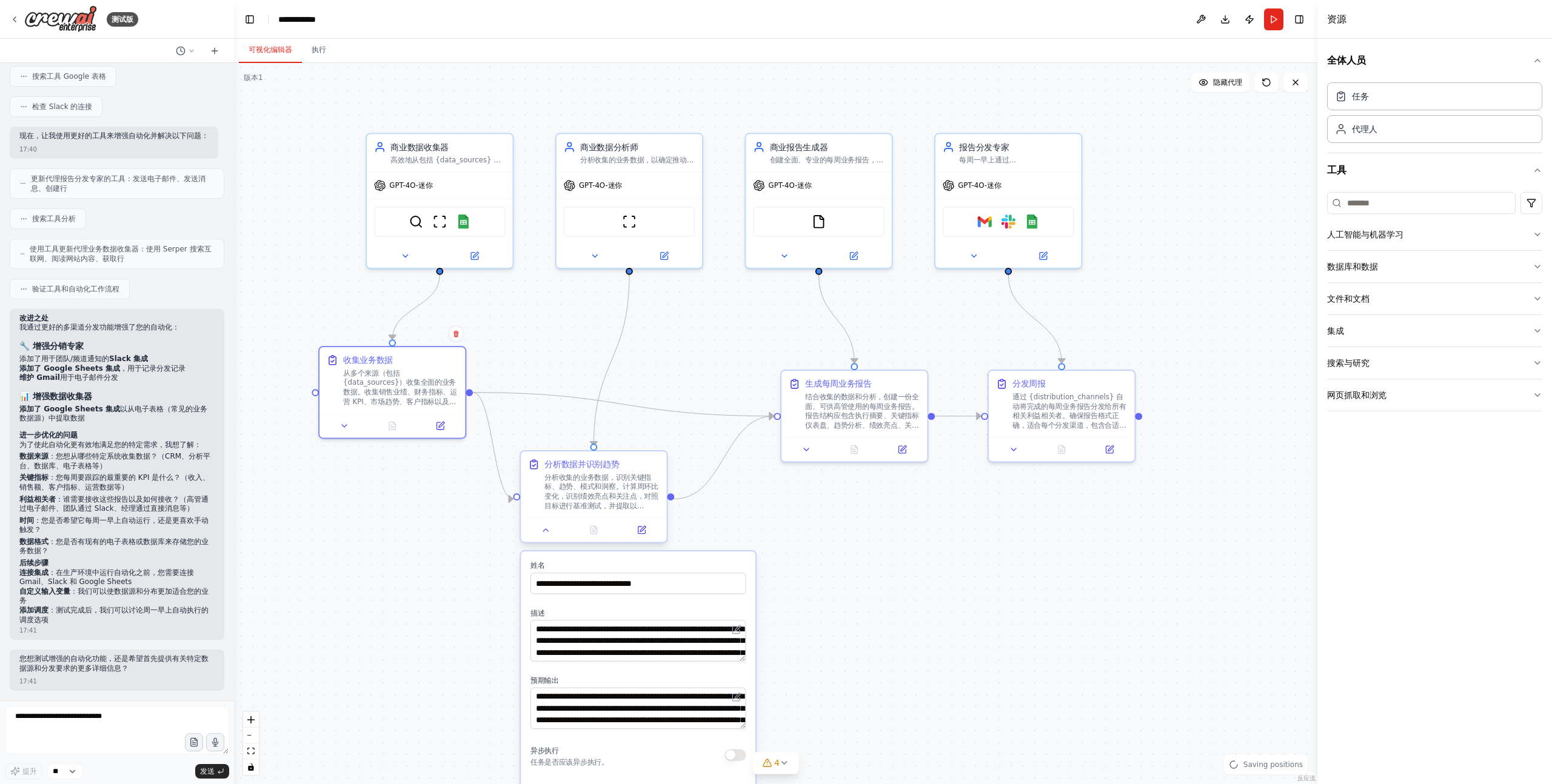
click at [606, 513] on div "分析数据并识别趋势 分析收集的业务数据，识别关键指标、趋势、模式和洞察。计算周环比变化，识别绩效亮点和关注点，对照目标进行基准测试，并提取以{focus_ar…" at bounding box center [593, 484] width 145 height 66
click at [401, 385] on font "从多个来源（包括 {data_sources}）收集全面的业务数据。收集销售业绩、财务指标、运营 KPI、市场趋势、客户指标以及任何其他相关业务数据点。确保每…" at bounding box center [400, 394] width 114 height 56
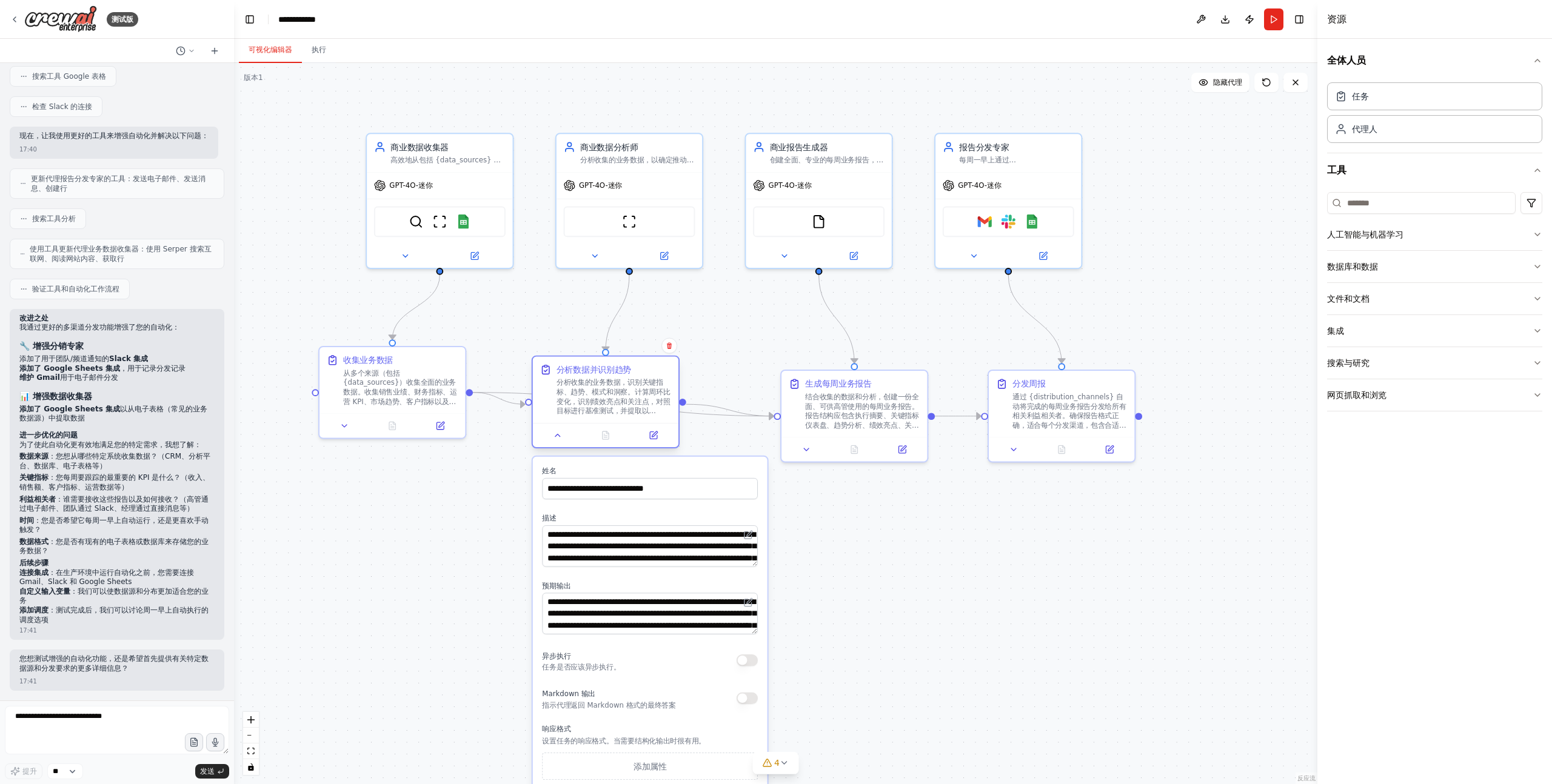
drag, startPoint x: 564, startPoint y: 492, endPoint x: 571, endPoint y: 395, distance: 97.3
click at [571, 396] on font "分析收集的业务数据，识别关键指标、趋势、模式和洞察。计算周环比变化，识别绩效亮点和关注点，对照目标进行基准测试，并提取以{focus_areas}为重点的可行…" at bounding box center [613, 407] width 114 height 56
drag, startPoint x: 830, startPoint y: 411, endPoint x: 822, endPoint y: 406, distance: 9.4
click at [822, 406] on font "结合收集的数据和分析，创建一份全面、可供高管使用的每周业务报告。报告结构应包含执行摘要、关键指标仪表盘、趋势分析、绩效亮点、关注领域、市场洞察和可操作建议。报…" at bounding box center [850, 432] width 114 height 84
drag, startPoint x: 1088, startPoint y: 420, endPoint x: 1077, endPoint y: 420, distance: 11.0
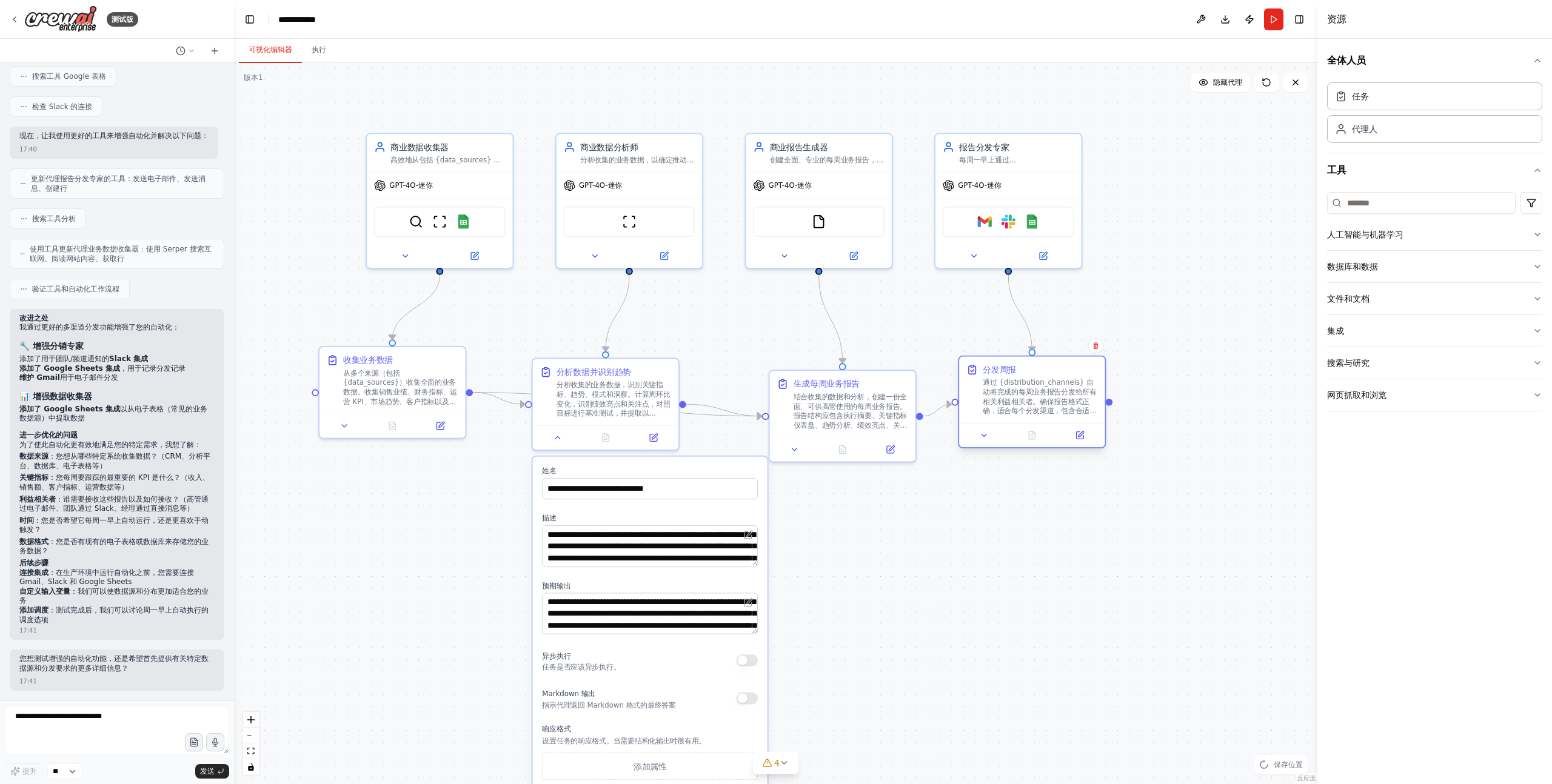
click at [1077, 420] on font "通过 {distribution_channels} 自动将完成的每周业务报告分发给所有相关利益相关者。确保报告格式正确，适合每个分发渠道，包含合适的主题和上…" at bounding box center [1039, 411] width 114 height 65
click at [320, 55] on button "执行" at bounding box center [318, 50] width 34 height 25
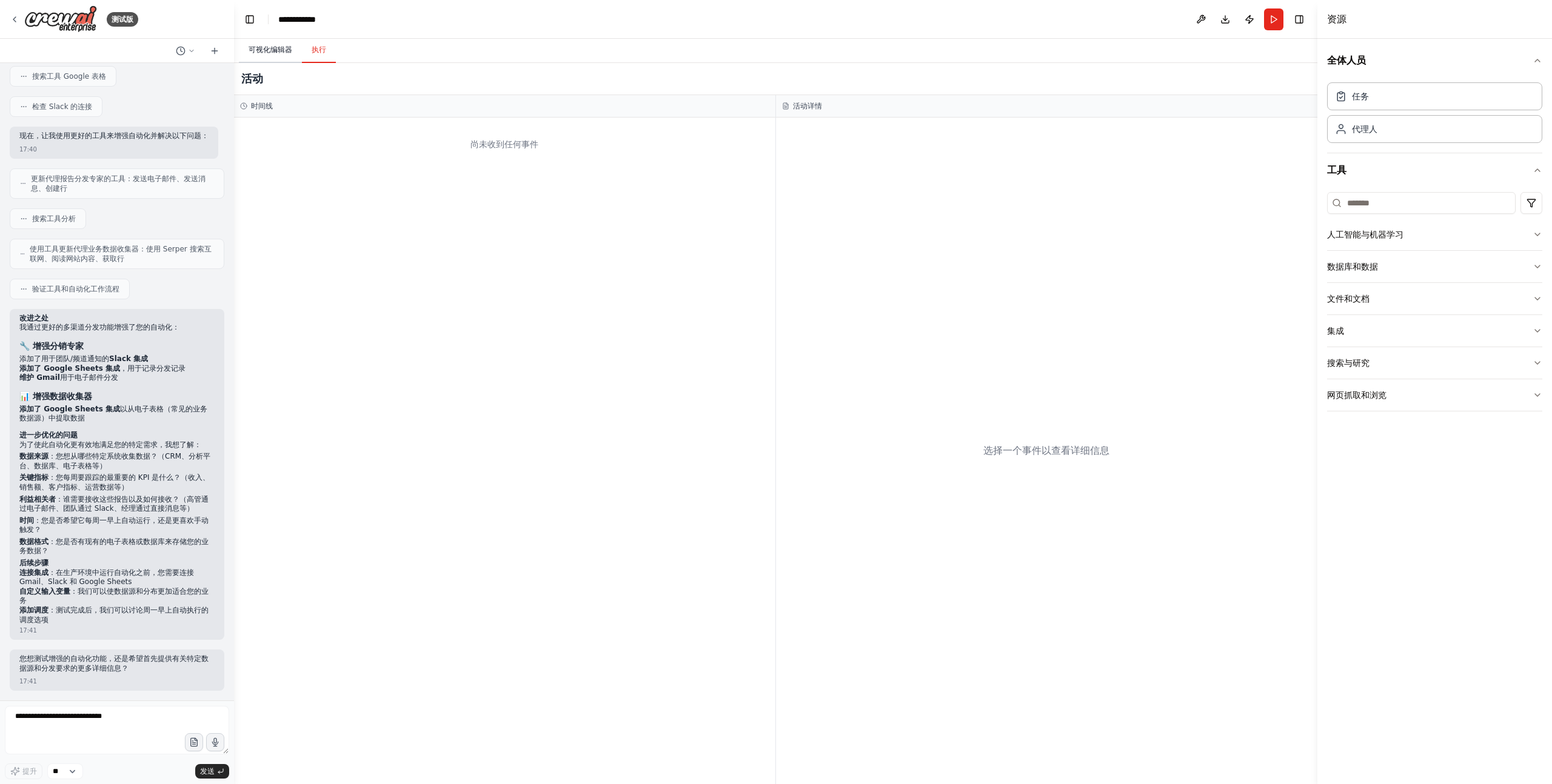
click at [288, 53] on font "可视化编辑器" at bounding box center [270, 50] width 44 height 9
